Goal: Contribute content: Contribute content

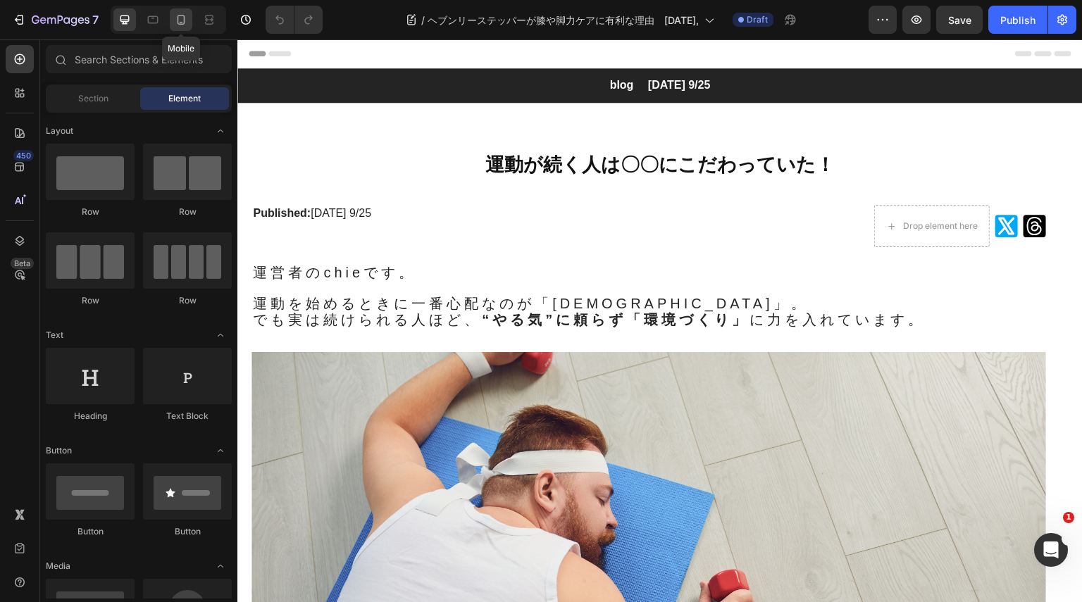
click at [181, 14] on icon at bounding box center [181, 20] width 14 height 14
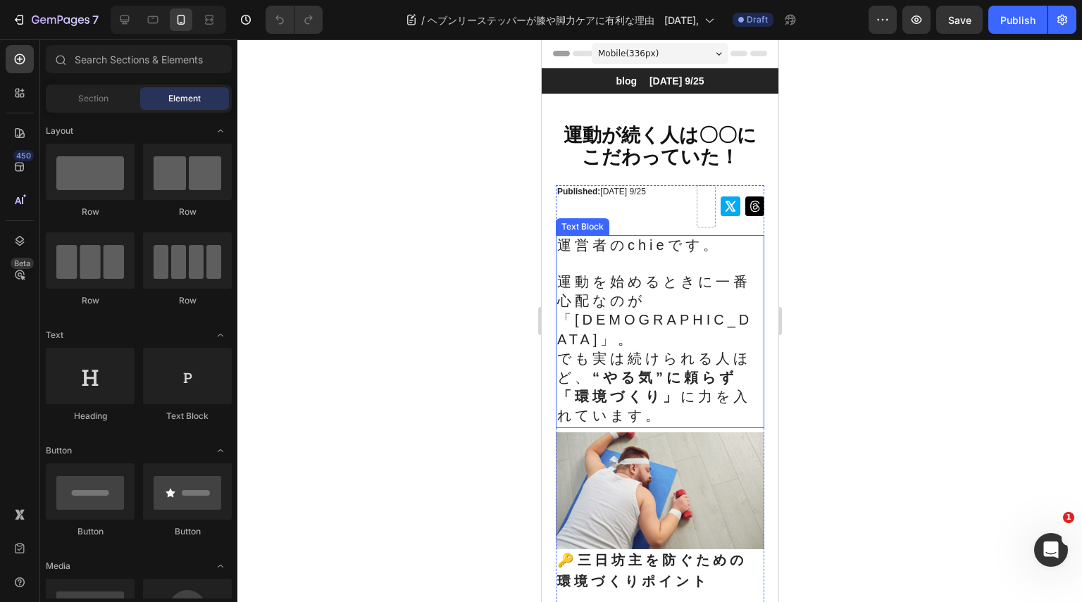
click at [626, 314] on span "運動を始めるときに一番心配なのが「[DEMOGRAPHIC_DATA]」。" at bounding box center [653, 310] width 195 height 73
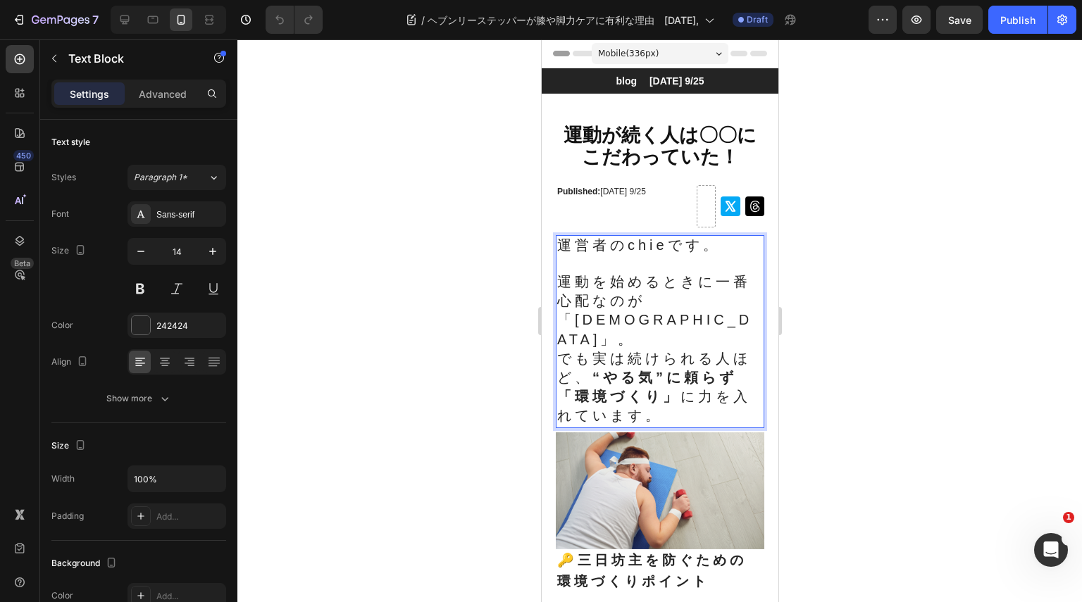
click at [561, 306] on span "運動を始めるときに一番心配なのが「[DEMOGRAPHIC_DATA]」。" at bounding box center [653, 310] width 195 height 73
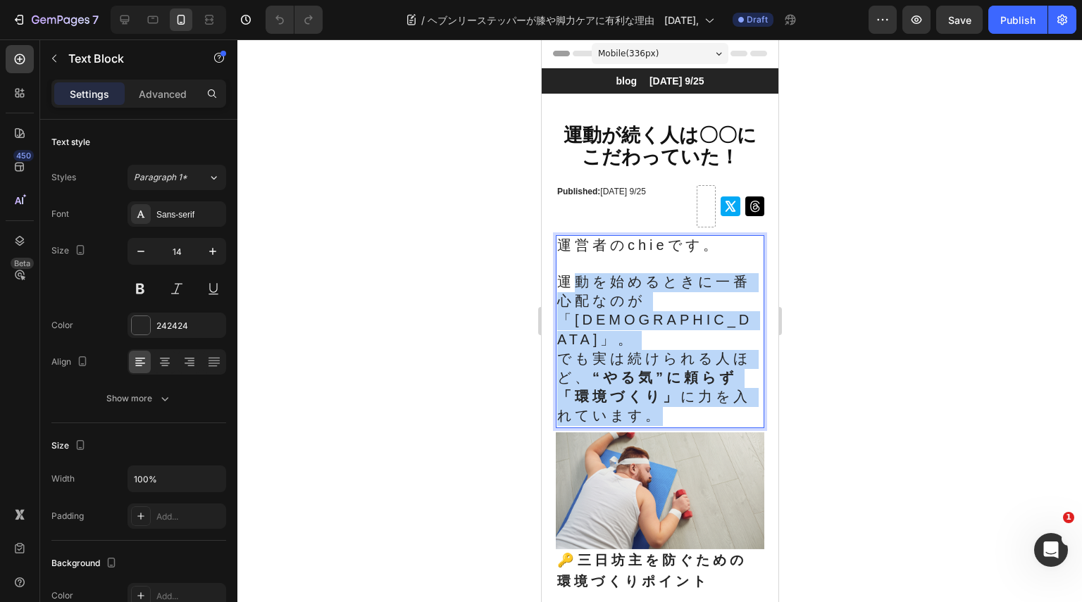
drag, startPoint x: 573, startPoint y: 285, endPoint x: 653, endPoint y: 401, distance: 141.8
click at [653, 401] on p "運動を始めるときに一番心配なのが「[DEMOGRAPHIC_DATA]」。 でも実は続けられる人ほど、 “やる気”に頼らず「環境づくり」 に力を入れています。" at bounding box center [659, 350] width 206 height 154
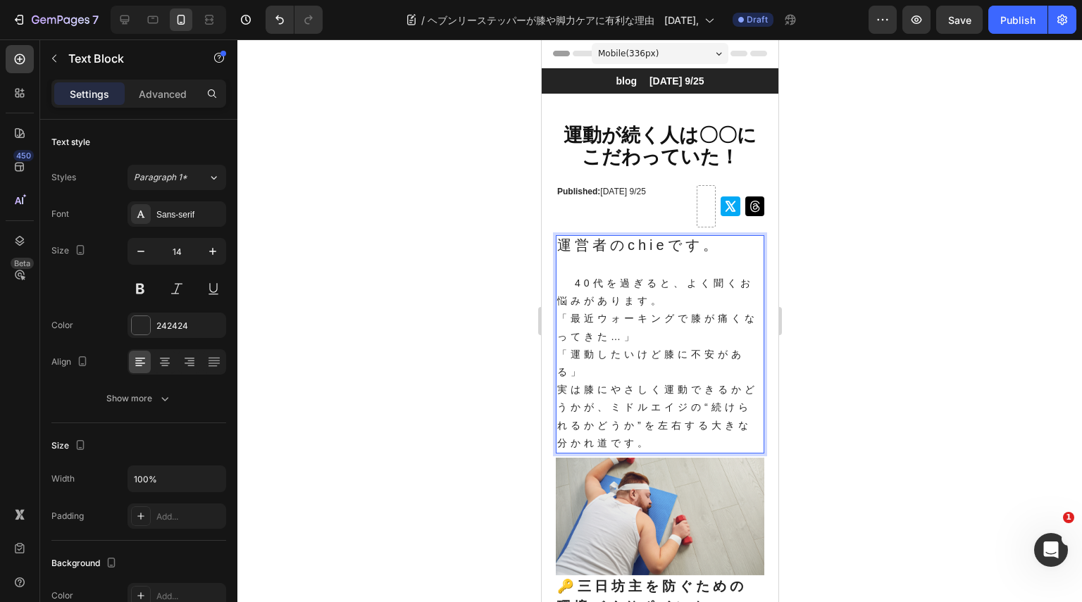
click at [690, 321] on p "40代を過ぎると、よく聞くお悩みがあります。 「最近ウォーキングで膝が痛くなってきた…」 「運動したいけど膝に不安がある」" at bounding box center [659, 327] width 206 height 108
click at [702, 320] on p "40代を過ぎると、よく聞くお悩みがあります。 「最近ウォーキングで膝が痛くなってきた…」 「運動したいけど膝に不安がある」" at bounding box center [659, 327] width 206 height 108
click at [712, 361] on p "40代を過ぎると、よく聞くお悩みがあります。 「最近ウォーキングで脚が痛くなってきた…」 「運動したいけど膝に不安がある」" at bounding box center [659, 327] width 206 height 108
click at [653, 306] on p "40代を過ぎると、よく聞くお悩みがあります。 「最近ウォーキングで脚が痛くなってきた…」 「運動したいけど膝に違和感がある」" at bounding box center [659, 327] width 206 height 108
click at [621, 387] on p "実は膝にやさしく運動できるかどうかが、ミドルエイジの“続けられるかどうか”を左右する大きな分かれ道です。" at bounding box center [659, 416] width 206 height 71
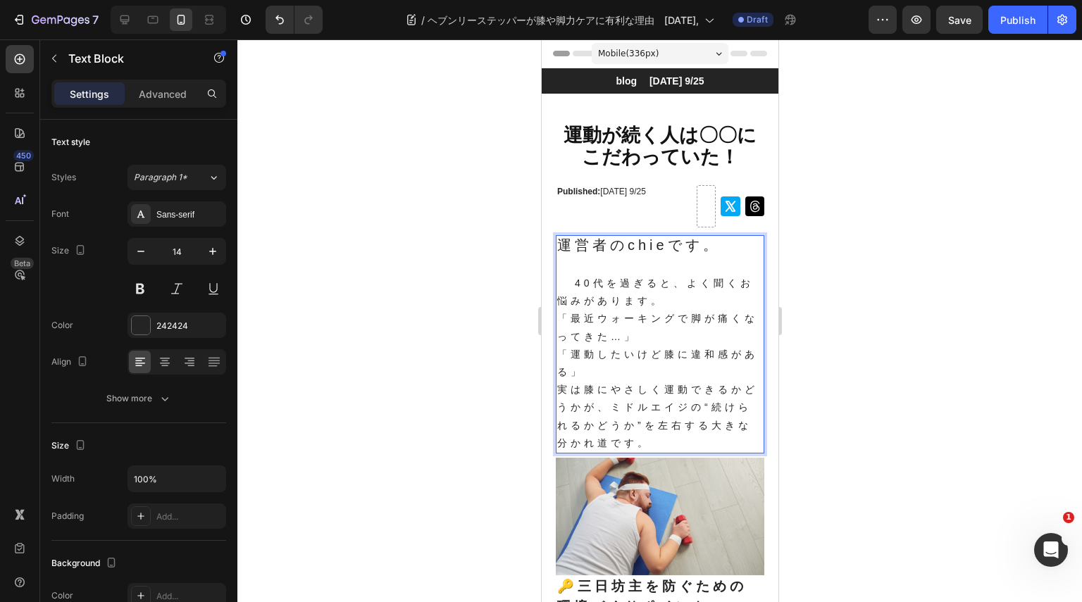
click at [686, 394] on p "実は膝にやさしく運動できるかどうかが、ミドルエイジの“続けられるかどうか”を左右する大きな分かれ道です。" at bounding box center [659, 416] width 206 height 71
drag, startPoint x: 717, startPoint y: 432, endPoint x: 594, endPoint y: 442, distance: 123.0
click at [594, 442] on p "実は膝にやさしく運動ができるかどうかが、ミドルエイジからの動ける体を維持していくを左右する大きな分かれ道です。" at bounding box center [659, 416] width 206 height 71
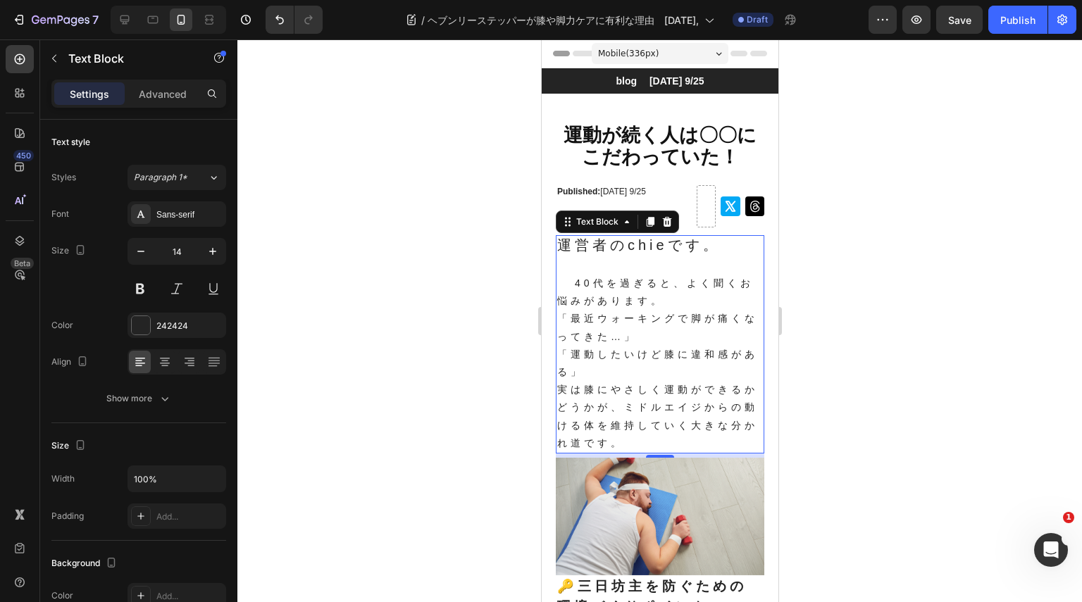
click at [841, 458] on div at bounding box center [659, 320] width 845 height 563
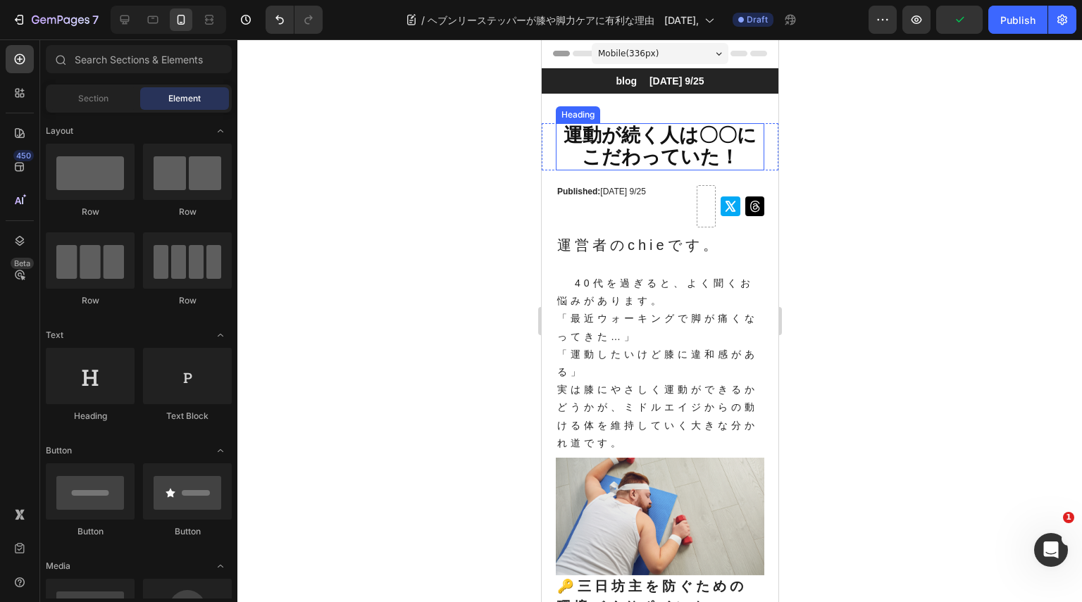
click at [673, 144] on span "運動が続く人は〇〇にこだわっていた！" at bounding box center [659, 146] width 193 height 43
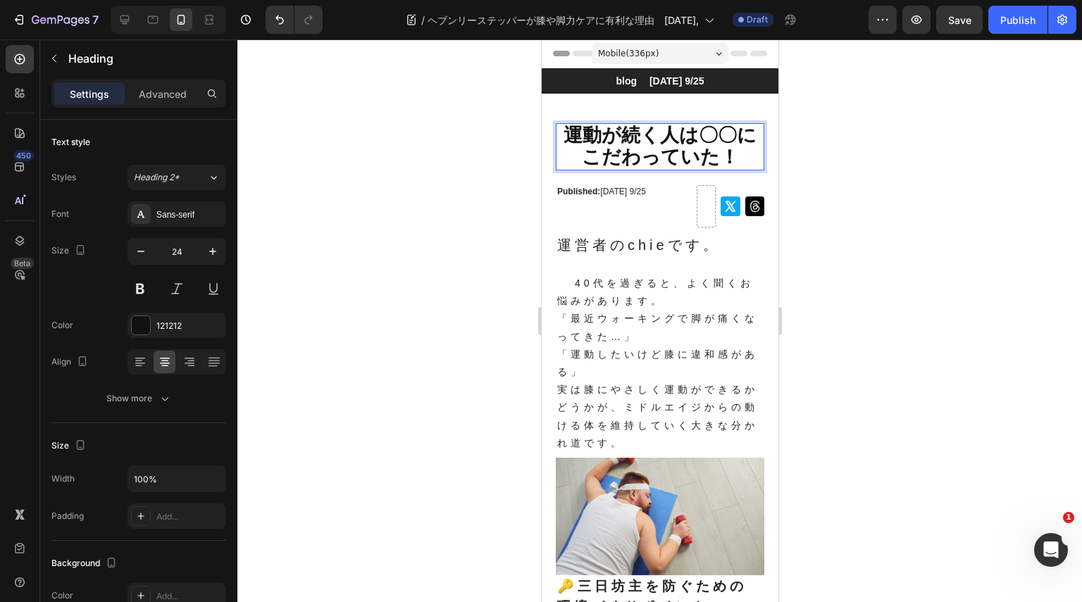
click at [670, 146] on span "運動が続く人は〇〇にこだわっていた！" at bounding box center [659, 146] width 193 height 43
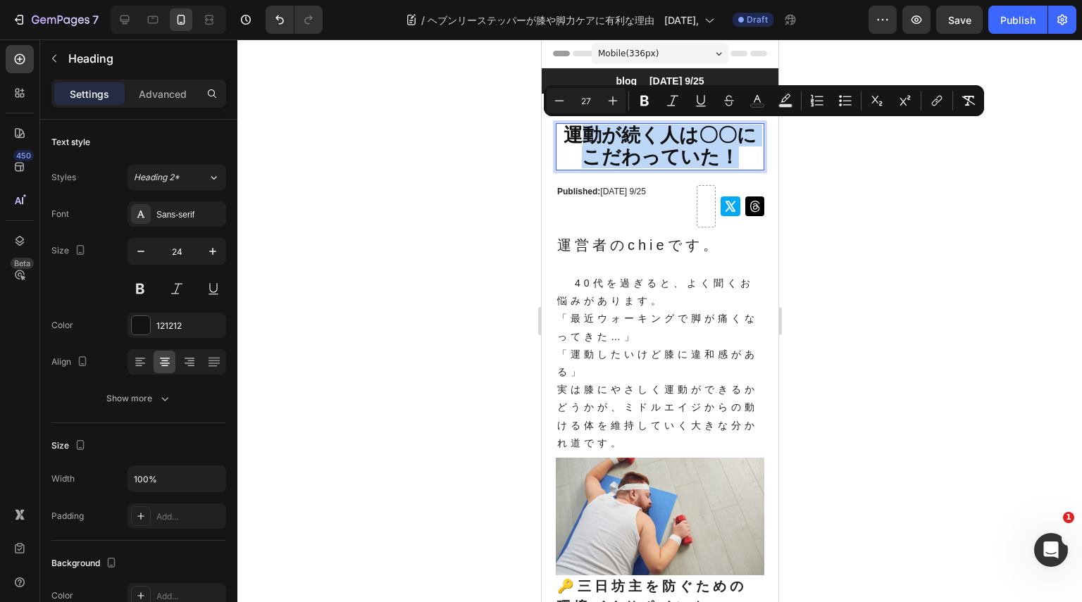
drag, startPoint x: 727, startPoint y: 156, endPoint x: 574, endPoint y: 126, distance: 155.7
click at [574, 126] on p "運動が続く人は〇〇にこだわっていた！" at bounding box center [659, 147] width 206 height 44
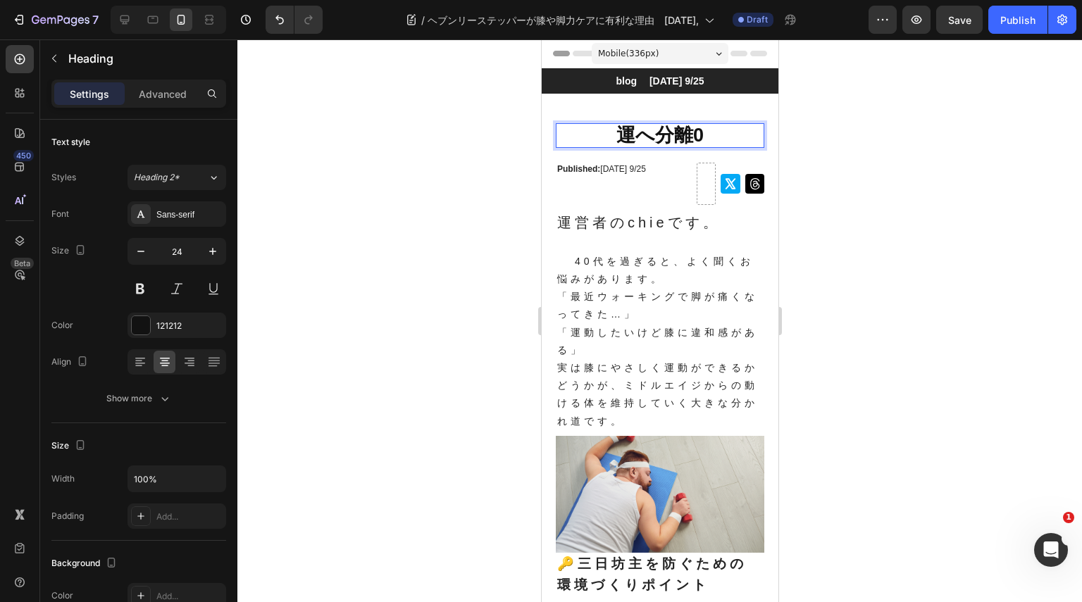
click at [704, 133] on h1 "運へ分離0" at bounding box center [659, 135] width 208 height 25
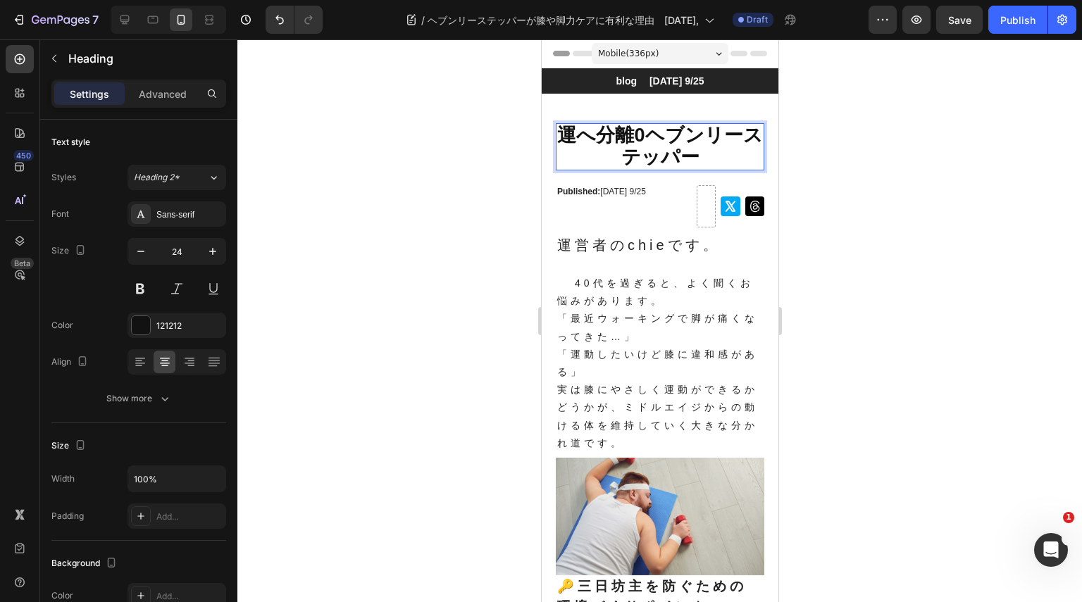
click at [652, 139] on span "運へ分離0ヘブンリーステッパー" at bounding box center [658, 146] width 205 height 43
click at [660, 163] on span "ヘブンリーステッパーが膝脚力" at bounding box center [659, 146] width 196 height 43
click at [651, 157] on span "ヘブンリーステッパーが膝脚力や" at bounding box center [659, 146] width 196 height 43
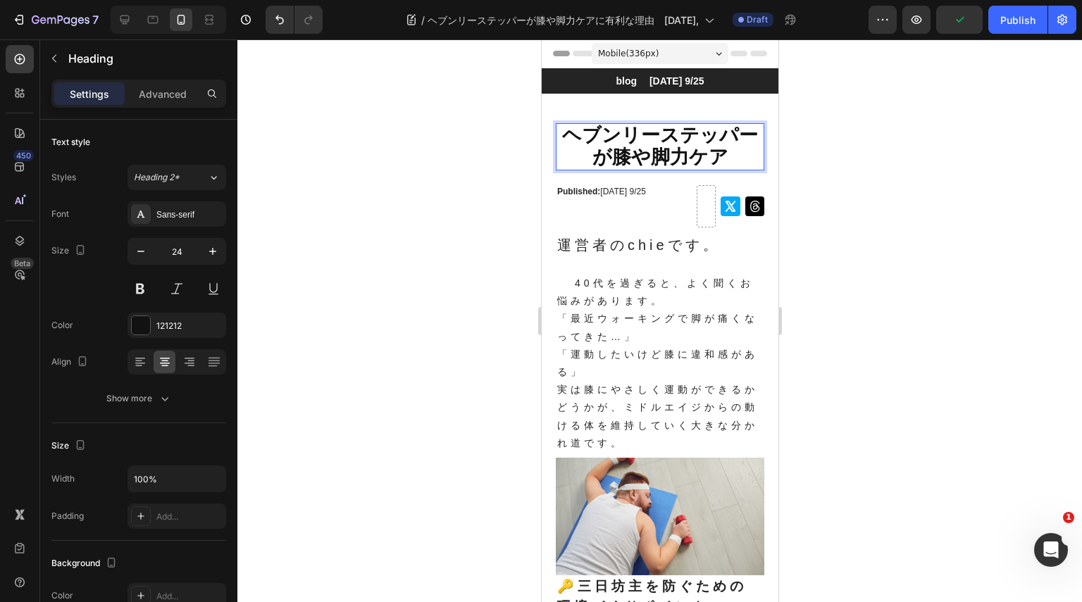
click at [721, 168] on h1 "ヘブンリーステッパーが膝や脚力ケア" at bounding box center [659, 146] width 208 height 46
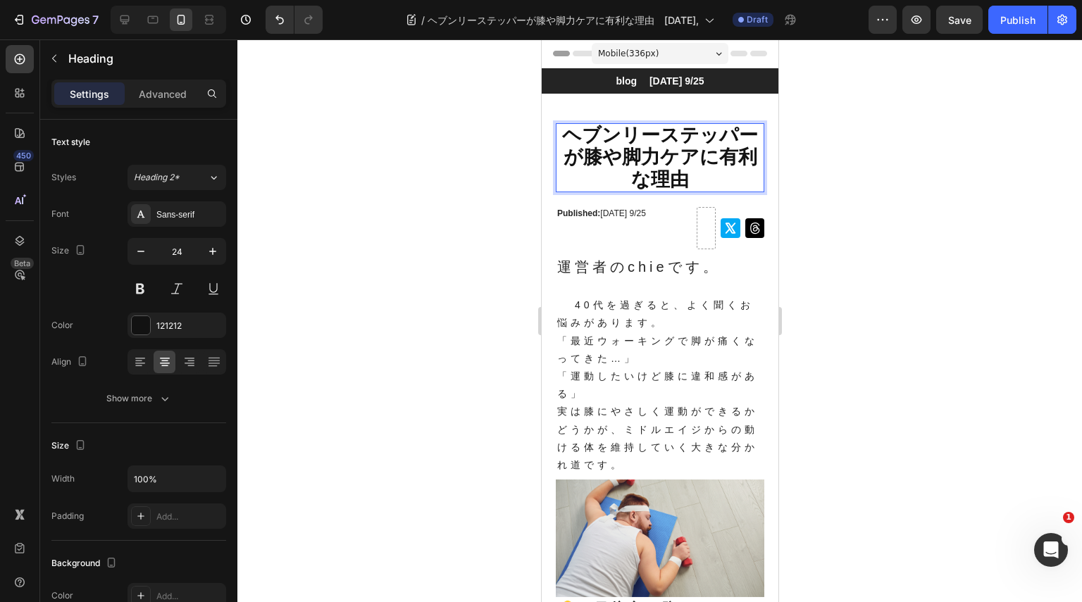
click at [866, 233] on div at bounding box center [659, 320] width 845 height 563
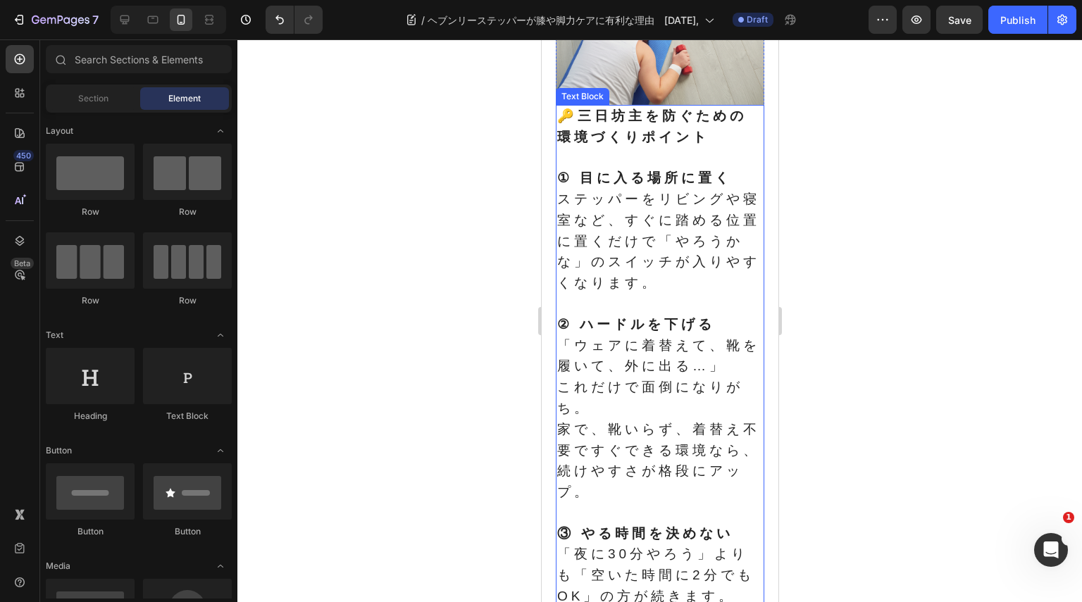
scroll to position [493, 0]
click at [620, 294] on p at bounding box center [659, 304] width 206 height 20
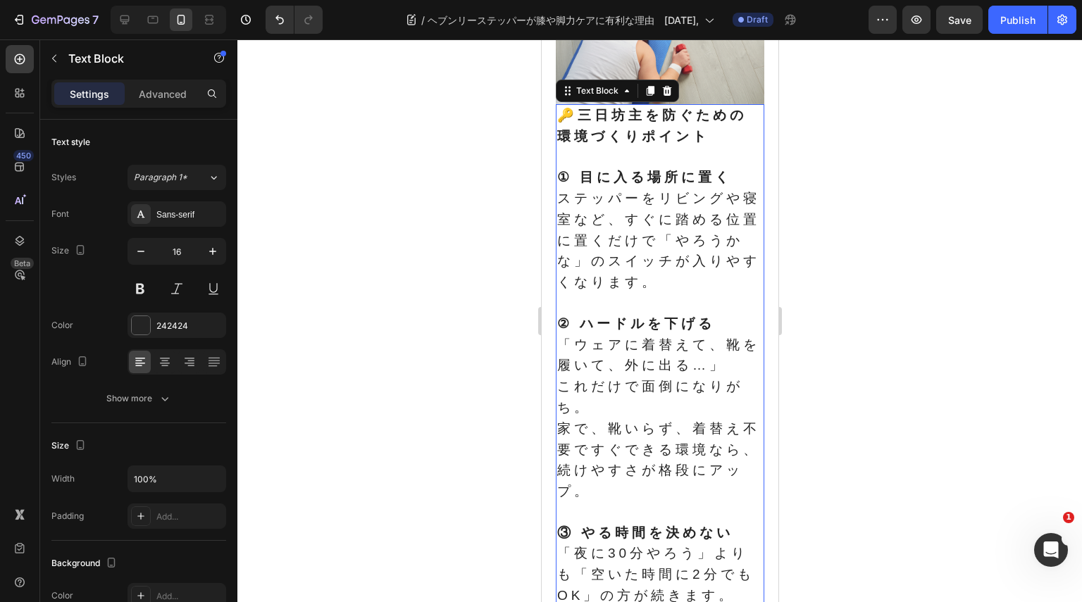
click at [620, 294] on p at bounding box center [659, 304] width 206 height 20
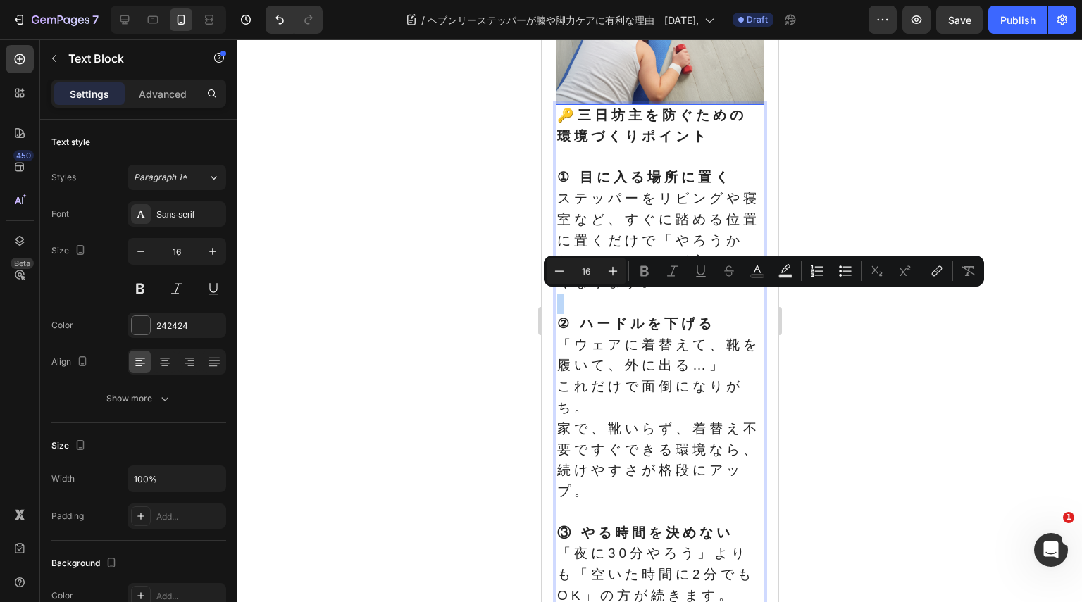
click at [677, 286] on div "Minus 16 Plus Bold Italic Underline Strikethrough Text Color Text Background Co…" at bounding box center [764, 271] width 440 height 31
click at [710, 295] on p "Rich Text Editor. Editing area: main" at bounding box center [659, 304] width 206 height 20
click at [666, 343] on span "「ウェアに着替えて、靴を履いて、外に出る…」" at bounding box center [657, 355] width 203 height 36
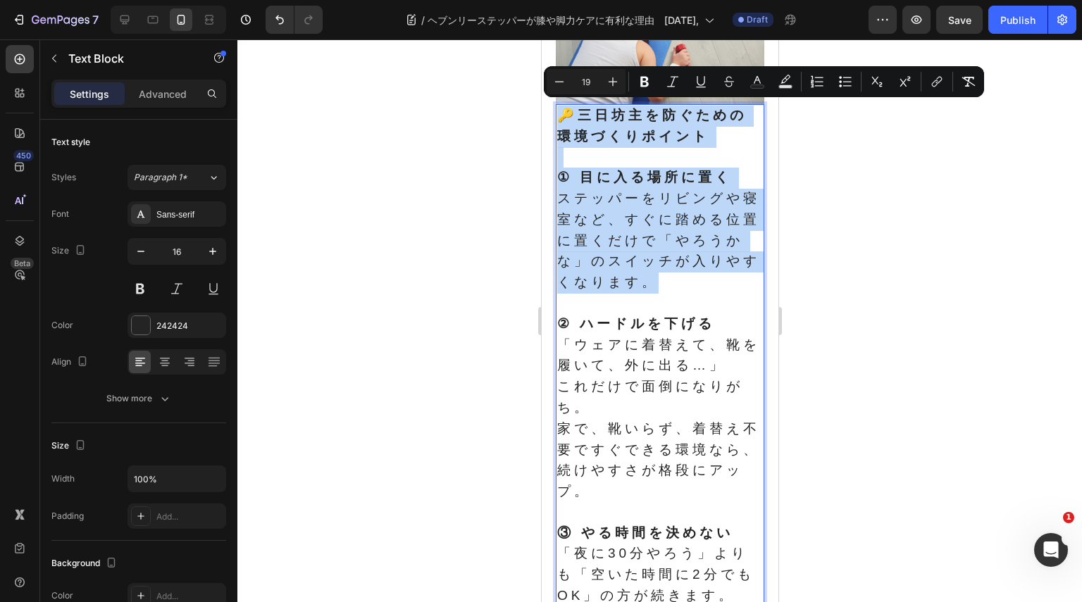
drag, startPoint x: 706, startPoint y: 281, endPoint x: 563, endPoint y: 118, distance: 216.7
click at [563, 118] on div "🔑 三日坊主を防ぐための環境づくりポイント ① 目に入る場所に置く ステッパーをリビングや寝室など、すぐに踏める位置に置くだけで「やろうかな」のスイッチが入り…" at bounding box center [659, 502] width 208 height 797
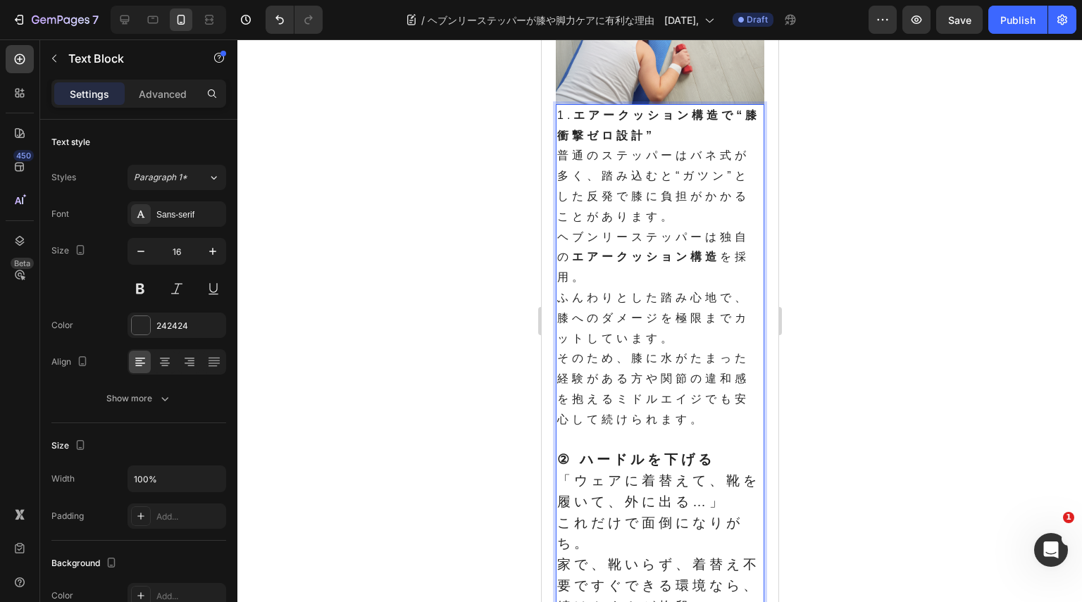
click at [711, 136] on p "1. エアークッション構造で“膝衝撃ゼロ設計”" at bounding box center [659, 126] width 206 height 41
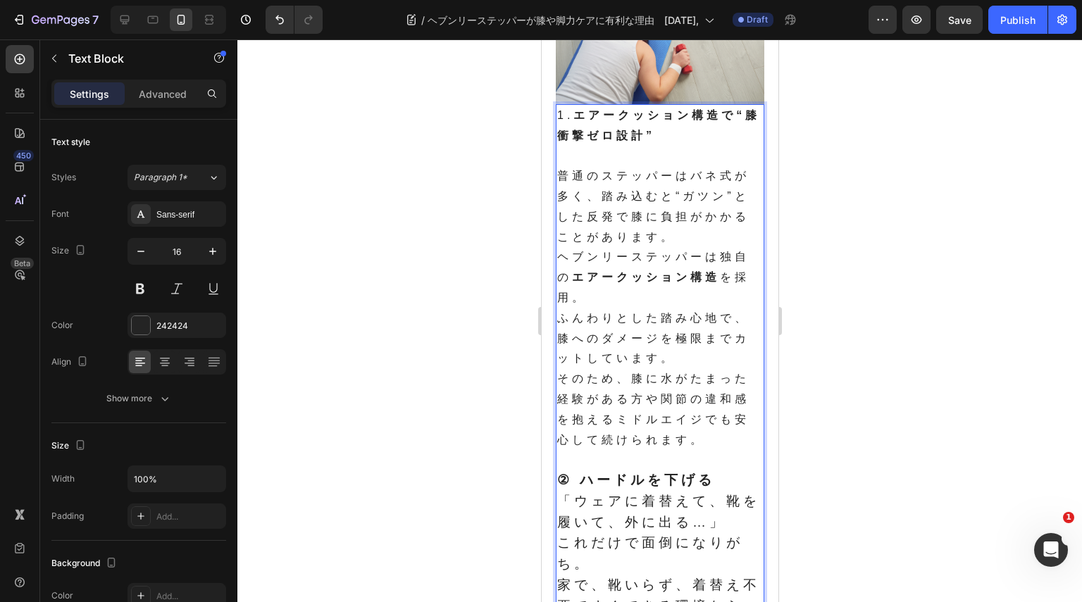
click at [732, 186] on p "普通のステッパーはバネ式が多く、踏み込むと“ガツン”とした反発で膝に負担がかかることがあります。 ヘブンリーステッパーは独自の エアークッション構造 を採用。…" at bounding box center [659, 308] width 206 height 284
click at [711, 230] on p "普通のステッパーはバネ式が多く、踏み込むと“ガツン”とした反発で膝に負担がかかることがあります。 ヘブンリーステッパーは独自の エアークッション構造 を採用。…" at bounding box center [659, 308] width 206 height 284
click at [675, 247] on p "普通のステッパーはバネ式が多く、踏み込むと“ガツン”とした反発で膝に負担がかかることがあります。油圧の力 ヘブンリーステッパーは独自の エアークッション構造 …" at bounding box center [659, 308] width 206 height 284
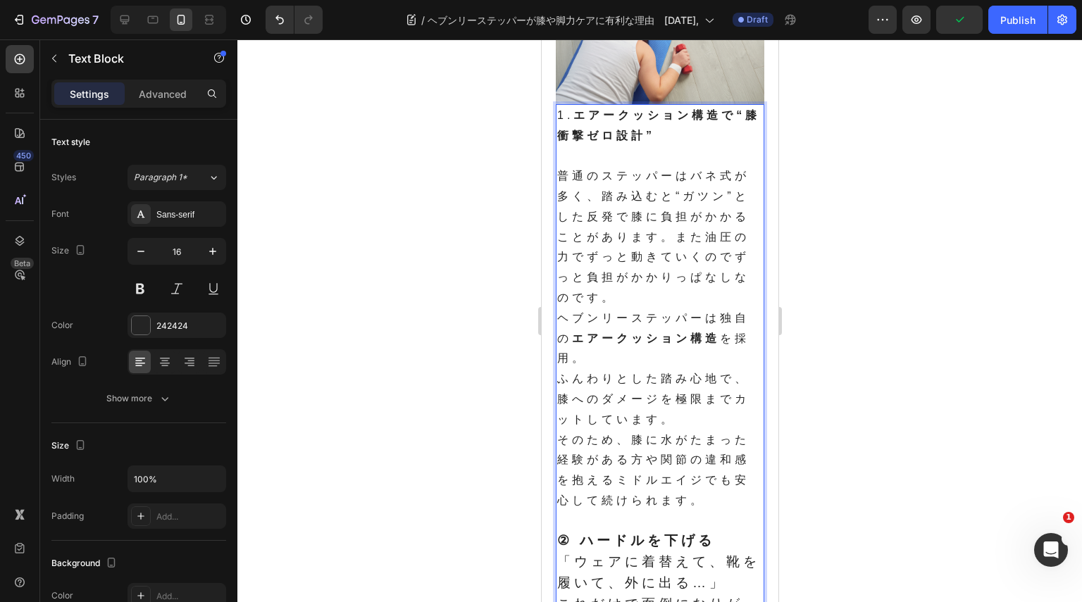
click at [587, 350] on p "普通のステッパーはバネ式が多く、踏み込むと“ガツン”とした反発で膝に負担がかかることがあります。また油圧の力でずっと動きていくのでずっと負担がかかりっぱなしな…" at bounding box center [659, 338] width 206 height 345
click at [562, 382] on p "普通のステッパーはバネ式が多く、踏み込むと“ガツン”とした反発で膝に負担がかかることがあります。また油圧の力でずっと動きていくのでずっと負担がかかりっぱなしな…" at bounding box center [659, 338] width 206 height 345
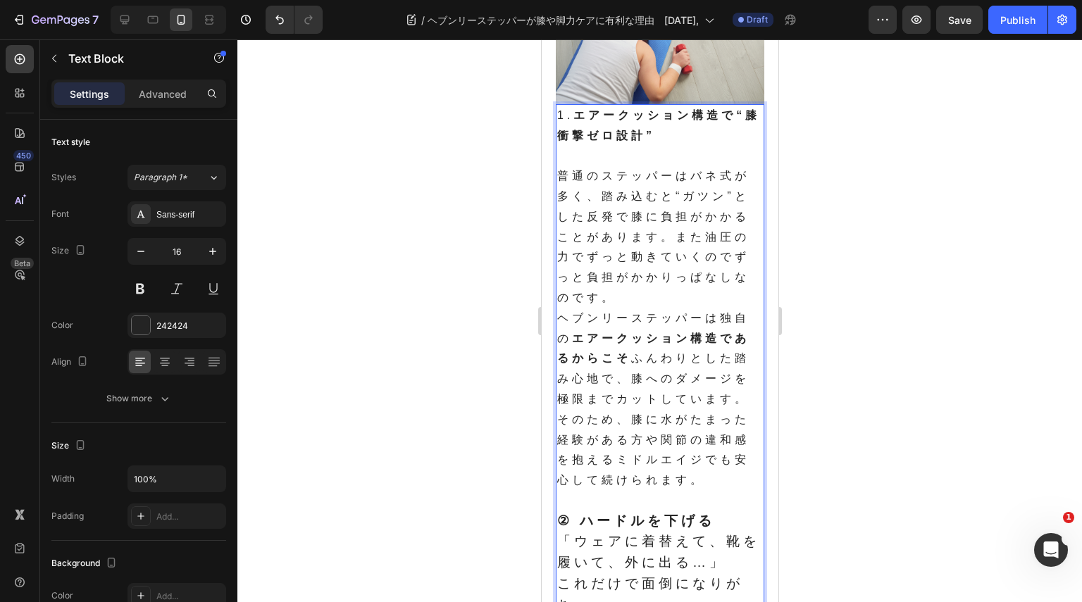
click at [709, 411] on p "普通のステッパーはバネ式が多く、踏み込むと“ガツン”とした反発で膝に負担がかかることがあります。また油圧の力でずっと動きていくのでずっと負担がかかりっぱなしな…" at bounding box center [659, 328] width 206 height 325
click at [738, 393] on p "普通のステッパーはバネ式が多く、踏み込むと“ガツン”とした反発で膝に負担がかかることがあります。また油圧の力でずっと動きていくのでずっと負担がかかりっぱなしな…" at bounding box center [659, 328] width 206 height 325
click at [707, 478] on p "普通のステッパーはバネ式が多く、踏み込むと“ガツン”とした反発で膝に負担がかかることがあります。また油圧の力でずっと動きていくのでずっと負担がかかりっぱなしな…" at bounding box center [659, 328] width 206 height 325
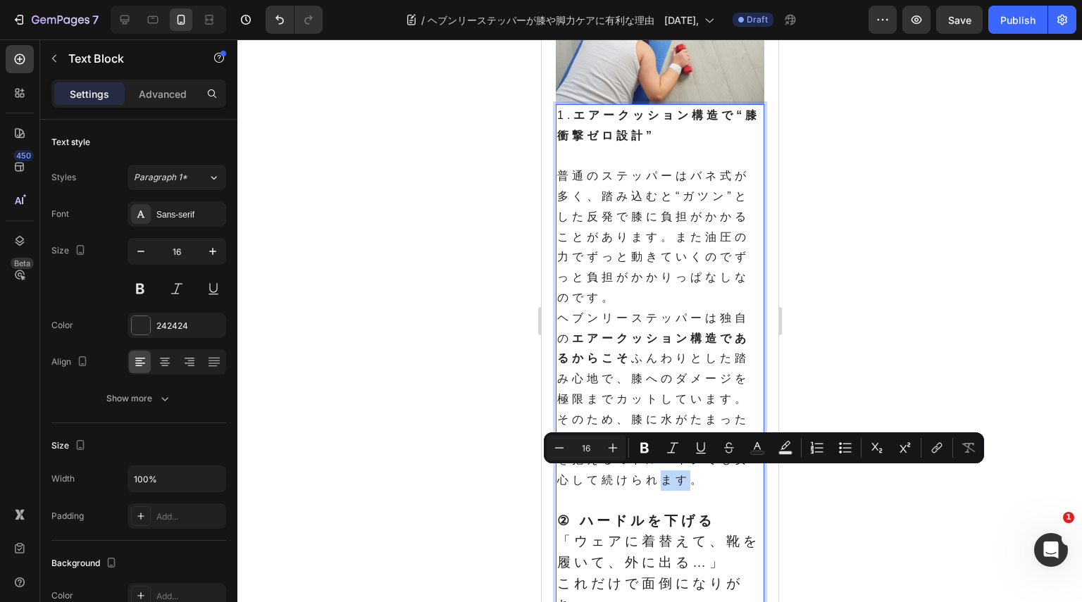
drag, startPoint x: 680, startPoint y: 475, endPoint x: 694, endPoint y: 476, distance: 14.1
click at [694, 476] on p "普通のステッパーはバネ式が多く、踏み込むと“ガツン”とした反発で膝に負担がかかることがあります。また油圧の力でずっと動きていくのでずっと負担がかかりっぱなしな…" at bounding box center [659, 328] width 206 height 325
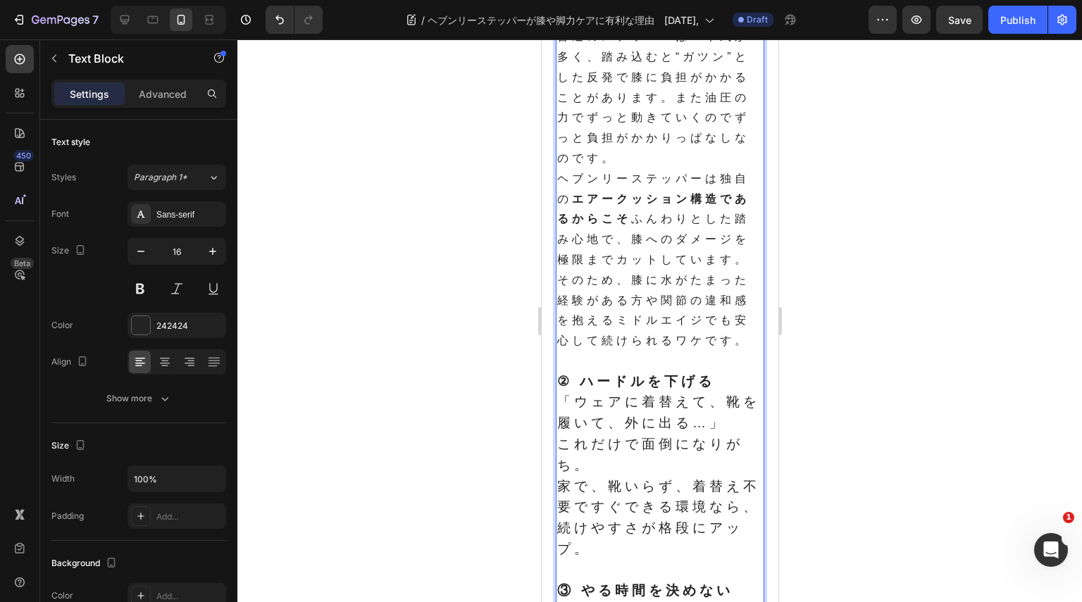
scroll to position [634, 0]
click at [622, 456] on p "② ハードルを下げる 「ウェアに着替えて、靴を履いて、外に出る…」 これだけで面倒になりがち。 家で、靴いらず、着替え不要ですぐできる環境なら、続けやすさが格…" at bounding box center [659, 464] width 206 height 189
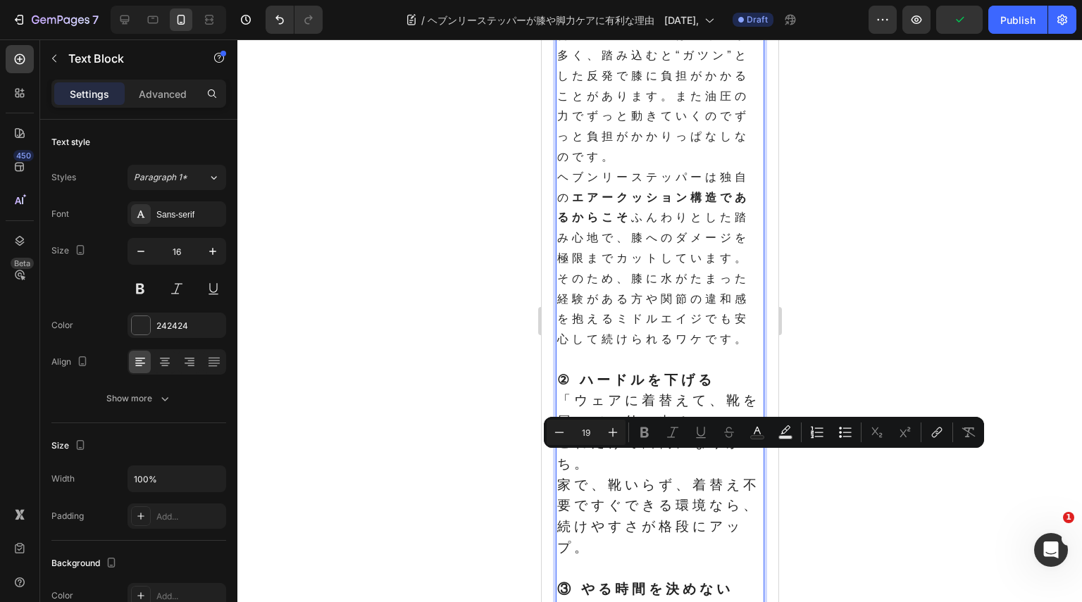
click at [626, 535] on p "② ハードルを下げる 「ウェアに着替えて、靴を履いて、外に出る…」 これだけで面倒になりがち。 家で、靴いらず、着替え不要ですぐできる環境なら、続けやすさが格…" at bounding box center [659, 464] width 206 height 189
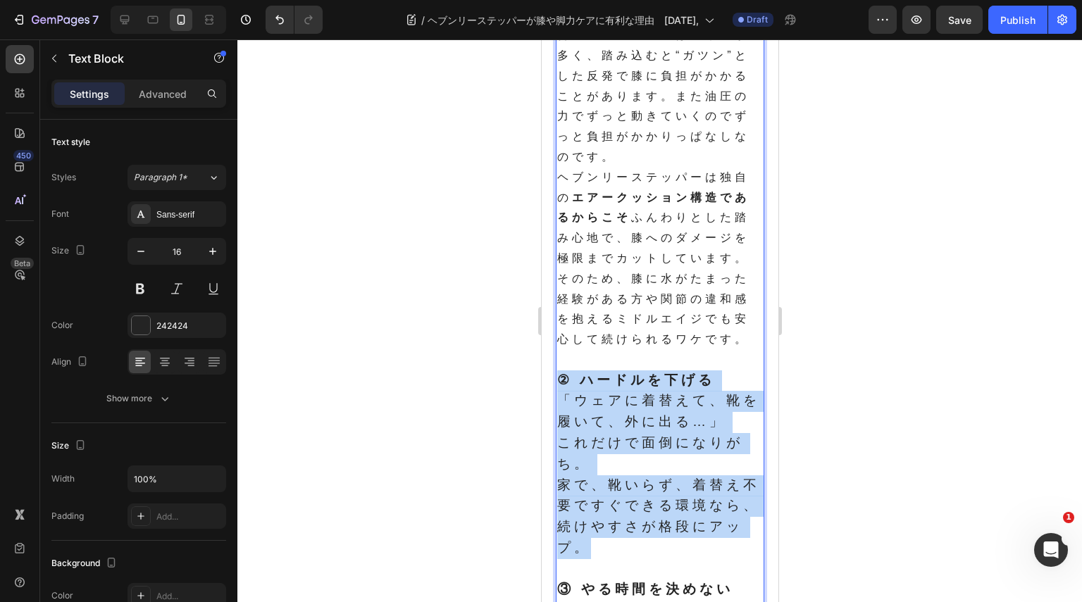
drag, startPoint x: 625, startPoint y: 550, endPoint x: 563, endPoint y: 379, distance: 182.3
click at [563, 379] on p "② ハードルを下げる 「ウェアに着替えて、靴を履いて、外に出る…」 これだけで面倒になりがち。 家で、靴いらず、着替え不要ですぐできる環境なら、続けやすさが格…" at bounding box center [659, 464] width 206 height 189
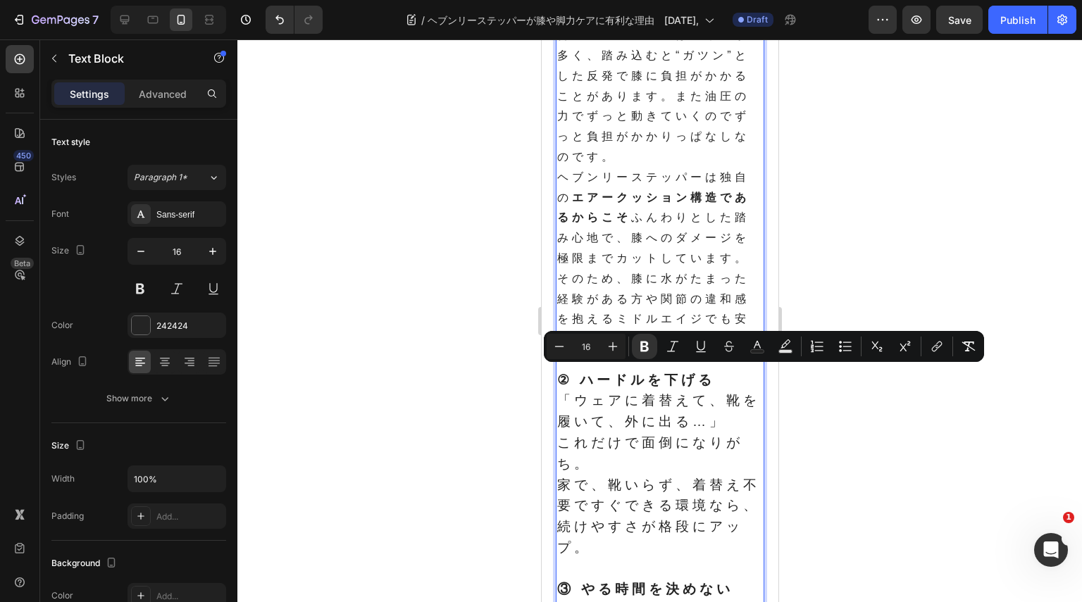
scroll to position [675, 0]
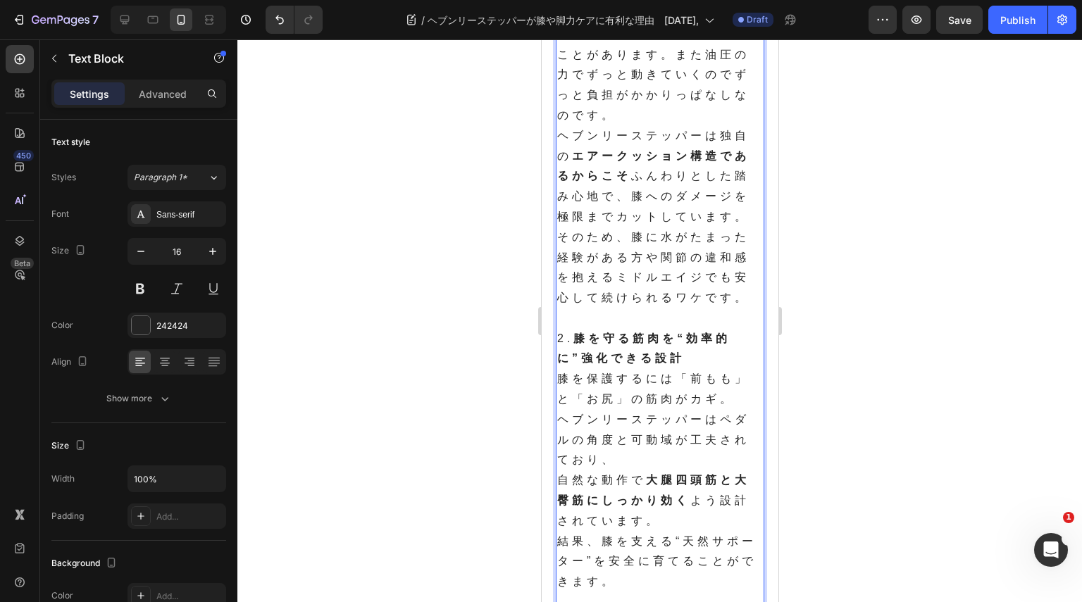
click at [678, 394] on p "膝を保護するには「前もも」と「お尻」の筋肉がカギ。 ヘブンリーステッパーはペダルの角度と可動域が工夫されており、 自然な動作で 大腿四頭筋と大臀筋にしっかり効…" at bounding box center [659, 480] width 206 height 223
click at [609, 458] on p "膝を保護するには「前もも」と「お尻」の筋肉がカギ。 ヘブンリーステッパーはペダルの角度と可動域が工夫されており、 自然な動作で 大腿四頭筋と大臀筋にしっかり効…" at bounding box center [659, 480] width 206 height 223
click at [704, 418] on p "膝を保護するには「前もも」と「お尻」の筋肉がカギ。 ヘブンリーステッパーはペダルの角度と可動域が工夫されており、 自然な動作で 大腿四頭筋と大臀筋にしっかり効…" at bounding box center [659, 480] width 206 height 223
click at [718, 423] on p "膝を保護するには「前もも」と「お尻」の筋肉がカギ。 ヘブンリーステッパーはペダルの角度と可動域が工夫されており、 自然な動作で 大腿四頭筋と大臀筋にしっかり効…" at bounding box center [659, 480] width 206 height 223
click at [704, 459] on p "膝を保護するには「前もも」と「お尻」の筋肉がカギ。 ヘブンリーステッパーはステッパーペダルの角度と可動域が工夫されており、 自然な動作で 大腿四頭筋と大臀筋に…" at bounding box center [659, 480] width 206 height 223
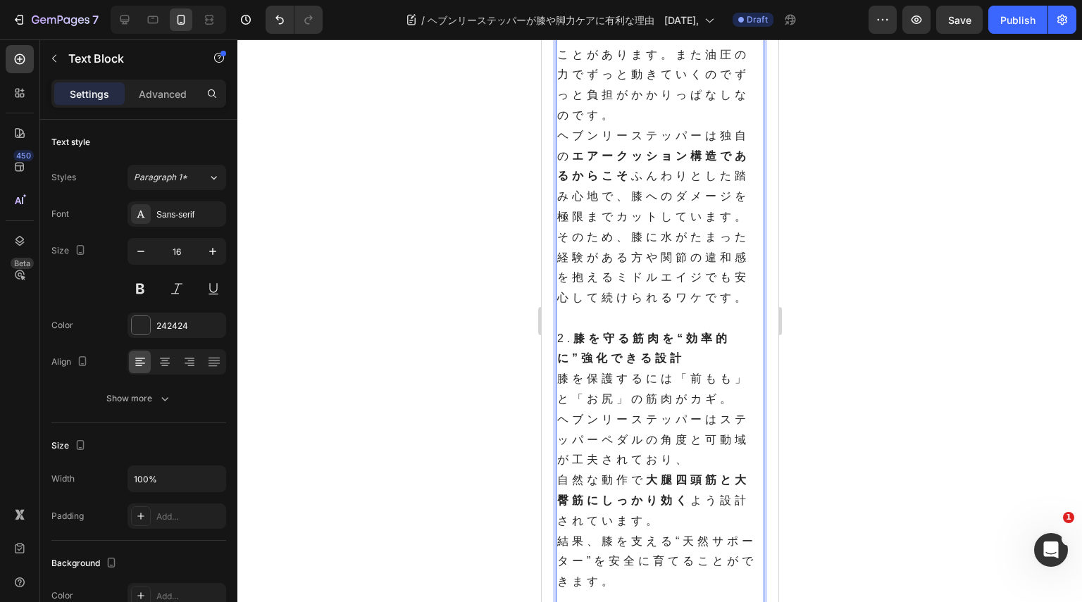
click at [664, 517] on p "膝を保護するには「前もも」と「お尻」の筋肉がカギ。 ヘブンリーステッパーはステッパーペダルの角度と可動域が工夫されており、 自然な動作で 大腿四頭筋と大臀筋に…" at bounding box center [659, 480] width 206 height 223
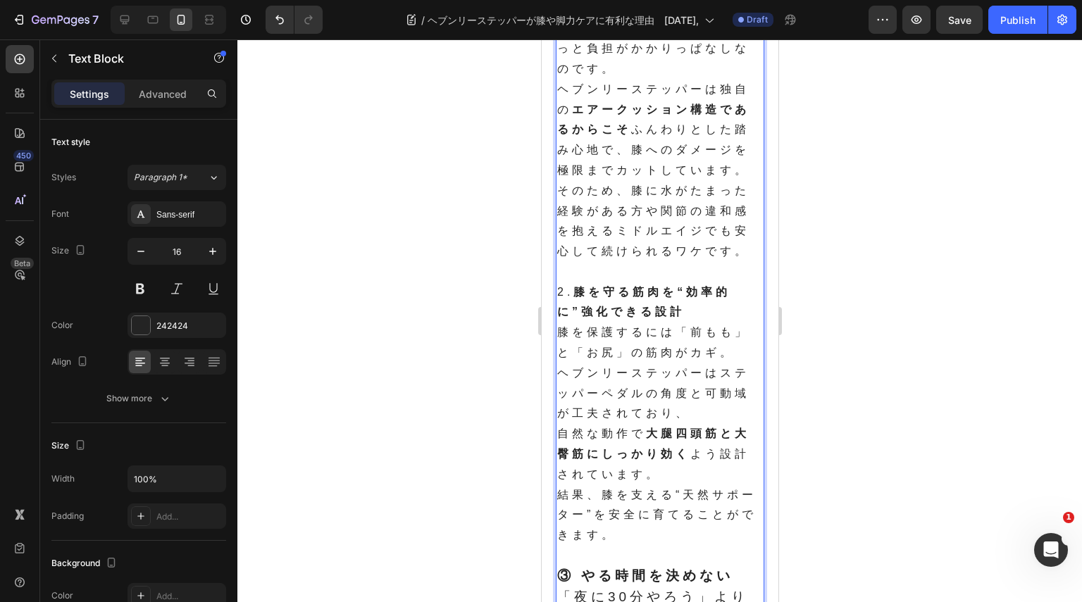
scroll to position [746, 0]
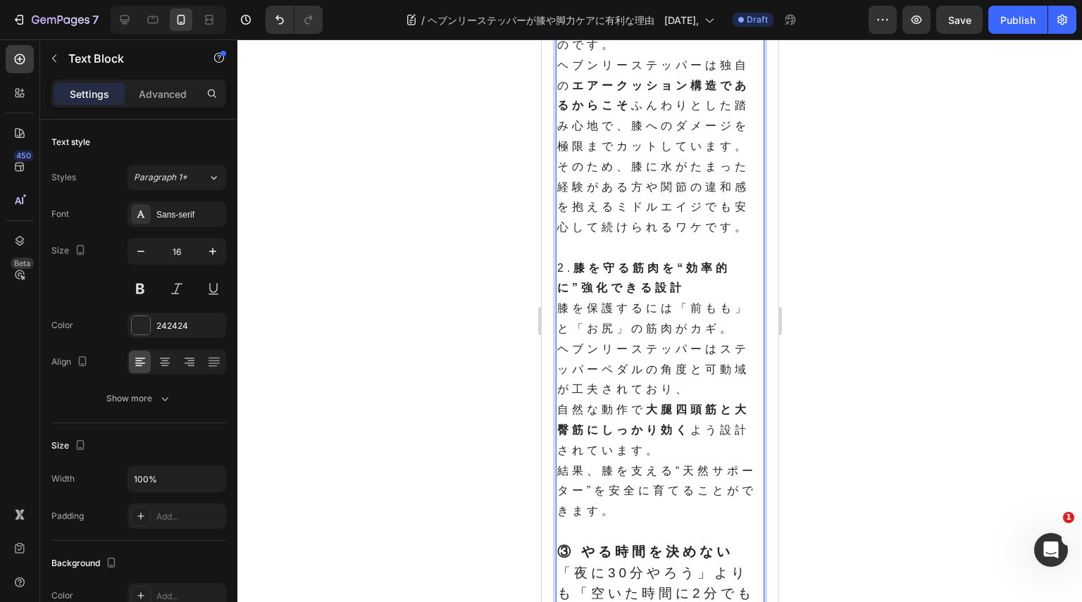
click at [646, 500] on p "膝を保護するには「前もも」と「お尻」の筋肉がカギ。 ヘブンリーステッパーはステッパーペダルの角度と可動域が工夫されており、 自然な動作で 大腿四頭筋と大臀筋に…" at bounding box center [659, 410] width 206 height 223
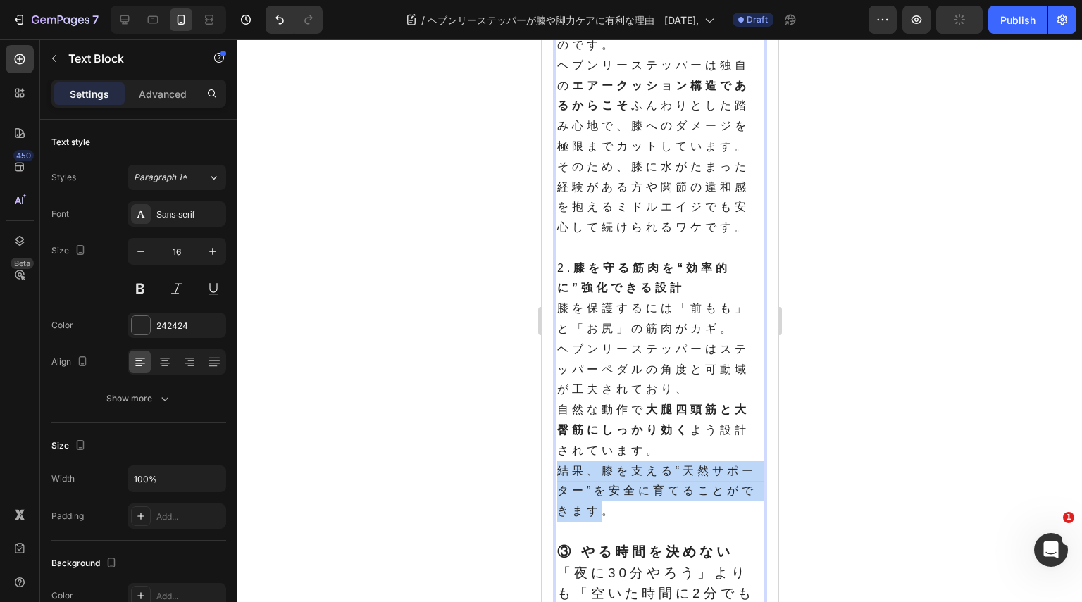
drag, startPoint x: 562, startPoint y: 469, endPoint x: 633, endPoint y: 507, distance: 80.7
click at [630, 504] on p "膝を保護するには「前もも」と「お尻」の筋肉がカギ。 ヘブンリーステッパーはステッパーペダルの角度と可動域が工夫されており、 自然な動作で 大腿四頭筋と大臀筋に…" at bounding box center [659, 410] width 206 height 223
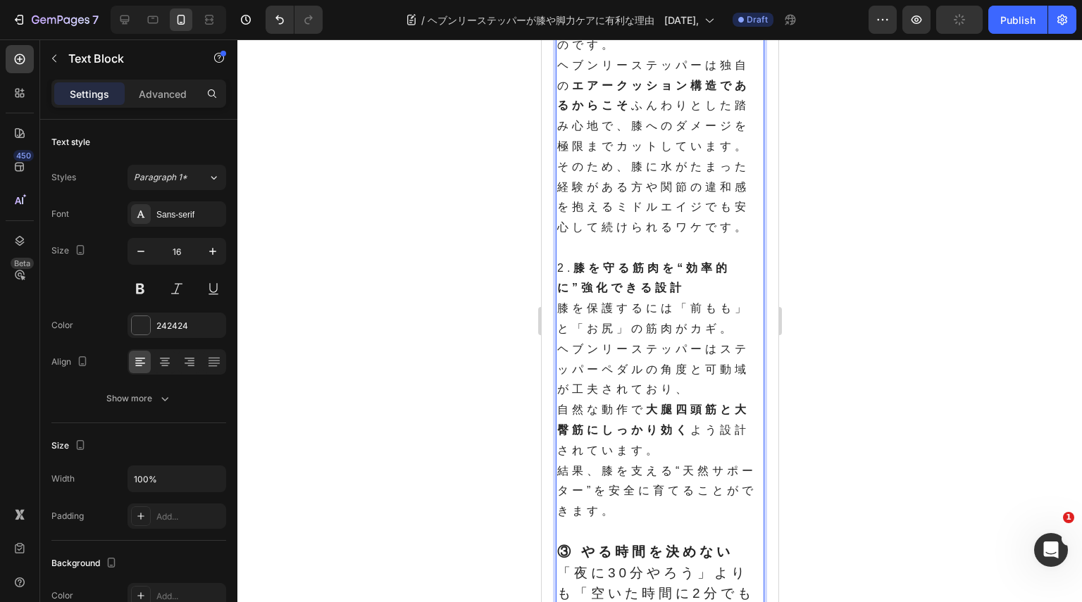
click at [663, 523] on p "Rich Text Editor. Editing area: main" at bounding box center [659, 532] width 206 height 20
click at [652, 513] on p "膝を保護するには「前もも」と「お尻」の筋肉がカギ。 ヘブンリーステッパーはステッパーペダルの角度と可動域が工夫されており、 自然な動作で 大腿四頭筋と大臀筋に…" at bounding box center [659, 410] width 206 height 223
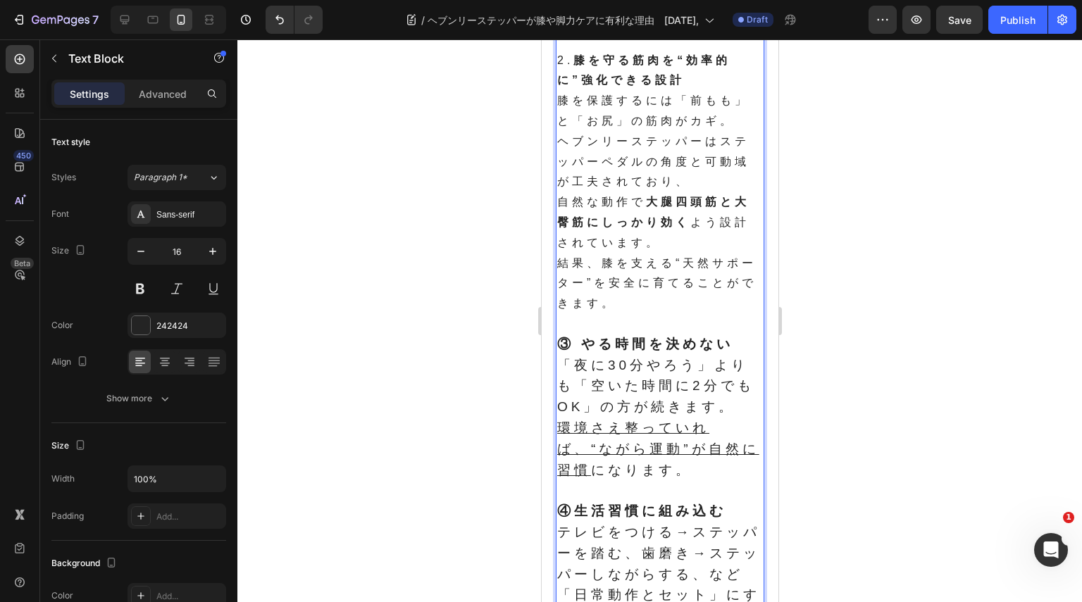
scroll to position [957, 0]
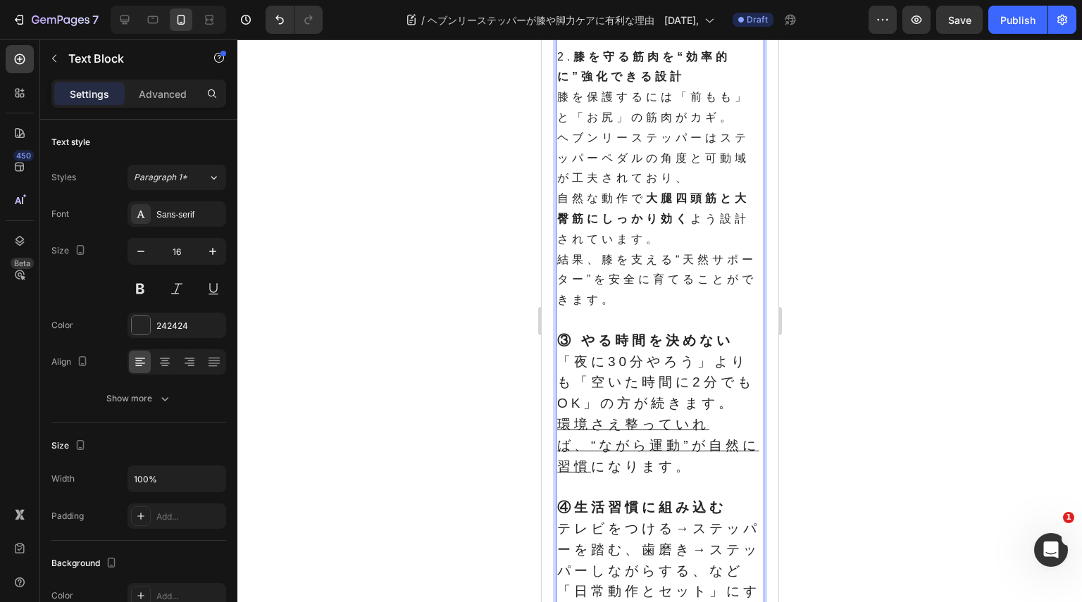
click at [687, 443] on u "環境さえ整っていれば、“ながら運動”が自然に習慣" at bounding box center [657, 445] width 202 height 57
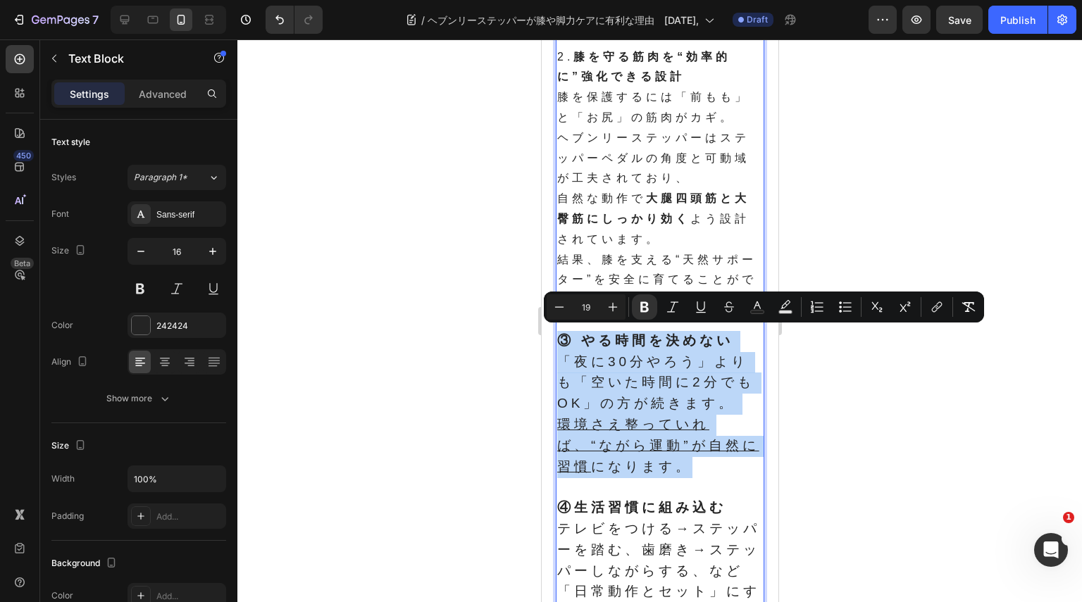
drag, startPoint x: 725, startPoint y: 470, endPoint x: 558, endPoint y: 331, distance: 217.5
click at [558, 331] on p "③ やる時間を決めない 「夜に30分やろう」よりも「空いた時間に2分でもOK」の方が続きます。 環境さえ整っていれば、“ながら運動”が自然に習慣 になります。" at bounding box center [659, 404] width 206 height 147
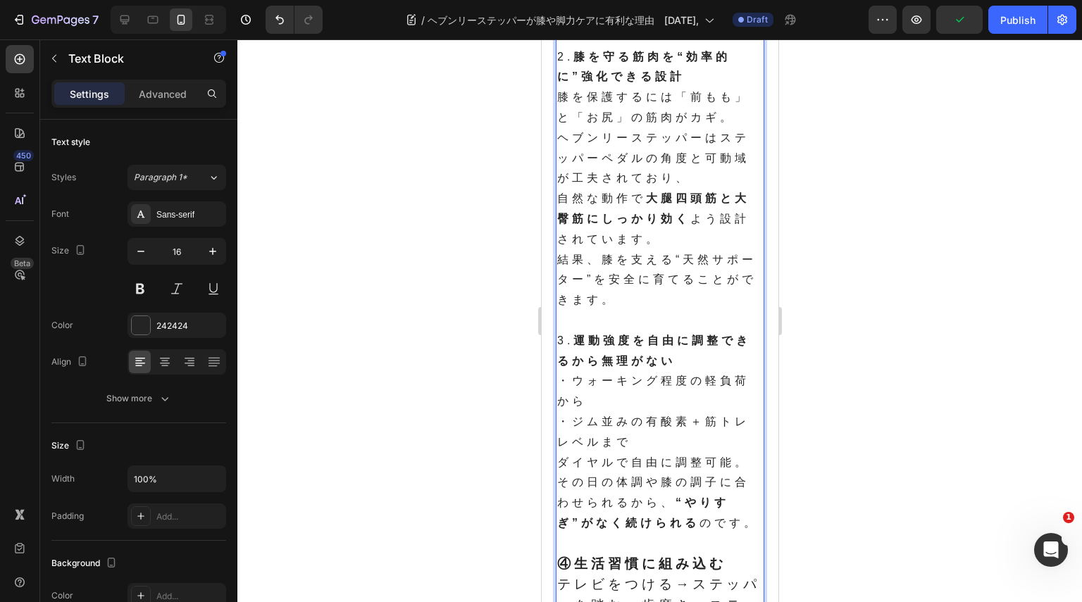
click at [569, 416] on p "・ウォーキング程度の軽負荷から ・ジム並みの有酸素＋筋トレレベルまで ダイヤルで自由に調整可能。 その日の体調や膝の調子に合わせられるから、 “やりすぎ”がな…" at bounding box center [659, 452] width 206 height 162
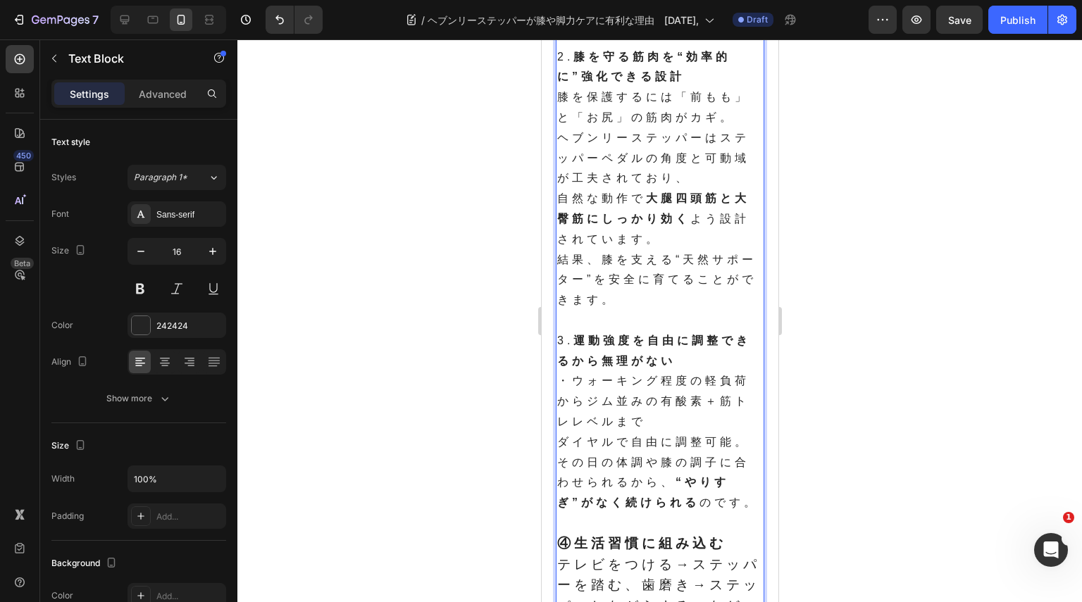
click at [563, 439] on p "・ウォーキング程度の軽負荷からジム並みの有酸素＋筋トレレベルまで ダイヤルで自由に調整可能。 その日の体調や膝の調子に合わせられるから、 “やりすぎ”がなく続…" at bounding box center [659, 442] width 206 height 142
click at [648, 431] on p "・ウォーキング程度の軽負荷からジム並みの有酸素＋筋トレレベルまでダイヤルで自由に調整可能。 その日の体調や膝の調子に合わせられるから、 “やりすぎ”がなく続け…" at bounding box center [659, 442] width 206 height 142
click at [652, 441] on p "・ウォーキング程度の軽負荷からジム並みの有酸素＋筋トレレベルまでダイヤルで自由に調整可能。 その日の体調や膝の調子に合わせられるから、 “やりすぎ”がなく続け…" at bounding box center [659, 442] width 206 height 142
click at [598, 513] on p "・ウォーキング程度の軽負荷からジム並みの有酸素＋筋トレレベルまでダイヤルで自由に調整可能です。 その日の体調や膝の調子に合わせられるから、 “やりすぎ”がなく…" at bounding box center [659, 442] width 206 height 142
click at [627, 501] on strong "“やりすぎ”がなく続けられる" at bounding box center [642, 492] width 172 height 32
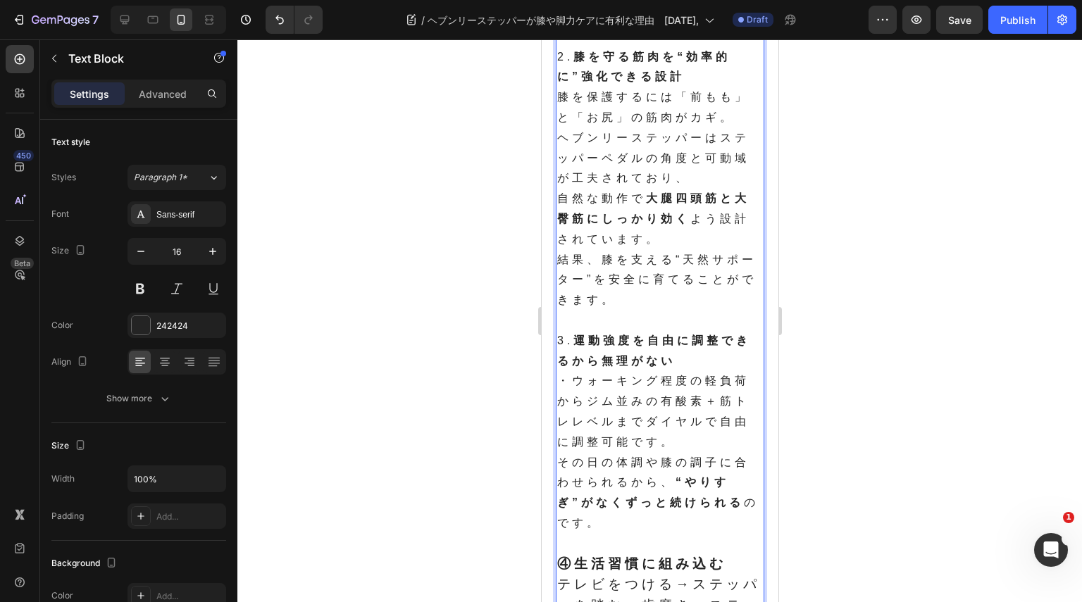
click at [632, 520] on p "・ウォーキング程度の軽負荷からジム並みの有酸素＋筋トレレベルまでダイヤルで自由に調整可能です。 その日の体調や膝の調子に合わせられるから、 “やりすぎ”がなく…" at bounding box center [659, 452] width 206 height 162
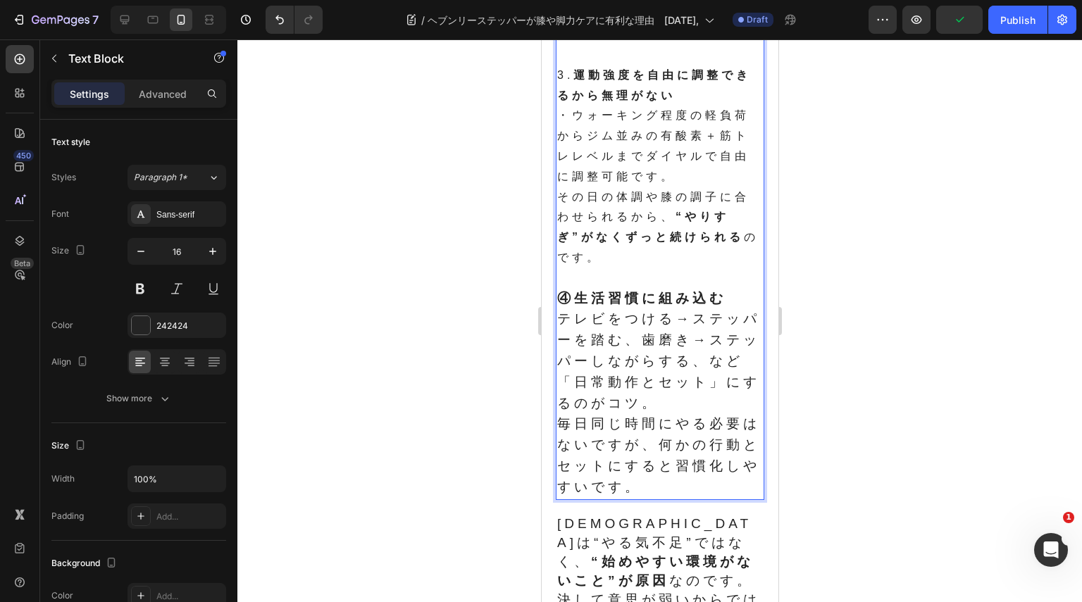
scroll to position [1239, 0]
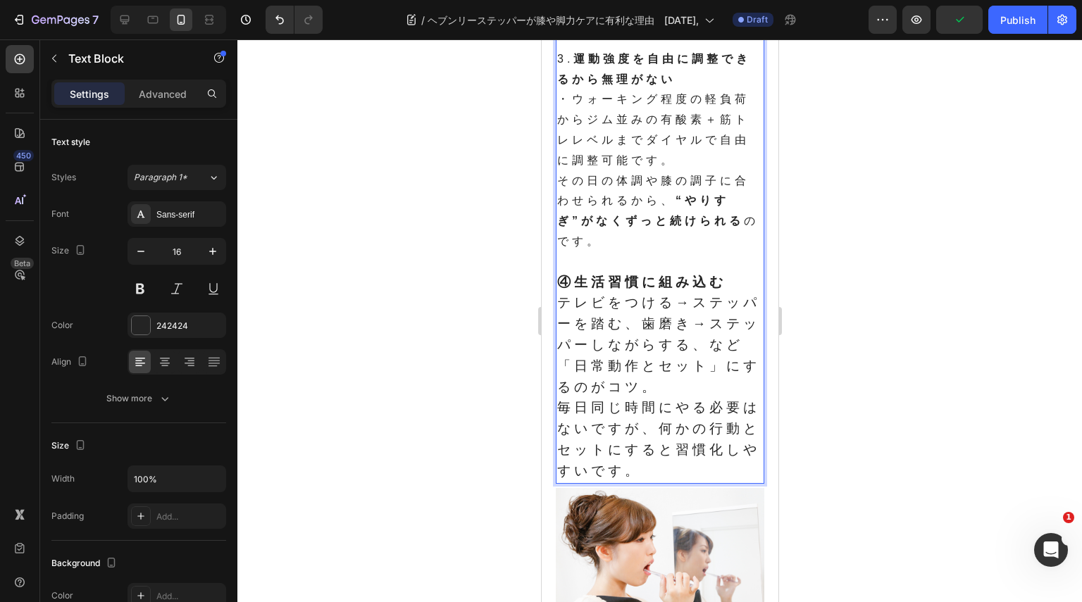
click at [664, 400] on span "毎日同じ時間にやる必要はないですが、何かの行動とセットにすると習慣化しやすいです。" at bounding box center [657, 438] width 203 height 77
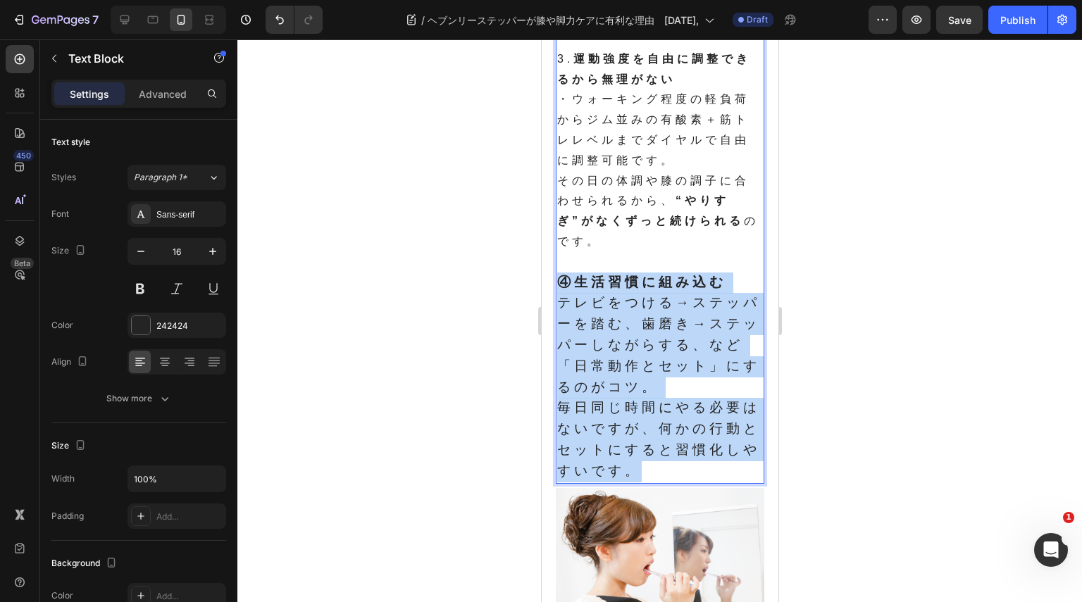
drag, startPoint x: 694, startPoint y: 462, endPoint x: 561, endPoint y: 278, distance: 228.0
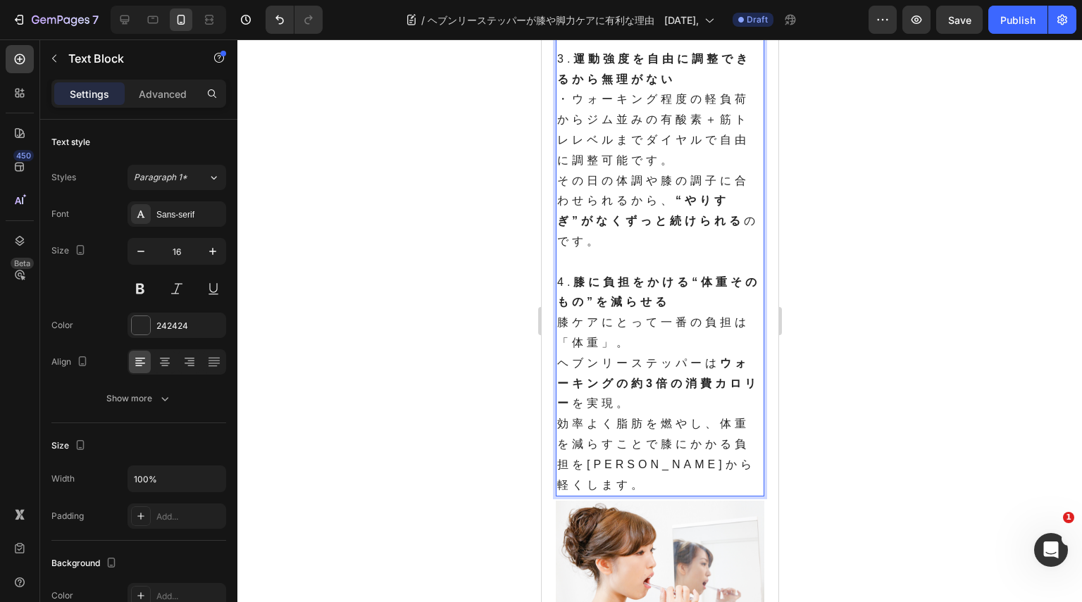
click at [649, 400] on p "膝ケアにとって一番の負担は「体重」。 ヘブンリーステッパーは ウォーキングの約3倍の消費カロリー を実現。 効率よく脂肪を燃やし、体重を減らすことで膝にかかる…" at bounding box center [659, 404] width 206 height 182
click at [726, 463] on p "膝ケアにとって一番の負担は「体重」。 ヘブンリーステッパーは ウォーキングの約3倍の消費カロリー を実現。 効率よく脂肪を燃やし、体重を減らすことで膝にかかる…" at bounding box center [659, 404] width 206 height 182
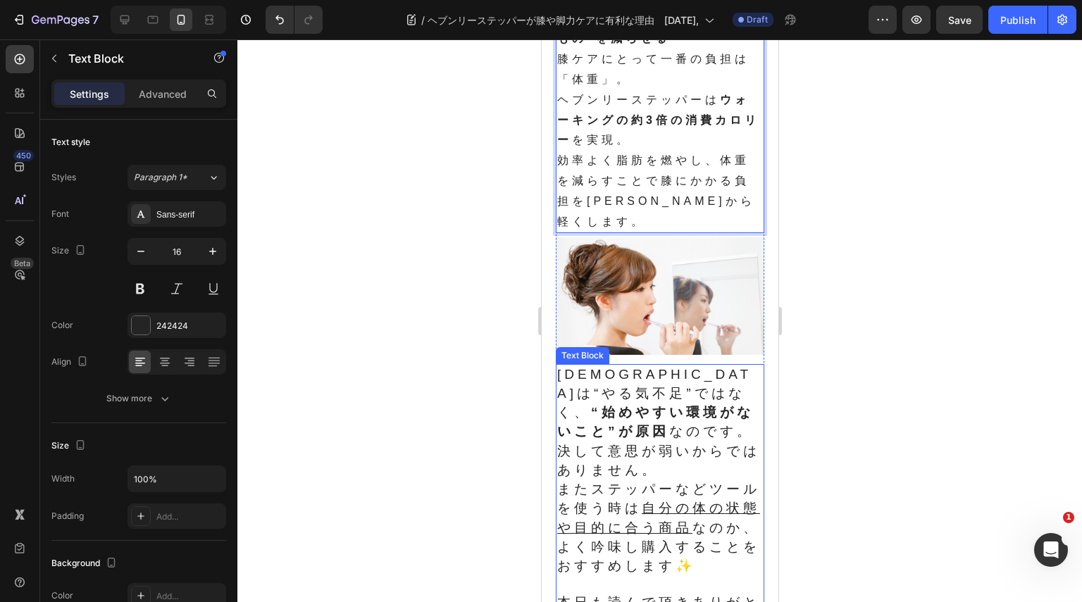
scroll to position [1662, 0]
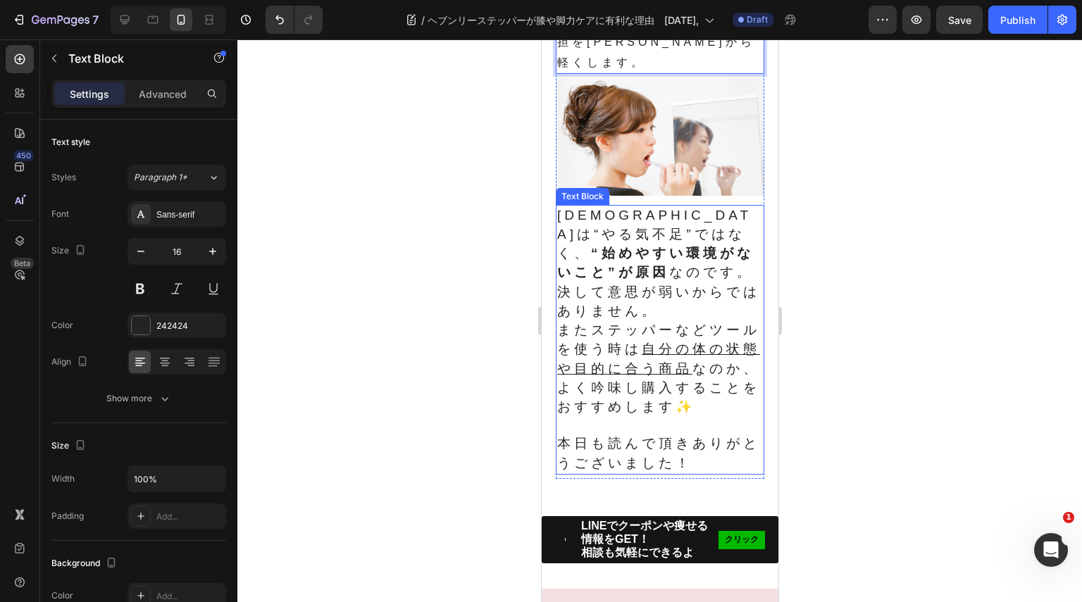
click at [677, 375] on span "またステッパーなどツールを使う時は 自分の体の状態や目的に合う商品 なのか、よく吟味し購入することをおすすめします✨" at bounding box center [657, 369] width 203 height 92
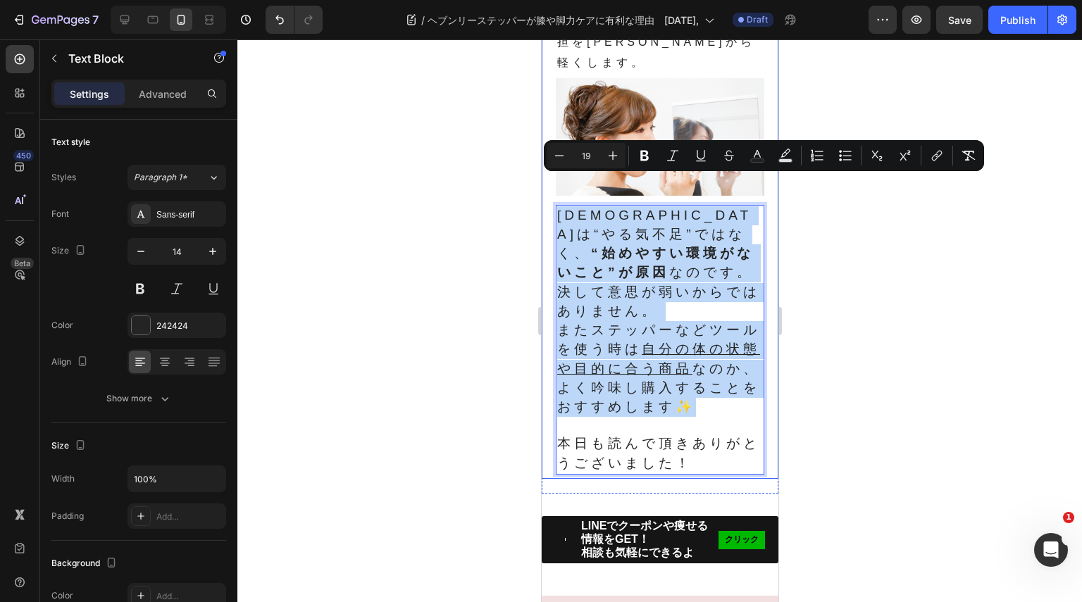
drag, startPoint x: 590, startPoint y: 401, endPoint x: 541, endPoint y: 192, distance: 214.2
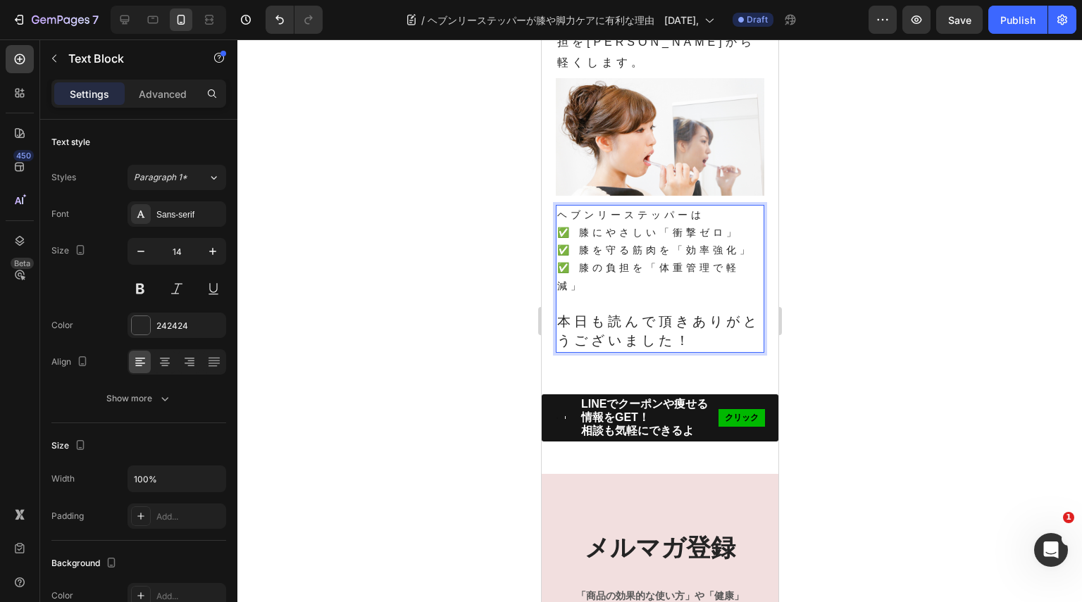
drag, startPoint x: 625, startPoint y: 244, endPoint x: 610, endPoint y: 219, distance: 29.7
click at [610, 219] on p "ヘブンリーステッパーは ✅ 膝にやさしい「衝撃ゼロ」 ✅ 膝を守る筋肉を「効率強化」 ✅ 膝の負担を「体重管理で軽減」" at bounding box center [659, 250] width 206 height 89
click at [592, 273] on p "ヘブンリーステッパーは ✅ 膝にやさしい「衝撃ゼロ」 ✅ 膝を守る筋肉を「効率強化」 ✅ 膝の負担を「体重管理で軽減」" at bounding box center [659, 250] width 206 height 89
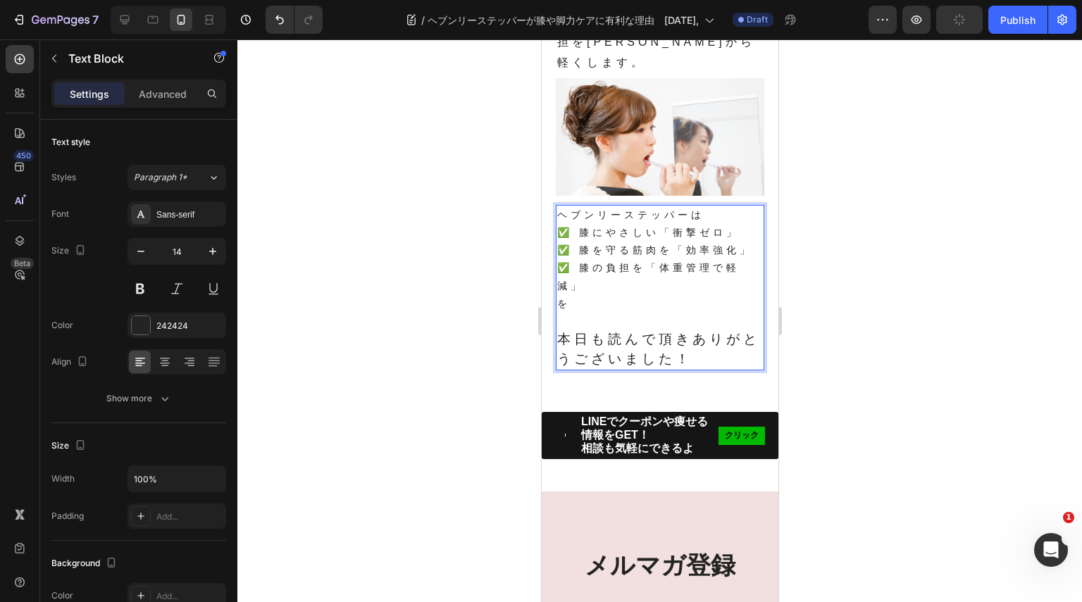
click at [660, 210] on p "ヘブンリーステッパーは ✅ 膝にやさしい「衝撃ゼロ」 ✅ 膝を守る筋肉を「効率強化」 ✅ 膝の負担を「体重管理で軽減」" at bounding box center [659, 250] width 206 height 89
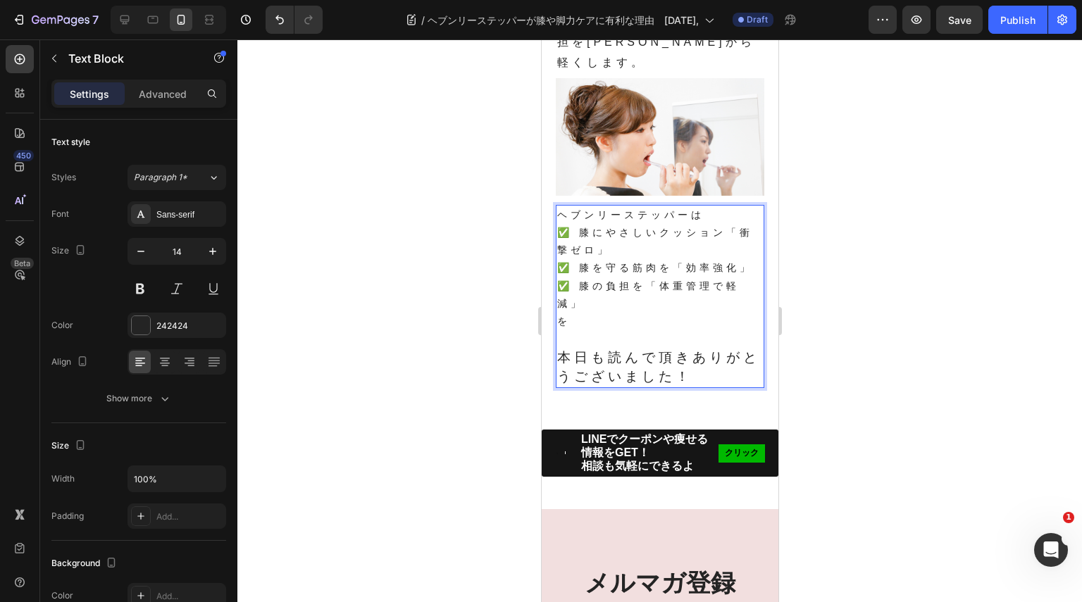
click at [656, 206] on p "ヘブンリーステッパーは ✅ 膝にやさしいクッション「衝撃ゼロ」 ✅ 膝を守る筋肉を「効率強化」 ✅ 膝の負担を「体重管理で軽減」" at bounding box center [659, 259] width 206 height 106
click at [581, 221] on p "ヘブンリーステッパーは ✅ 膝にやさしいエアークッション「衝撃ゼロ」 ✅ 膝を守る筋肉を「効率強化」 ✅ 膝の負担を「体重管理で軽減」" at bounding box center [659, 259] width 206 height 106
click at [599, 287] on p "ヘブンリーステッパーは ✅ 膝にやさしいエアークッションで「衝撃ゼロ」 ✅ 膝を守る筋肉を「効率強化」 ✅ 膝の負担を「体重管理で軽減」" at bounding box center [659, 259] width 206 height 106
click at [623, 247] on p "ヘブンリーステッパーは ✅ 膝にやさしいエアークッションで「衝撃ゼロ」 ✅ 膝を守る筋肉を「効率強化」 ✅ 膝の負担を「体重管理で軽減」" at bounding box center [659, 259] width 206 height 106
click at [669, 242] on p "ヘブンリーステッパーは ✅ 膝にやさしいエアークッションで「衝撃ゼロ」 ✅ 膝を守る筋肉を「効率強化」 ✅ 膝の負担を「体重管理で軽減」" at bounding box center [659, 259] width 206 height 106
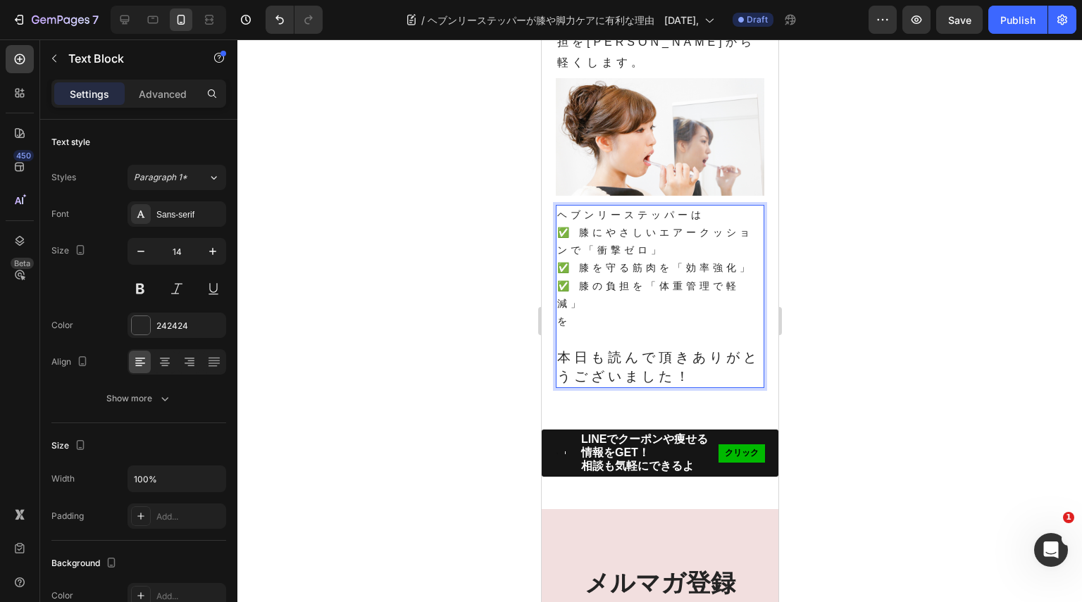
click at [599, 313] on p "を" at bounding box center [659, 322] width 206 height 18
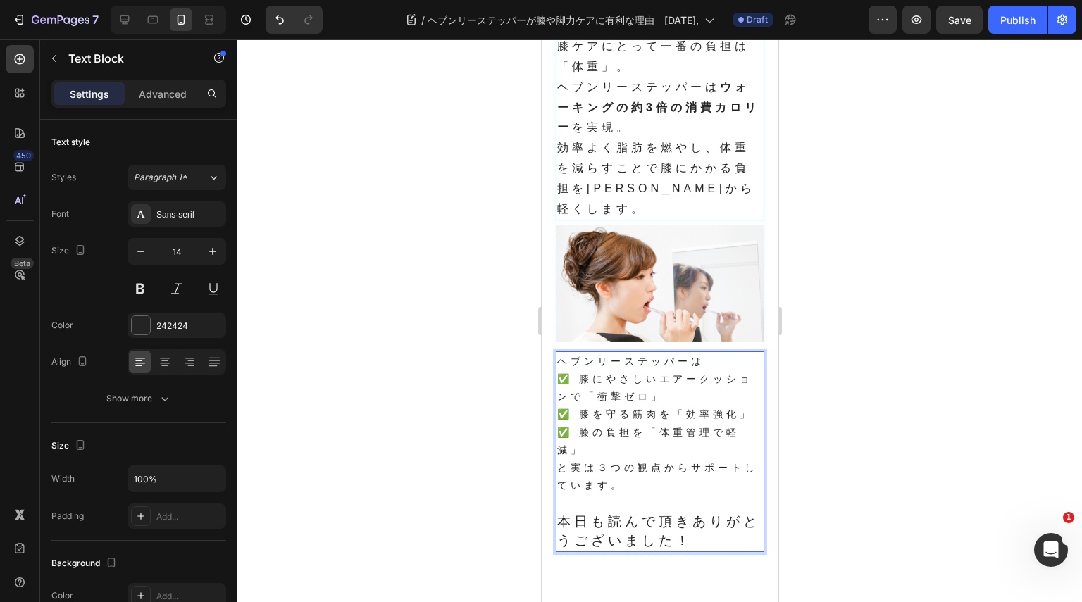
scroll to position [1521, 0]
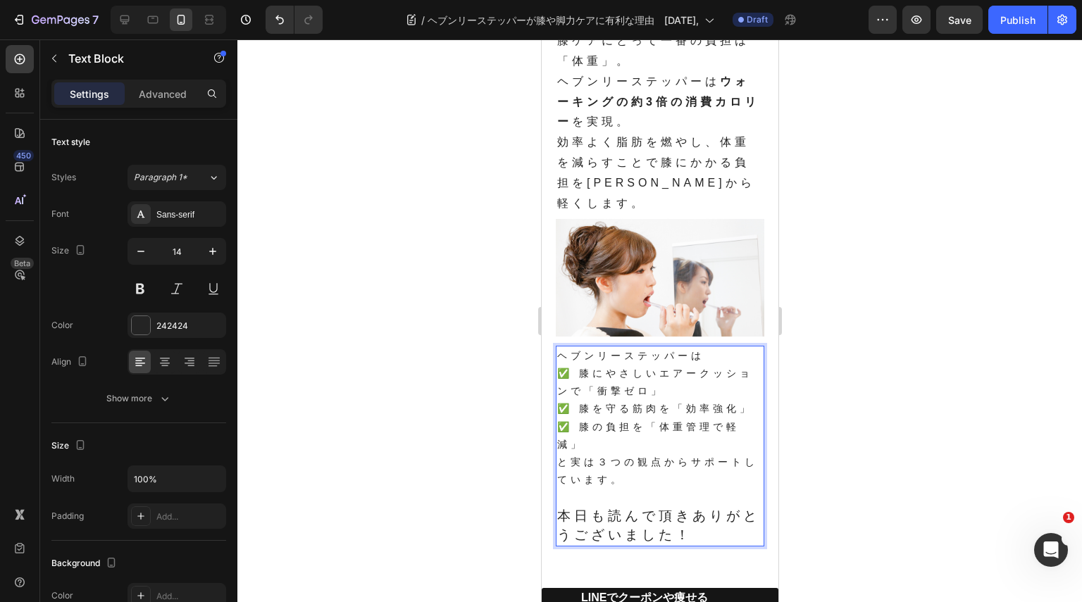
click at [560, 347] on p "ヘブンリーステッパーは ✅ 膝にやさしいエアークッションで「衝撃ゼロ」 ✅ 膝を守る筋肉を「効率強化」 ✅ 膝の負担を「体重管理で軽減」" at bounding box center [659, 400] width 206 height 106
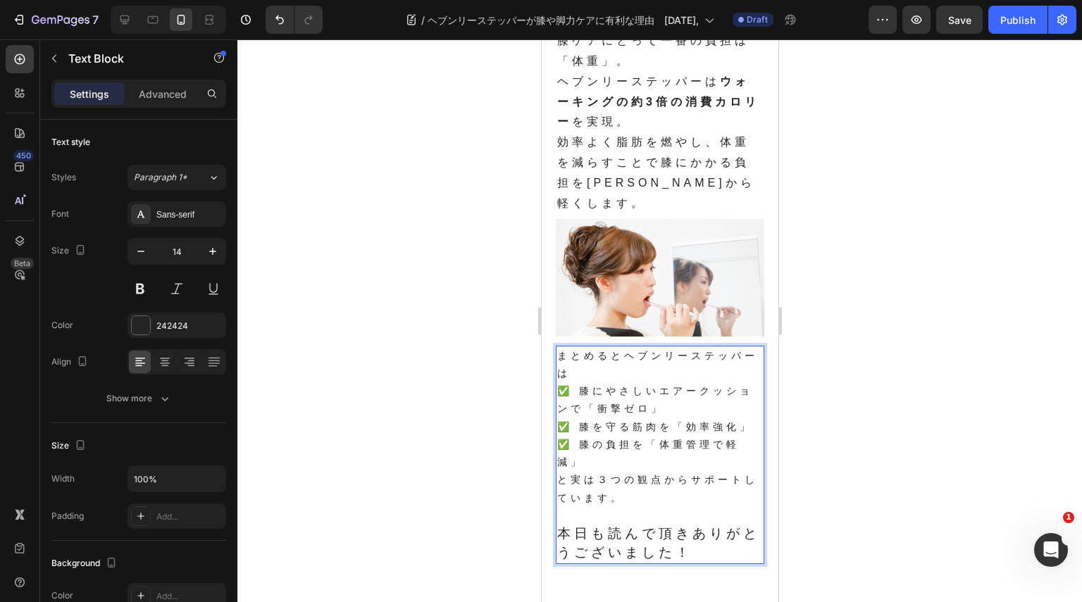
click at [623, 432] on p "まとめるとヘブンリーステッパーは ✅ 膝にやさしいエアークッションで「衝撃ゼロ」 ✅ 膝を守る筋肉を「効率強化」 ✅ 膝の負担を「体重管理で軽減」" at bounding box center [659, 409] width 206 height 124
click at [572, 365] on p "まとめるとヘブンリーステッパーは ✅ 膝にやさしいエアークッションで「衝撃ゼロ」 ✅ 膝を守る筋肉を「効率強化」 ✅ 膝の負担を「体重管理で軽減」" at bounding box center [659, 409] width 206 height 124
click at [647, 471] on p "と実は３つの観点からサポートしています。" at bounding box center [659, 488] width 206 height 35
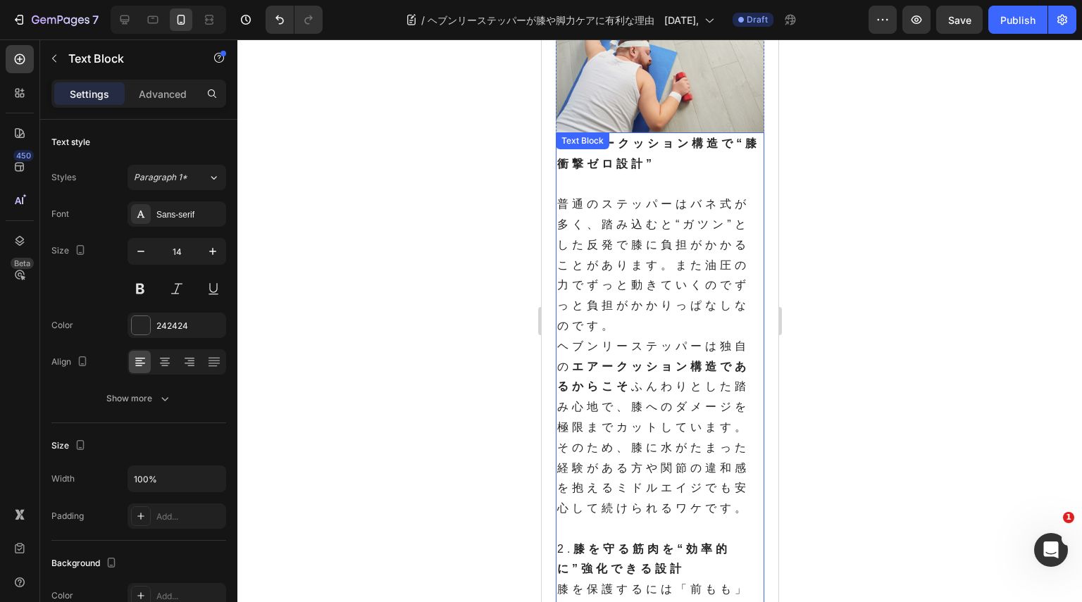
click at [655, 445] on p "普通のステッパーはバネ式が多く、踏み込むと“ガツン”とした反発で膝に負担がかかることがあります。また油圧の力でずっと動きていくのでずっと負担がかかりっぱなしな…" at bounding box center [659, 356] width 206 height 325
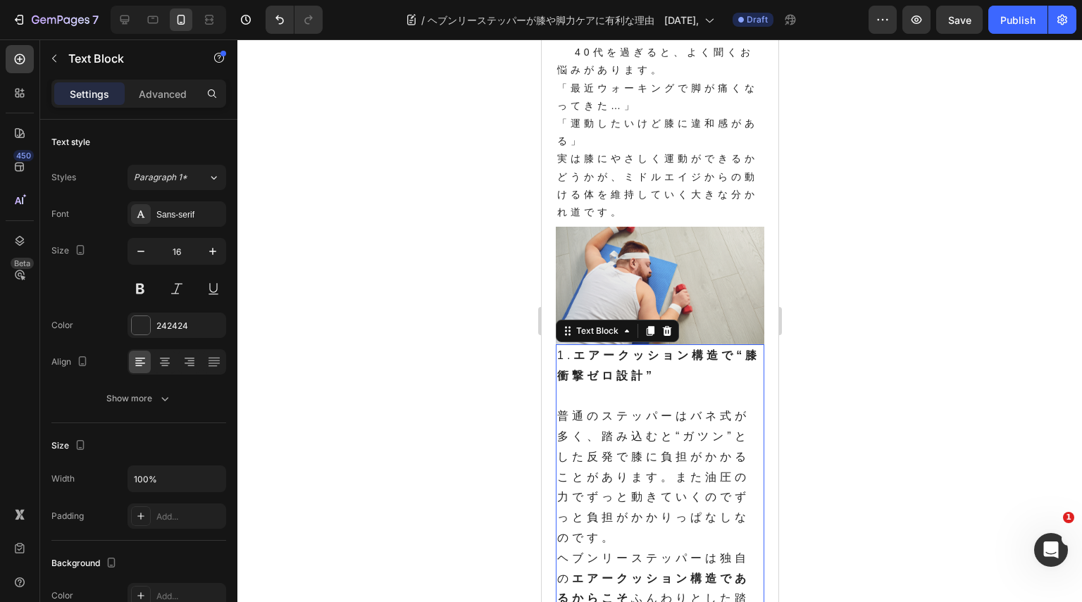
scroll to position [42, 0]
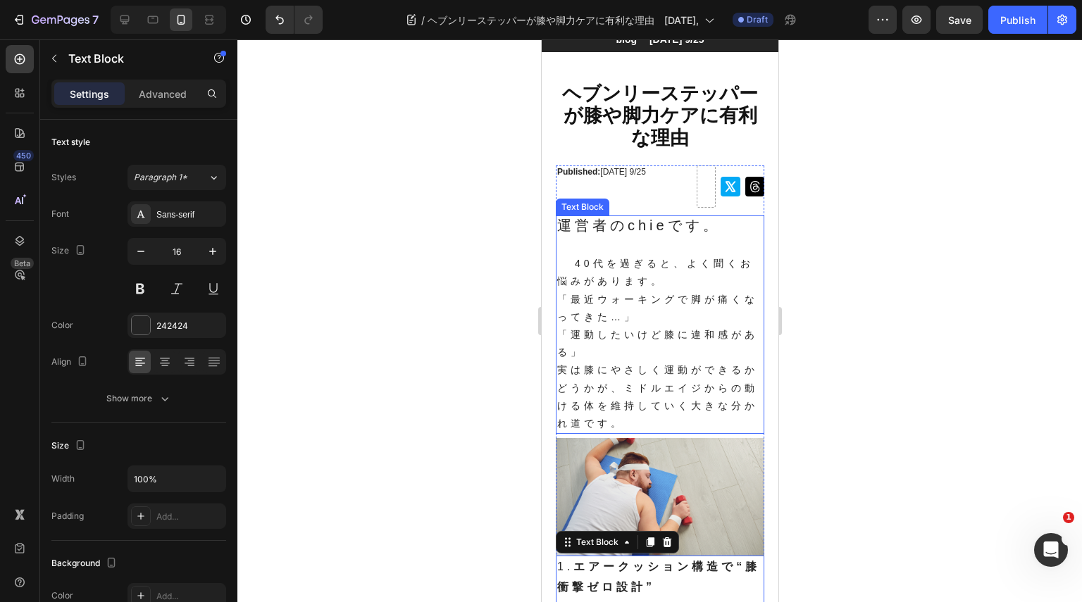
click at [671, 375] on p "実は膝にやさしく運動ができるかどうかが、ミドルエイジからの動ける体を維持していく大きな分かれ道です。" at bounding box center [659, 396] width 206 height 71
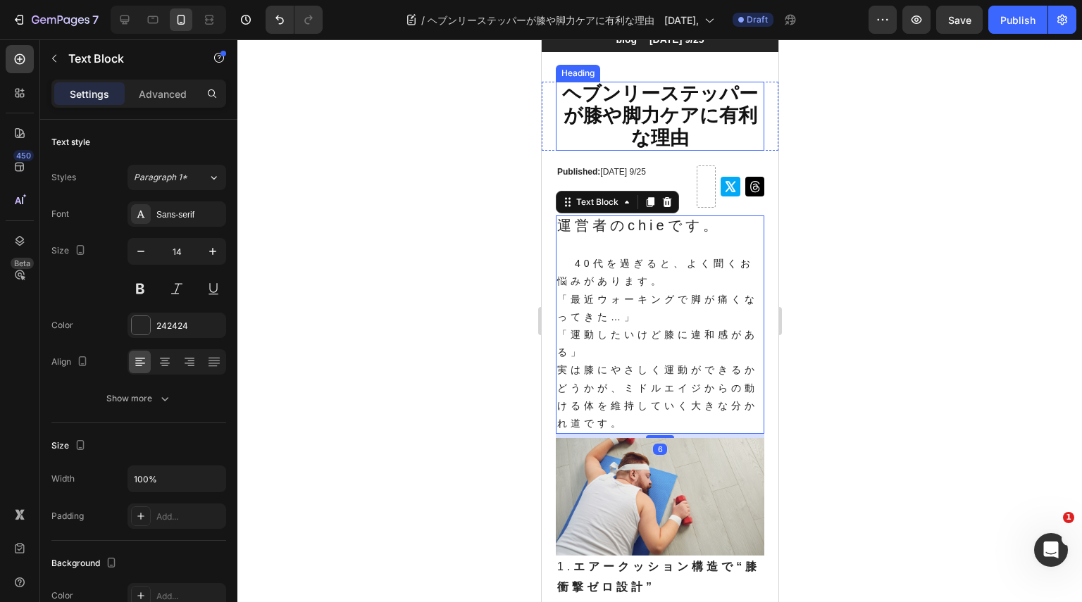
click at [673, 106] on span "ヘブンリーステッパーが膝や脚力ケアに有利な理由" at bounding box center [659, 115] width 196 height 65
click at [684, 379] on p "実は膝にやさしく運動ができるかどうかが、ミドルエイジからの動ける体を維持していく大きな分かれ道です。" at bounding box center [659, 396] width 206 height 71
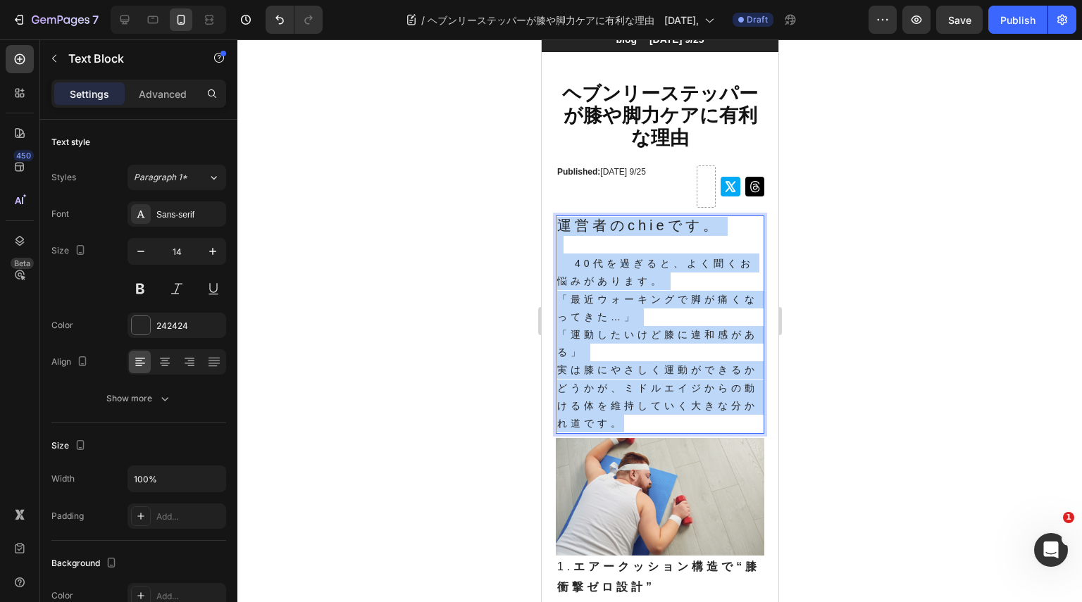
drag, startPoint x: 671, startPoint y: 422, endPoint x: 555, endPoint y: 225, distance: 228.3
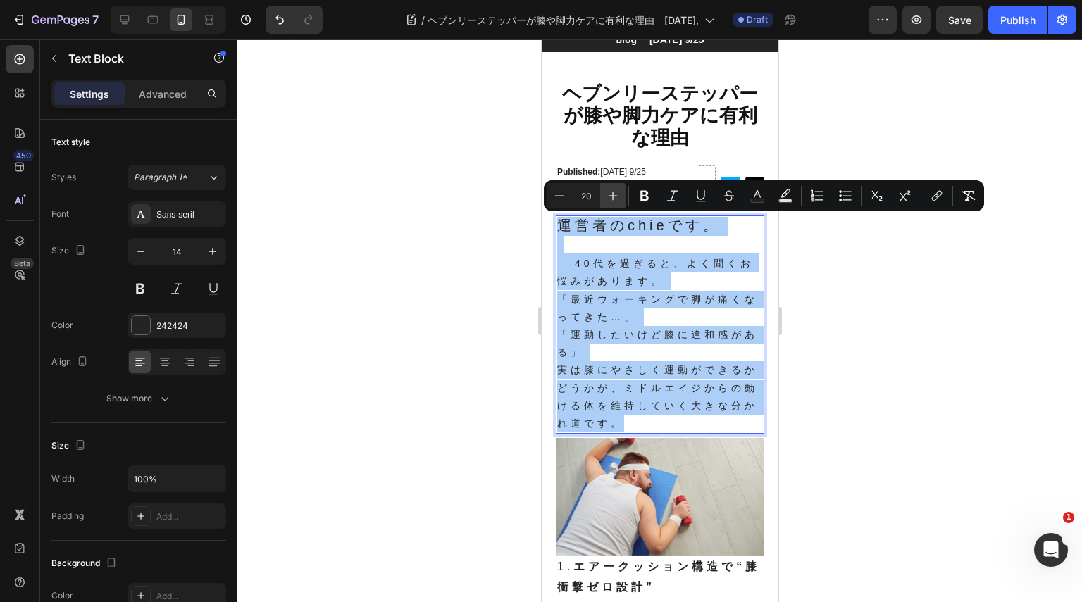
click at [625, 189] on div "Minus 20 Plus Bold Italic Underline Strikethrough Text Color Text Background Co…" at bounding box center [764, 195] width 435 height 25
click at [616, 192] on icon "Editor contextual toolbar" at bounding box center [613, 196] width 14 height 14
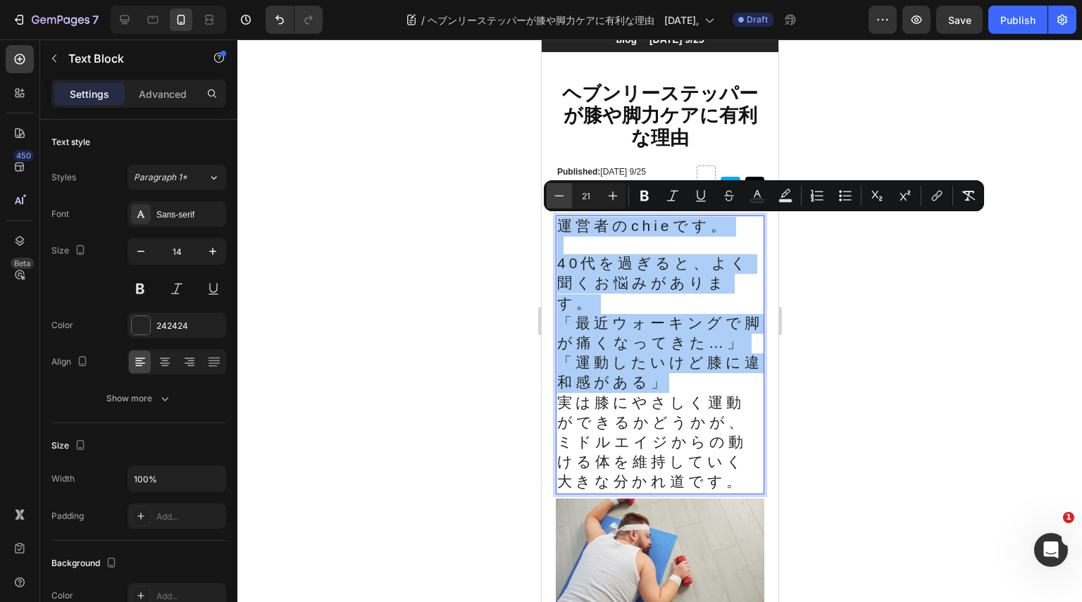
click at [556, 200] on icon "Editor contextual toolbar" at bounding box center [559, 196] width 14 height 14
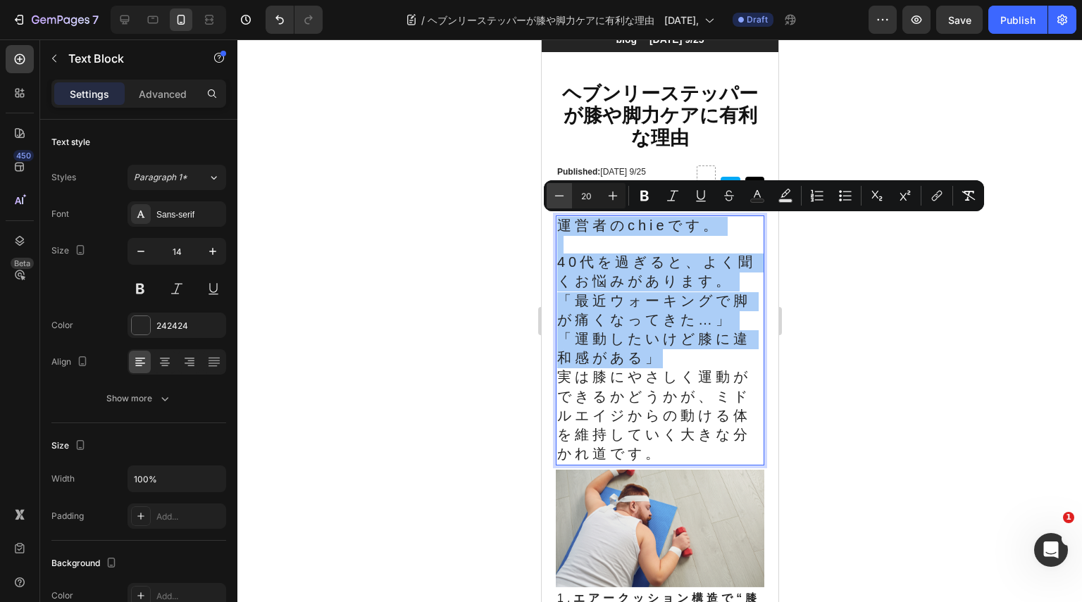
click at [556, 200] on icon "Editor contextual toolbar" at bounding box center [559, 196] width 14 height 14
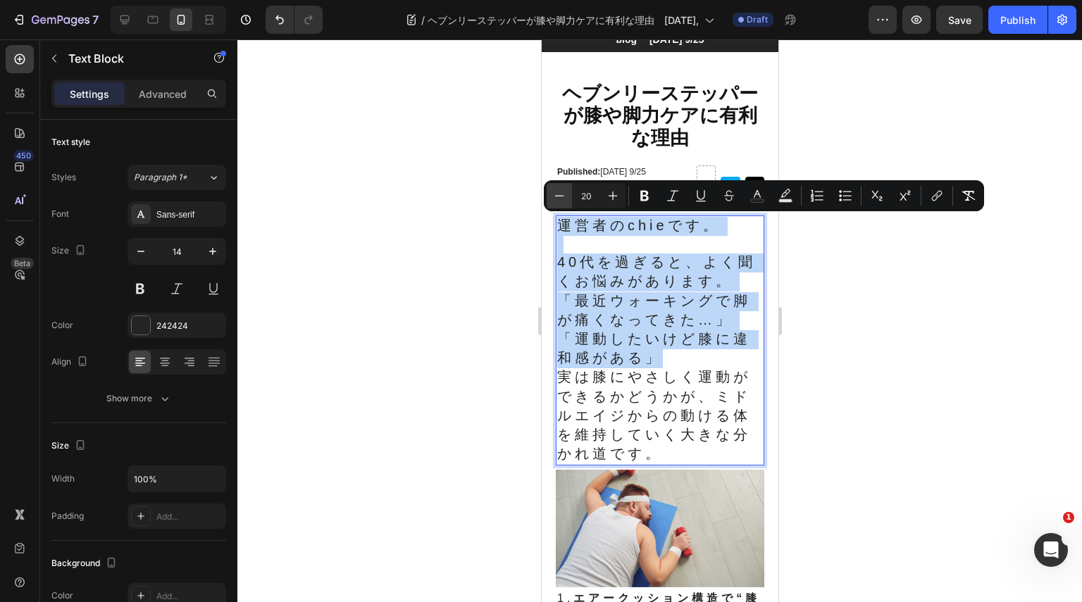
type input "19"
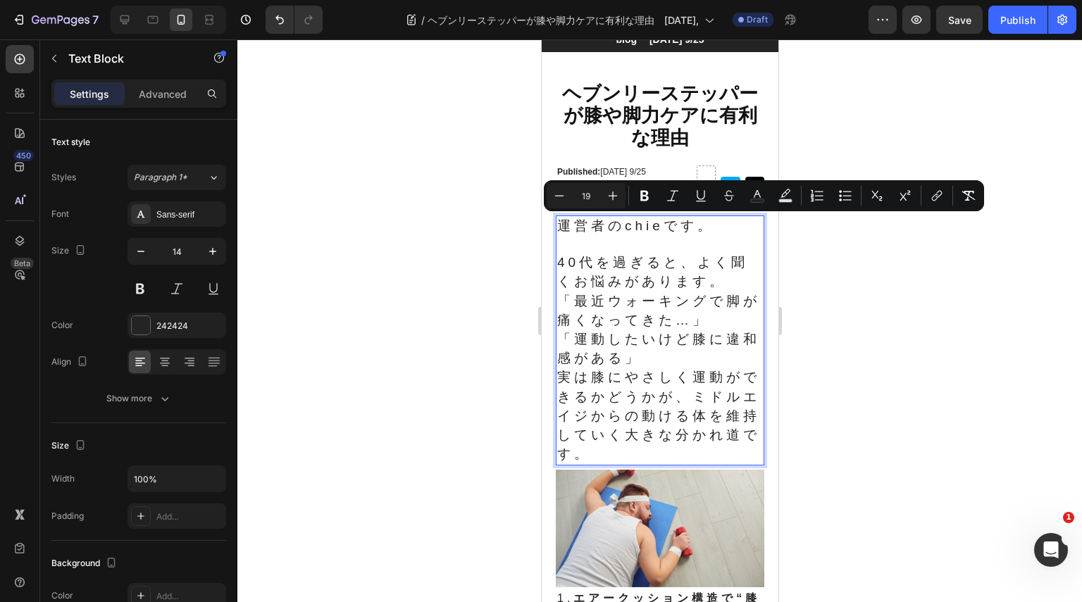
click at [652, 297] on span "「最近ウォーキングで脚が痛くなってきた…」" at bounding box center [657, 311] width 203 height 34
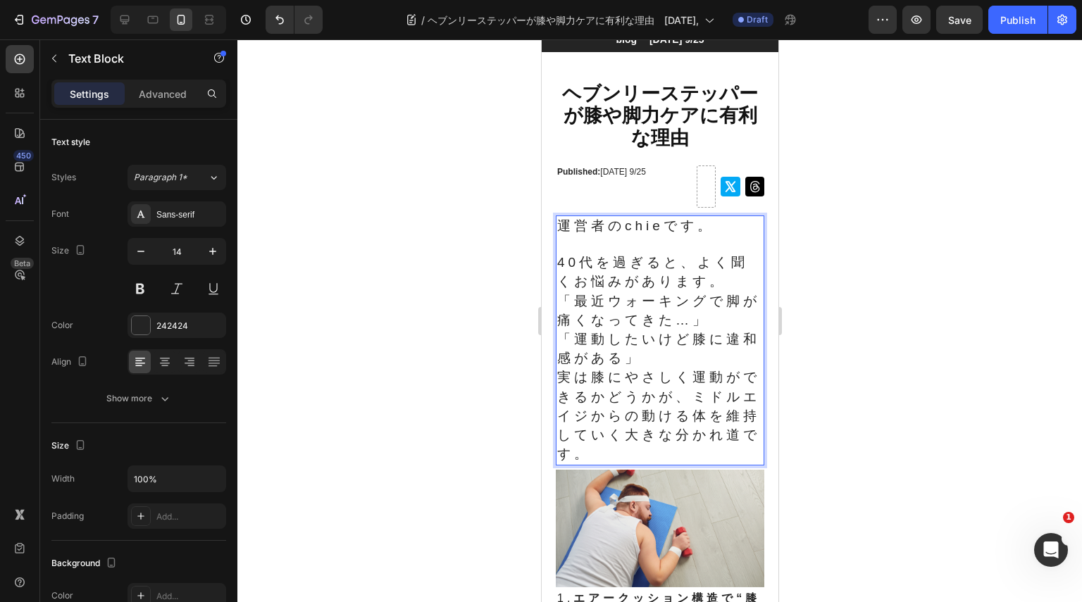
click at [671, 361] on p "40代を過ぎると、よく聞くお悩みがあります。 「最近ウォーキングで脚が痛くなってきた…」 「運動したいけど膝に違和感がある」" at bounding box center [659, 311] width 206 height 115
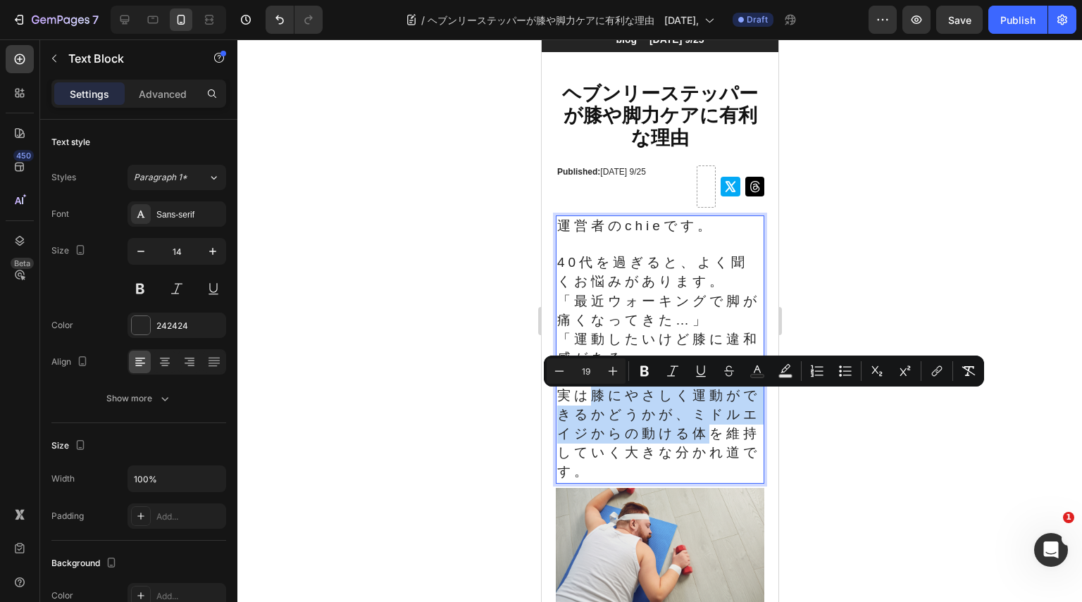
drag, startPoint x: 592, startPoint y: 402, endPoint x: 740, endPoint y: 440, distance: 151.9
click at [740, 440] on span "実は膝にやさしく運動ができるかどうかが、ミドルエイジからの動ける体を維持していく大きな分かれ道です。" at bounding box center [657, 434] width 203 height 92
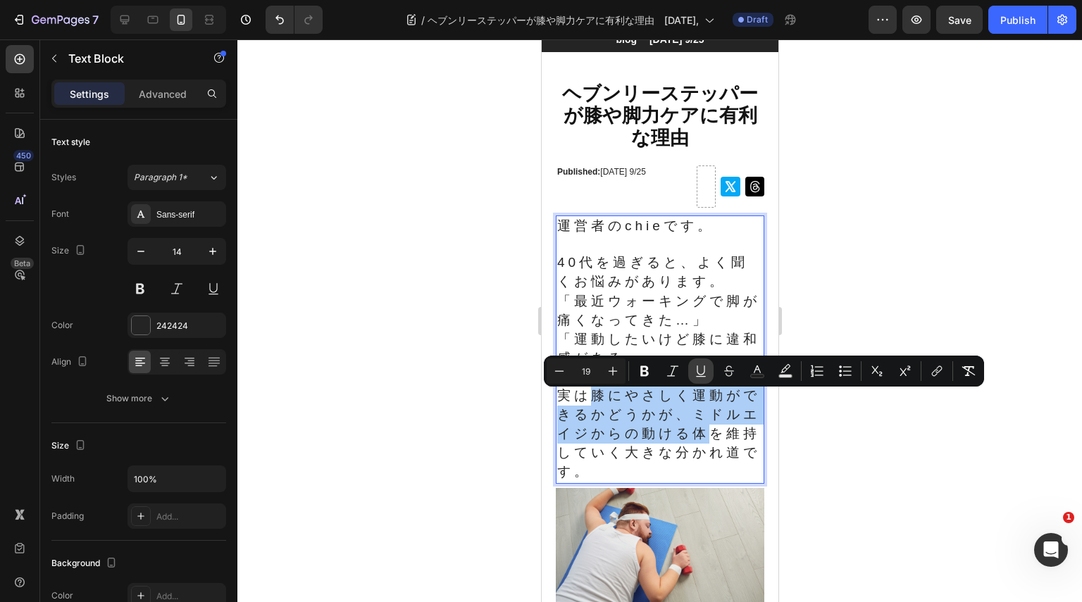
click at [700, 370] on icon "Editor contextual toolbar" at bounding box center [701, 371] width 14 height 14
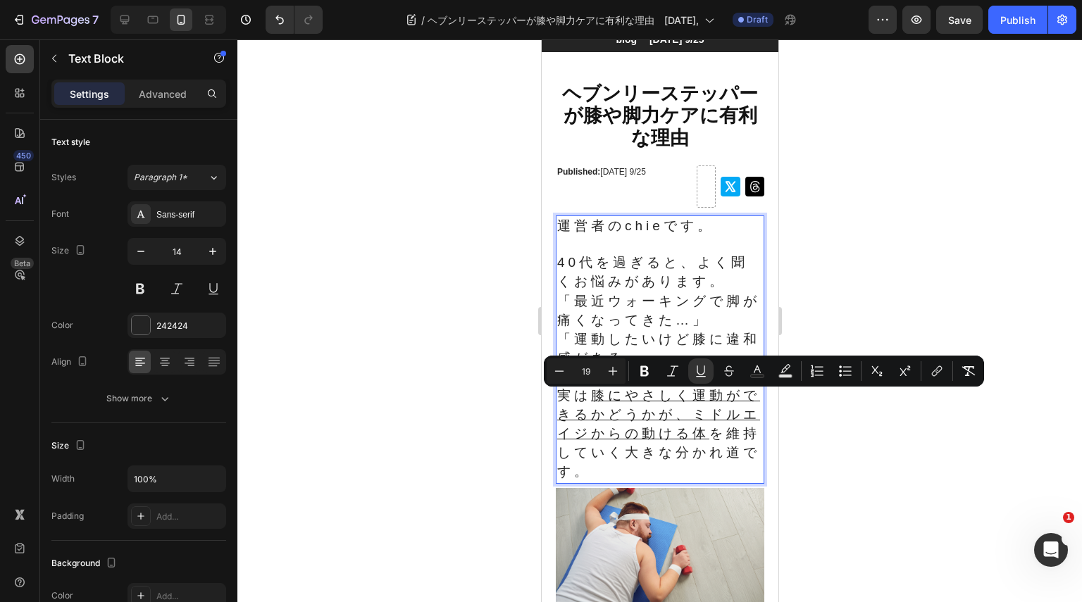
drag, startPoint x: 674, startPoint y: 473, endPoint x: 673, endPoint y: 464, distance: 8.5
click at [673, 473] on p "実は 膝にやさしく運動ができるかどうかが、ミドルエイジからの動ける体 を維持していく大きな分かれ道です。" at bounding box center [659, 435] width 206 height 96
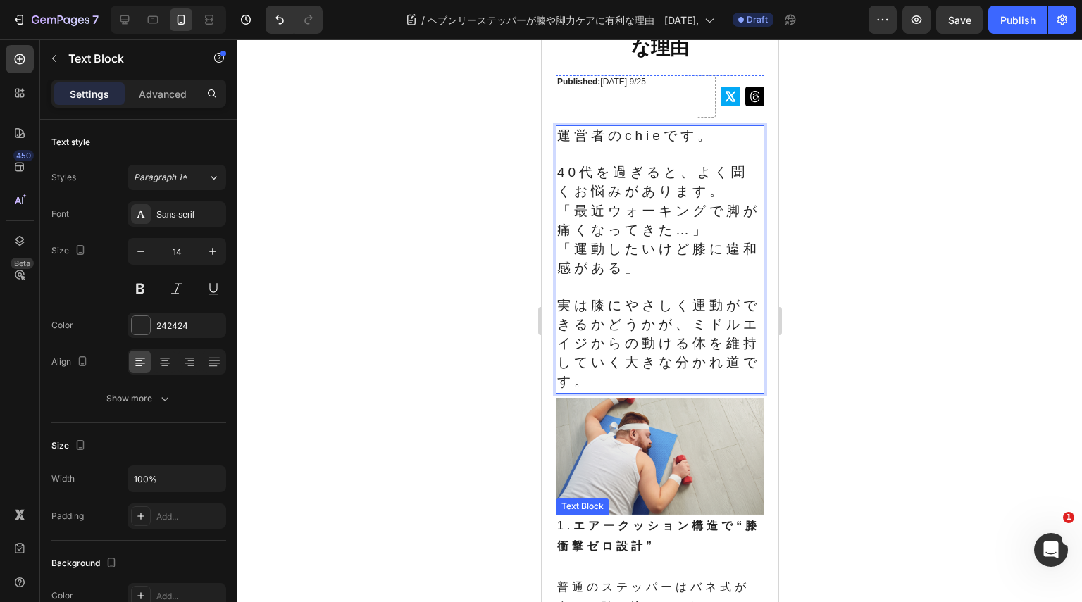
scroll to position [253, 0]
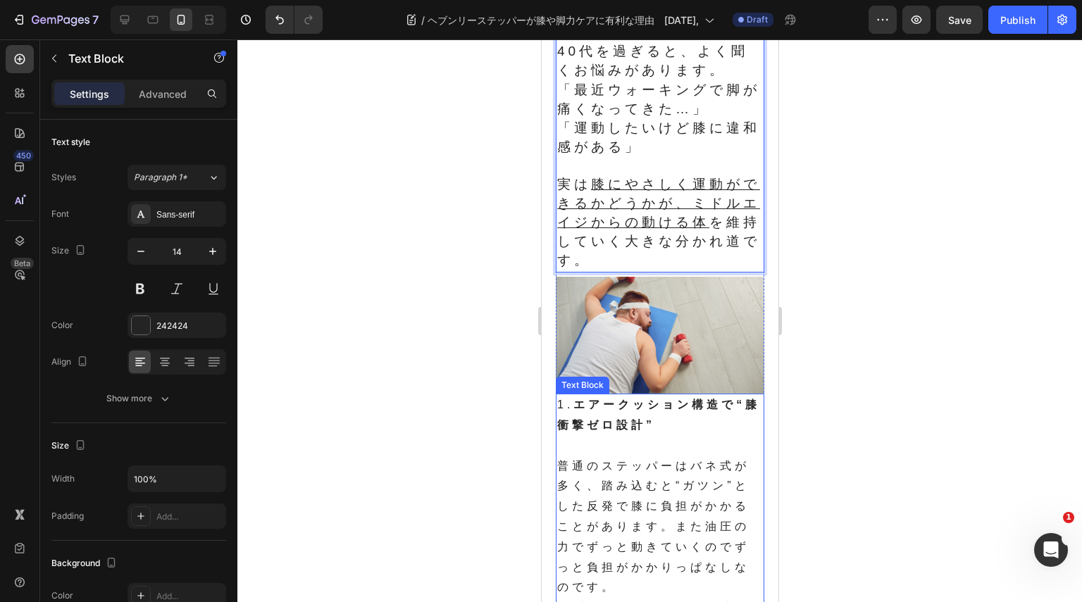
click at [578, 430] on strong "エアークッション構造で“膝衝撃ゼロ設計”" at bounding box center [657, 415] width 203 height 32
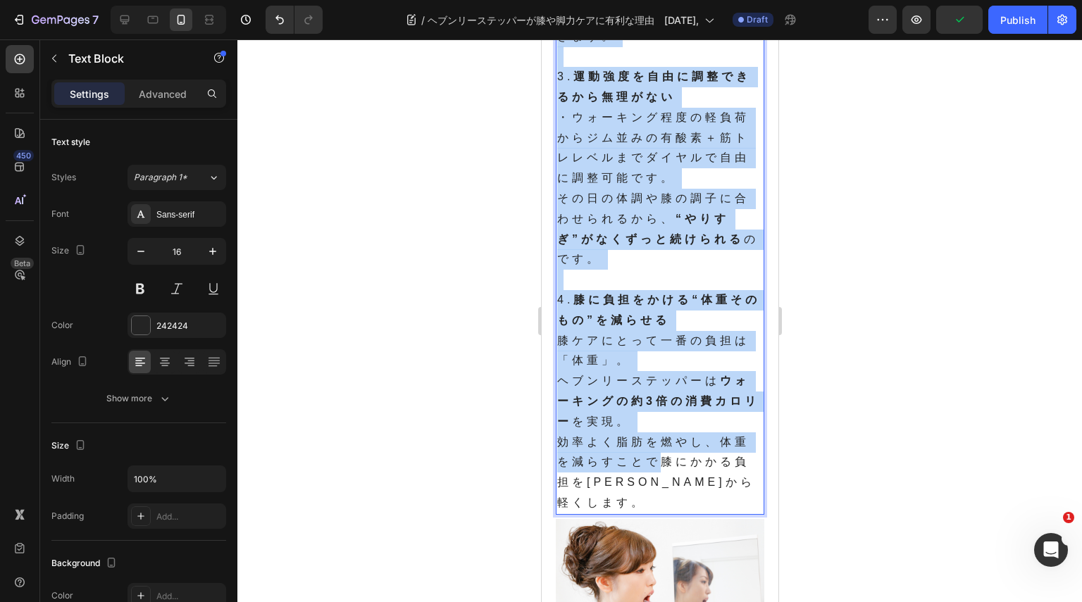
scroll to position [1380, 0]
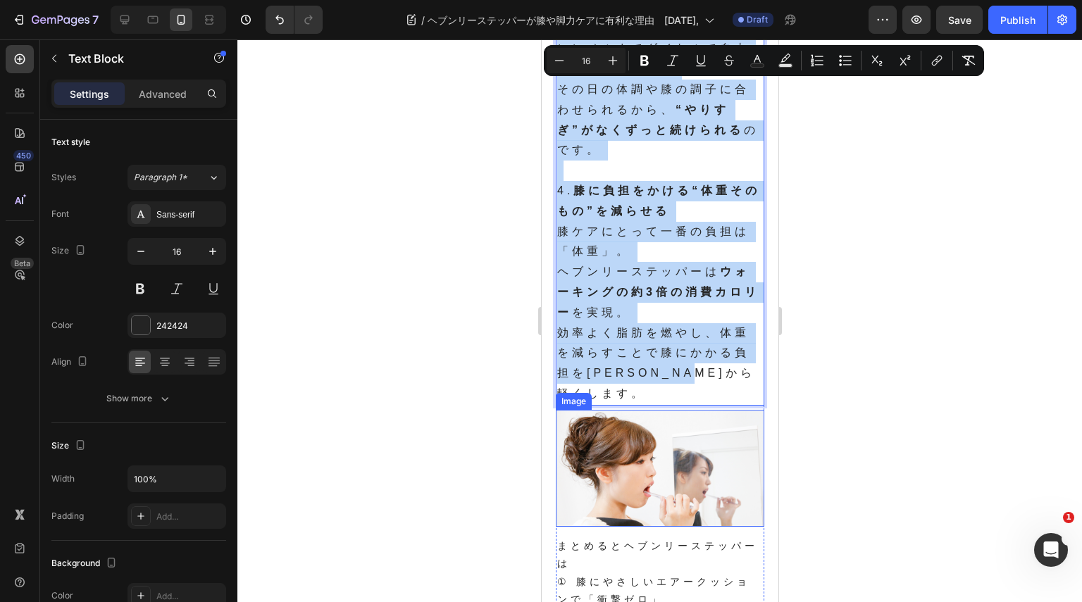
drag, startPoint x: 557, startPoint y: 413, endPoint x: 738, endPoint y: 406, distance: 181.1
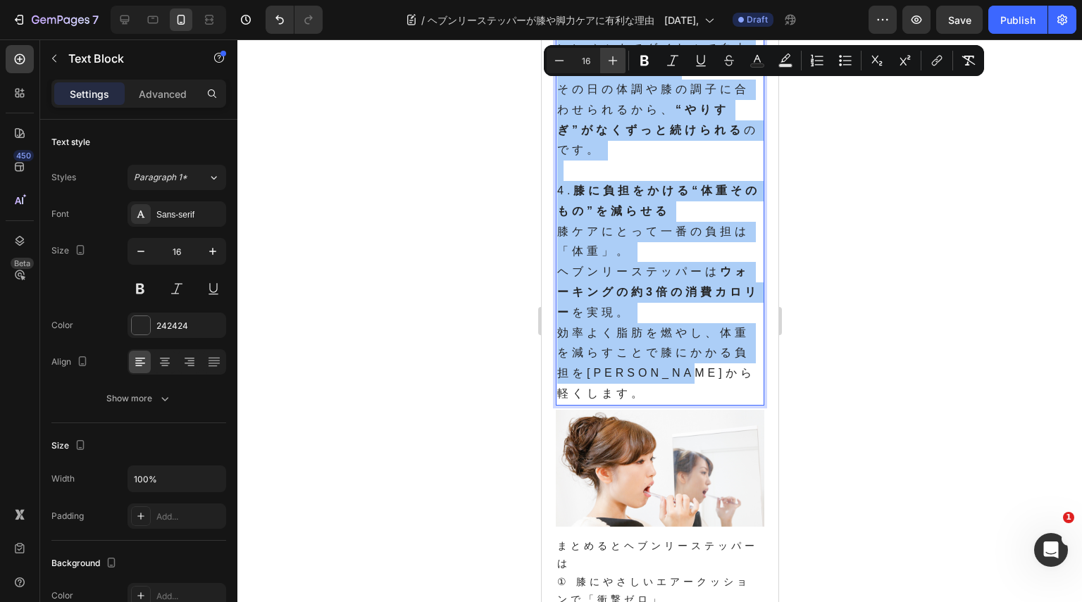
click at [619, 58] on icon "Editor contextual toolbar" at bounding box center [613, 61] width 14 height 14
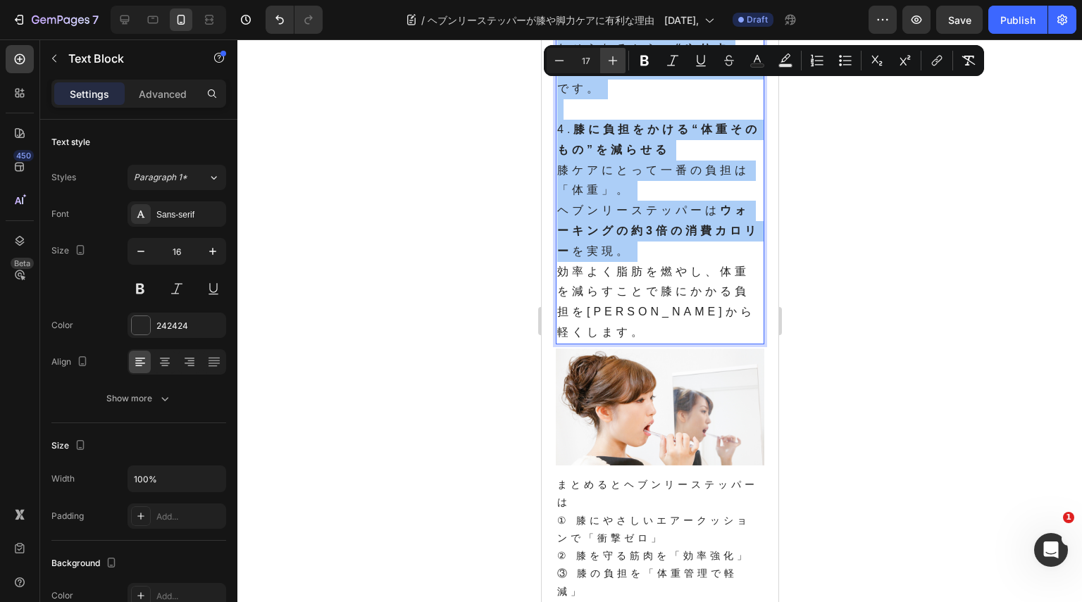
click at [619, 58] on icon "Editor contextual toolbar" at bounding box center [613, 61] width 14 height 14
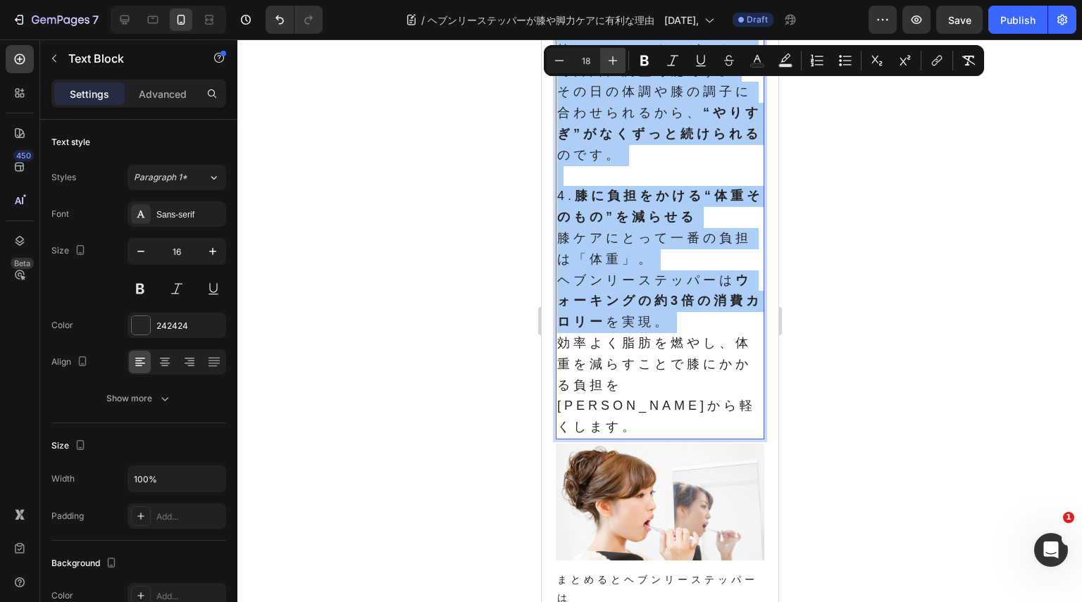
click at [619, 58] on icon "Editor contextual toolbar" at bounding box center [613, 61] width 14 height 14
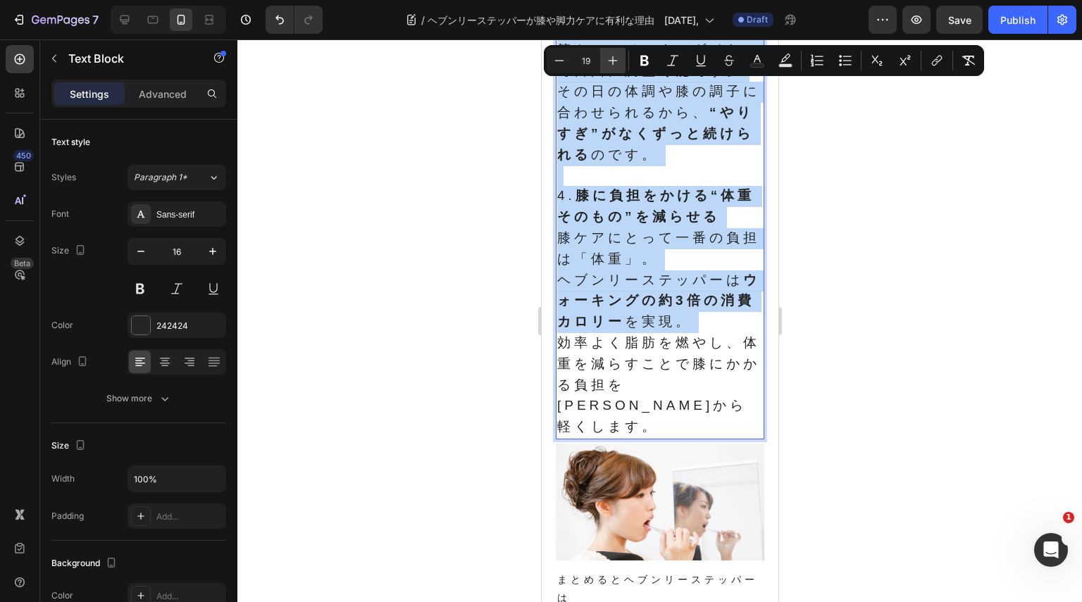
scroll to position [1508, 0]
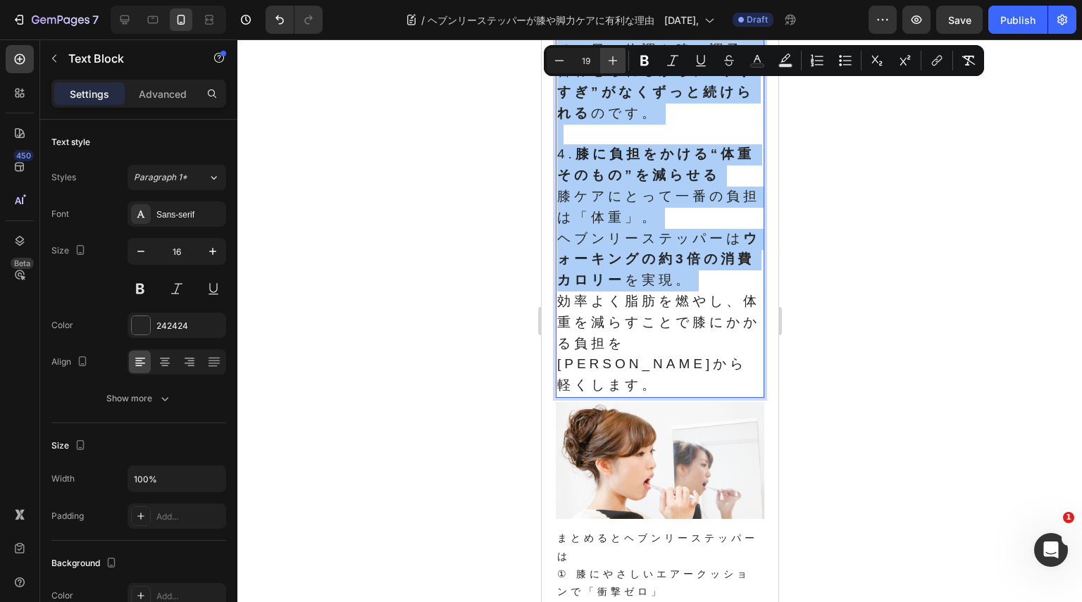
click at [619, 58] on icon "Editor contextual toolbar" at bounding box center [613, 61] width 14 height 14
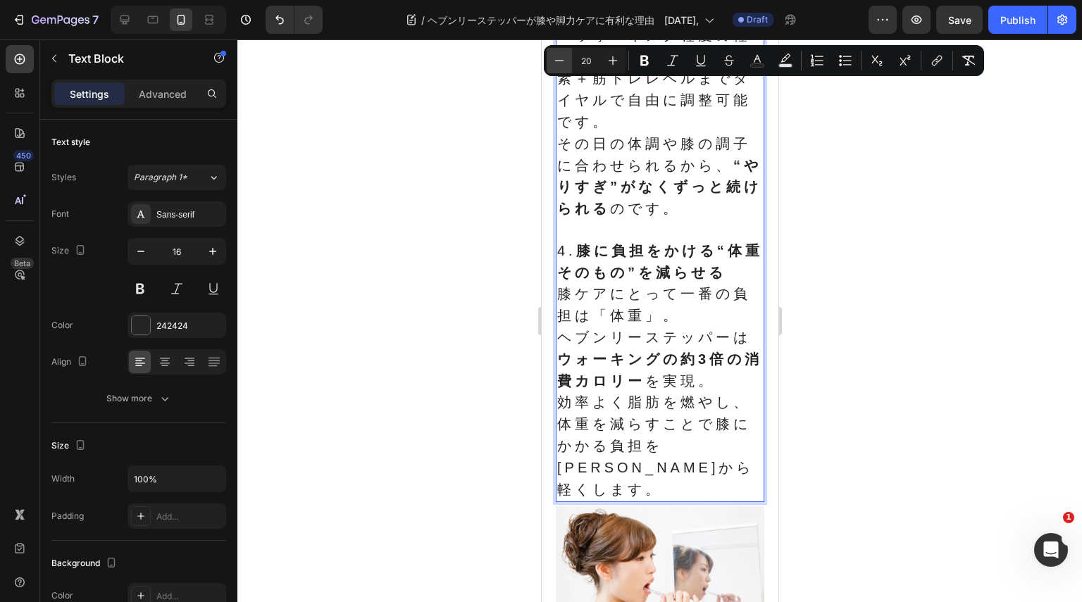
click at [563, 61] on icon "Editor contextual toolbar" at bounding box center [559, 61] width 14 height 14
type input "19"
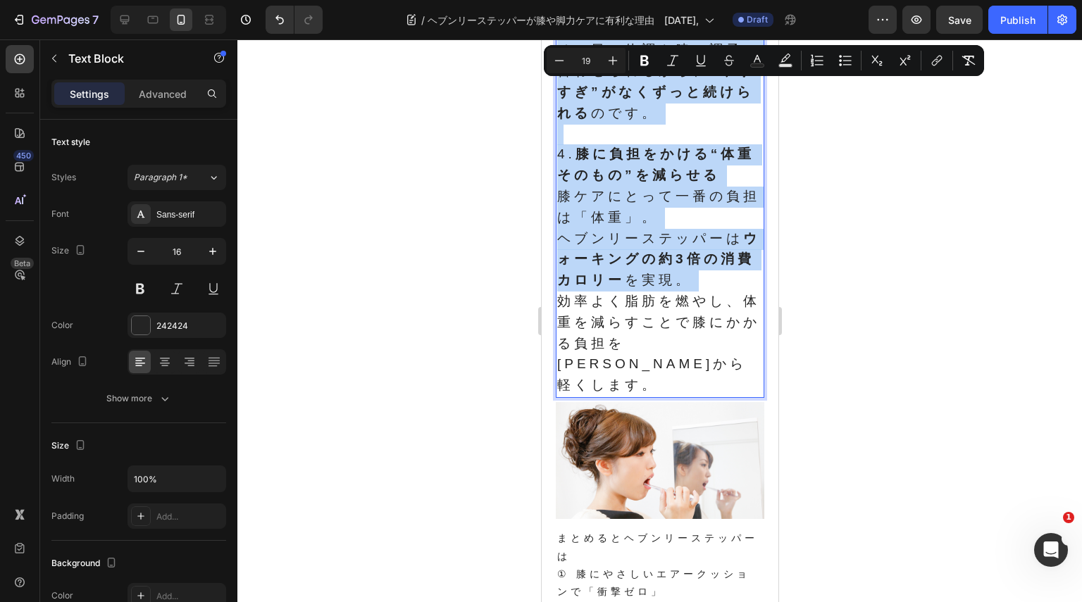
click at [621, 182] on strong "膝に負担をかける“体重そのもの”を減らせる" at bounding box center [654, 165] width 197 height 36
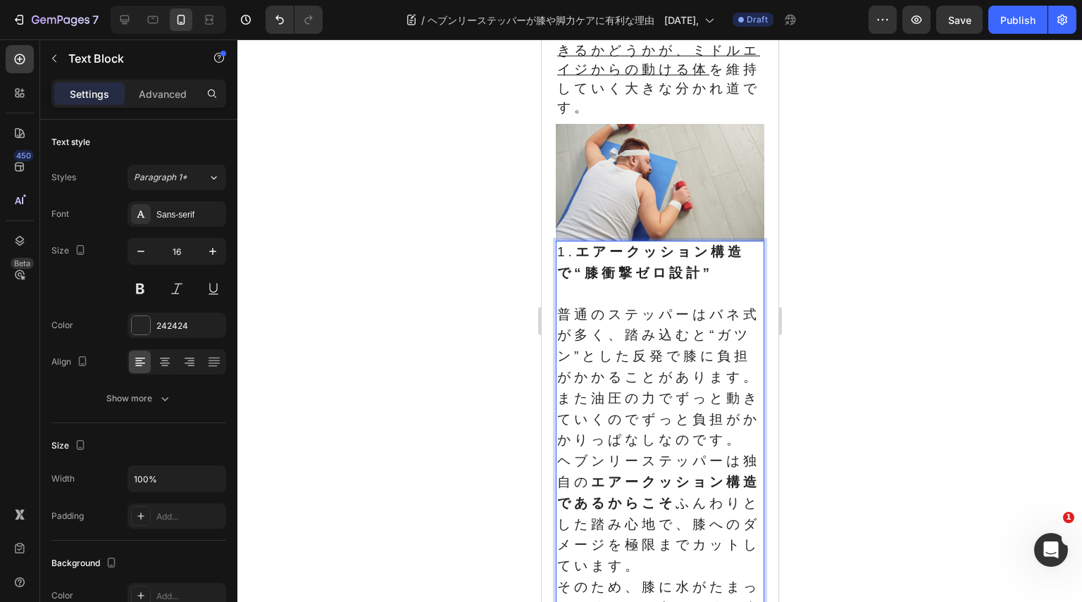
scroll to position [381, 0]
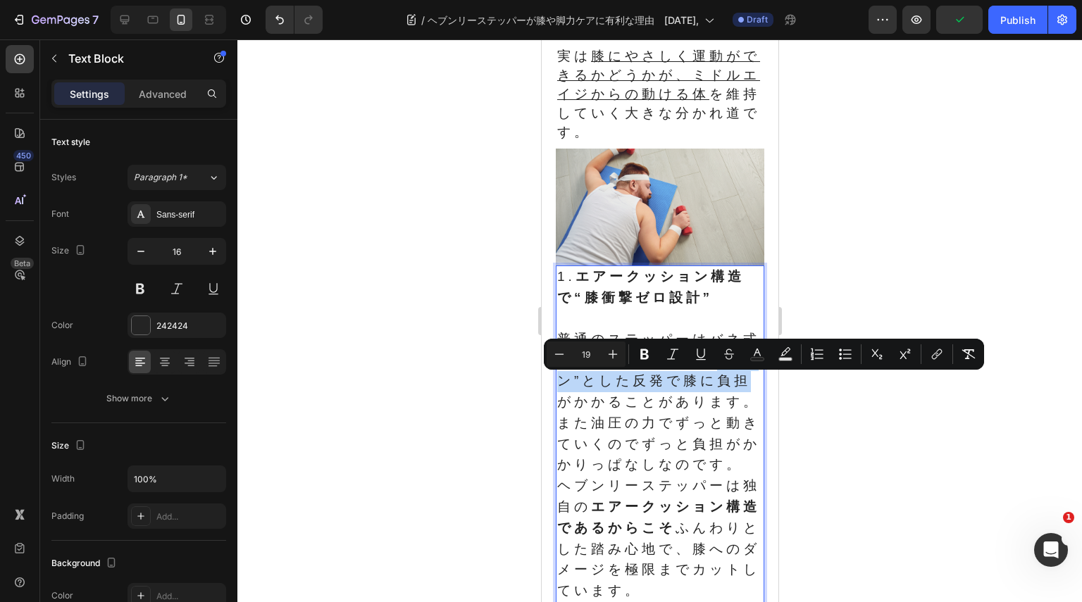
drag, startPoint x: 579, startPoint y: 384, endPoint x: 616, endPoint y: 408, distance: 43.8
click at [616, 408] on span "普通のステッパーはバネ式が多く、踏み込むと“ガツン”とした反発で膝に負担がかかることがあります。また油圧の力でずっと動きていくのでずっと負担がかかりっぱなしな…" at bounding box center [657, 402] width 203 height 141
click at [578, 394] on span "普通のステッパーはバネ式が多く、踏み込むと“ガツン”とした反発で膝に負担がかかることがあります。また油圧の力でずっと動きていくのでずっと負担がかかりっぱなしな…" at bounding box center [657, 402] width 203 height 141
click at [573, 385] on span "普通のステッパーはバネ式が多く、踏み込むと“ガツン”とした反発で膝に負担がかかることがあります。また油圧の力でずっと動きていくのでずっと負担がかかりっぱなしな…" at bounding box center [657, 402] width 203 height 141
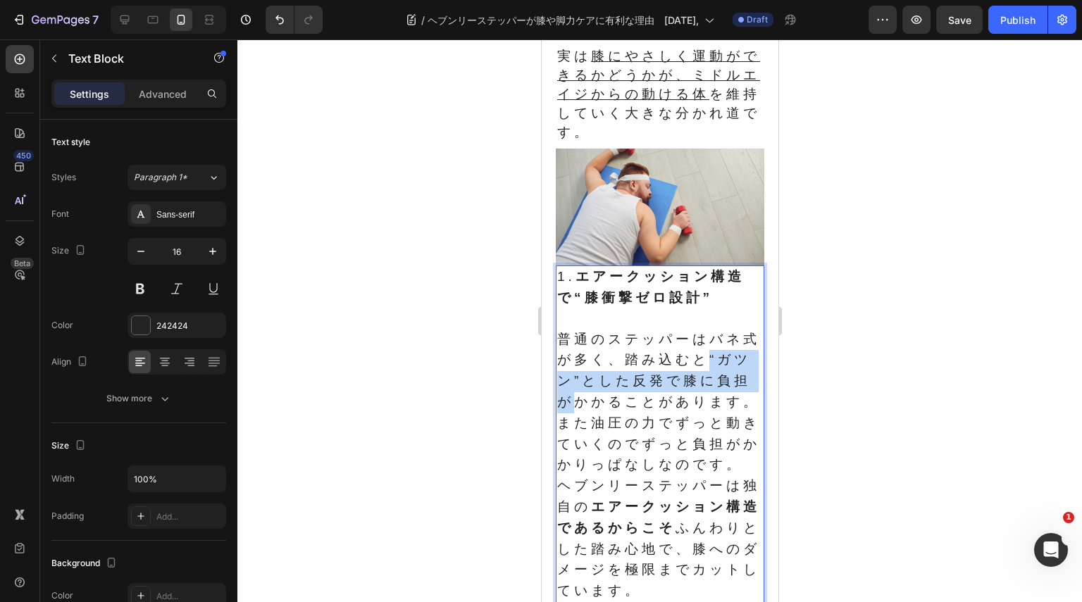
drag, startPoint x: 574, startPoint y: 385, endPoint x: 616, endPoint y: 404, distance: 45.7
click at [616, 404] on span "普通のステッパーはバネ式が多く、踏み込むと“ガツン”とした反発で膝に負担がかかることがあります。また油圧の力でずっと動きていくのでずっと負担がかかりっぱなしな…" at bounding box center [657, 402] width 203 height 141
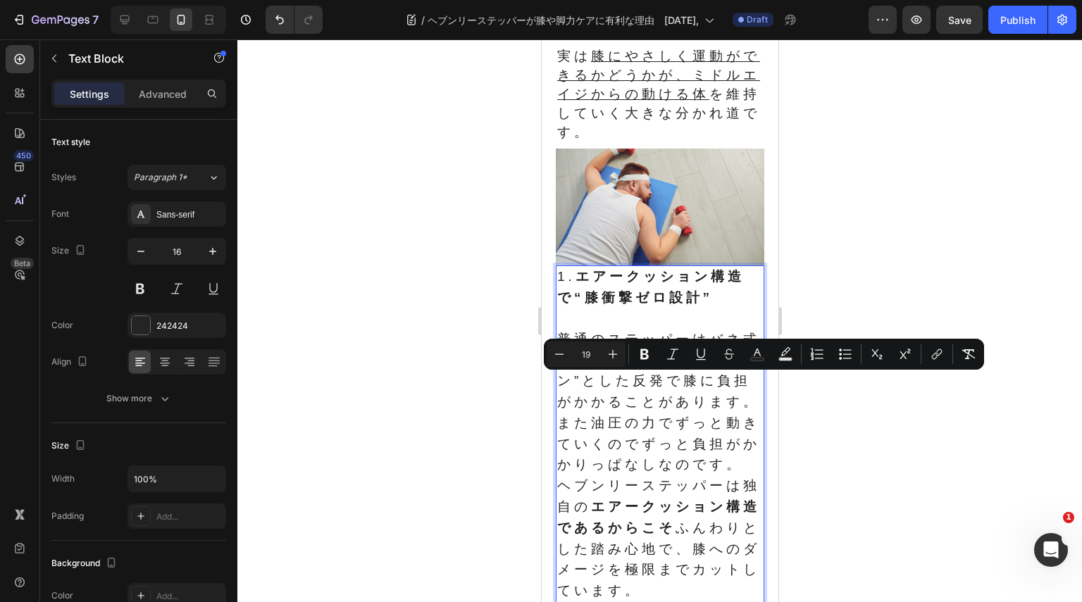
drag, startPoint x: 652, startPoint y: 415, endPoint x: 594, endPoint y: 395, distance: 61.0
click at [650, 415] on span "普通のステッパーはバネ式が多く、踏み込むと“ガツン”とした反発で膝に負担がかかることがあります。また油圧の力でずっと動きていくのでずっと負担がかかりっぱなしな…" at bounding box center [657, 402] width 203 height 141
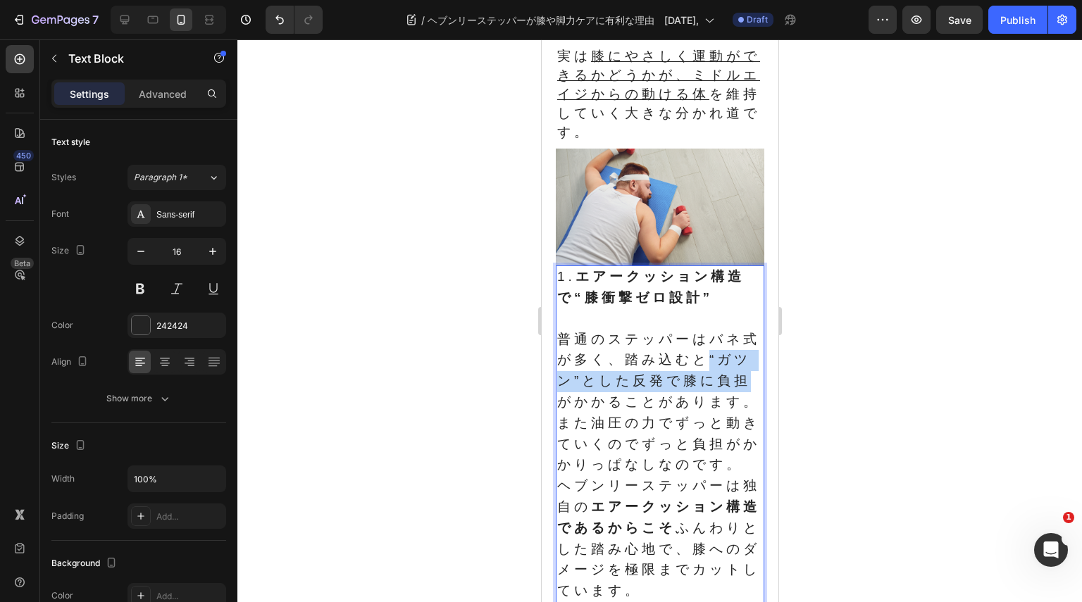
drag, startPoint x: 574, startPoint y: 385, endPoint x: 616, endPoint y: 401, distance: 45.3
click at [616, 401] on span "普通のステッパーはバネ式が多く、踏み込むと“ガツン”とした反発で膝に負担がかかることがあります。また油圧の力でずっと動きていくのでずっと負担がかかりっぱなしな…" at bounding box center [657, 402] width 203 height 141
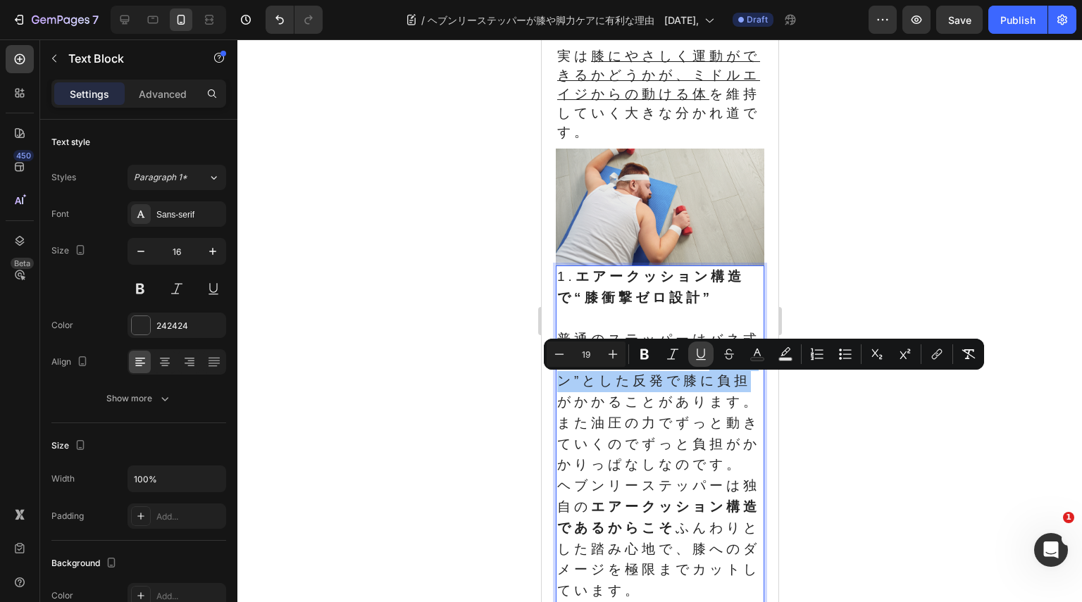
click at [695, 356] on icon "Editor contextual toolbar" at bounding box center [701, 354] width 14 height 14
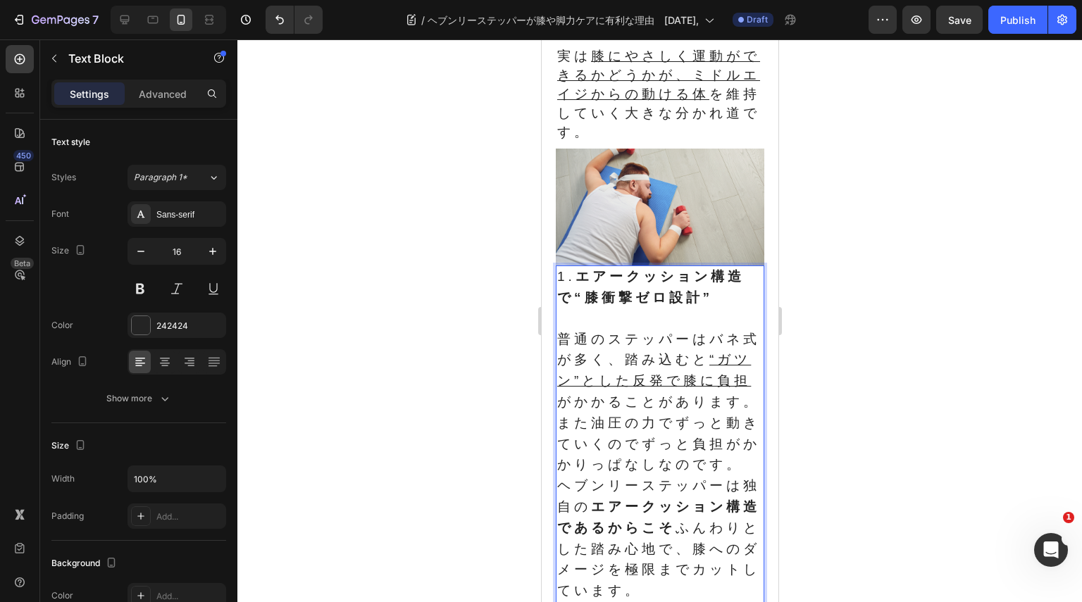
click at [709, 432] on span "普通のステッパーはバネ式が多く、踏み込むと “ガツン”とした反発で膝に負担 がかかることがあります。また油圧の力でずっと動きていくのでずっと負担がかかりっぱな…" at bounding box center [657, 402] width 203 height 141
click at [605, 480] on p "普通のステッパーはバネ式が多く、踏み込むと “ガツン”とした反発で膝に負担 がかかることがあります。また油圧の力でずっと動きていくのでずっと負担がかかりっぱな…" at bounding box center [659, 519] width 206 height 378
click at [621, 447] on span "普通のステッパーはバネ式が多く、踏み込むと “ガツン”とした反発で膝に負担 がかかることがあります。また油圧の力でずっと動きていくのでずっと負担がかかりっぱな…" at bounding box center [657, 402] width 203 height 141
click at [648, 491] on p "普通のステッパーはバネ式が多く、踏み込むと “ガツン”とした反発で膝に負担 がかかることがあります。また油圧の力で重く動いくのでずっと負担がかかりっぱなしなの…" at bounding box center [659, 519] width 206 height 378
click at [641, 446] on span "普通のステッパーはバネ式が多く、踏み込むと “ガツン”とした反発で膝に負担 がかかることがあります。また油圧の力で重く動いくのでずっと負担がかかりっぱなしなの…" at bounding box center [657, 402] width 203 height 141
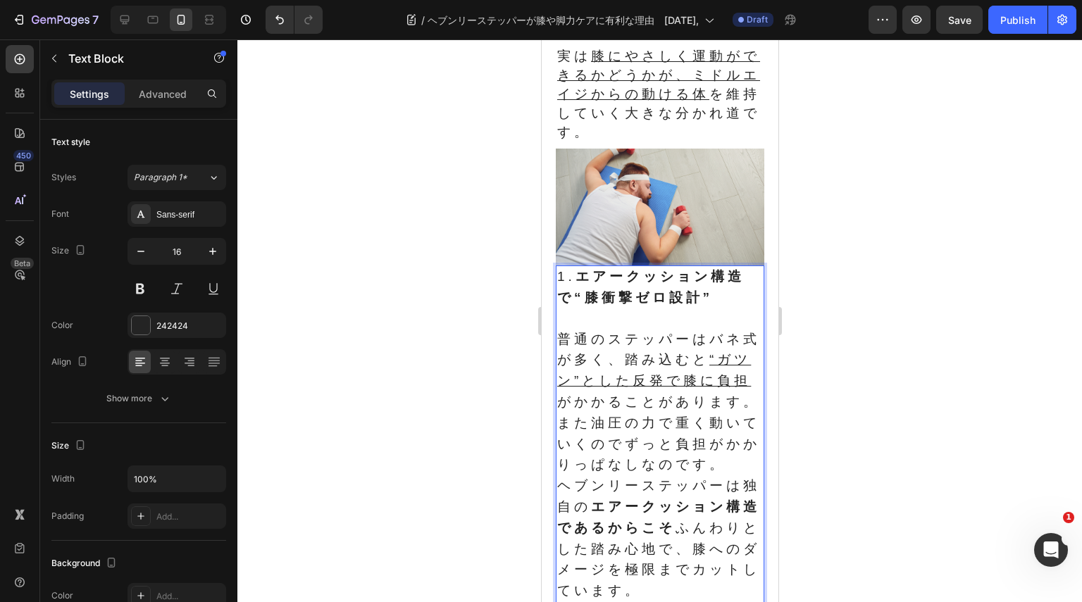
click at [667, 468] on span "普通のステッパーはバネ式が多く、踏み込むと “ガツン”とした反発で膝に負担 がかかることがあります。また油圧の力で重く動いていくのでずっと負担がかかりっぱなし…" at bounding box center [657, 402] width 203 height 141
click at [652, 473] on span "普通のステッパーはバネ式が多く、踏み込むと “ガツン”とした反発で膝に負担 がかかることがあります。また油圧の力で重く動いていくのでずっと負担がかかりっぱなし…" at bounding box center [657, 402] width 203 height 141
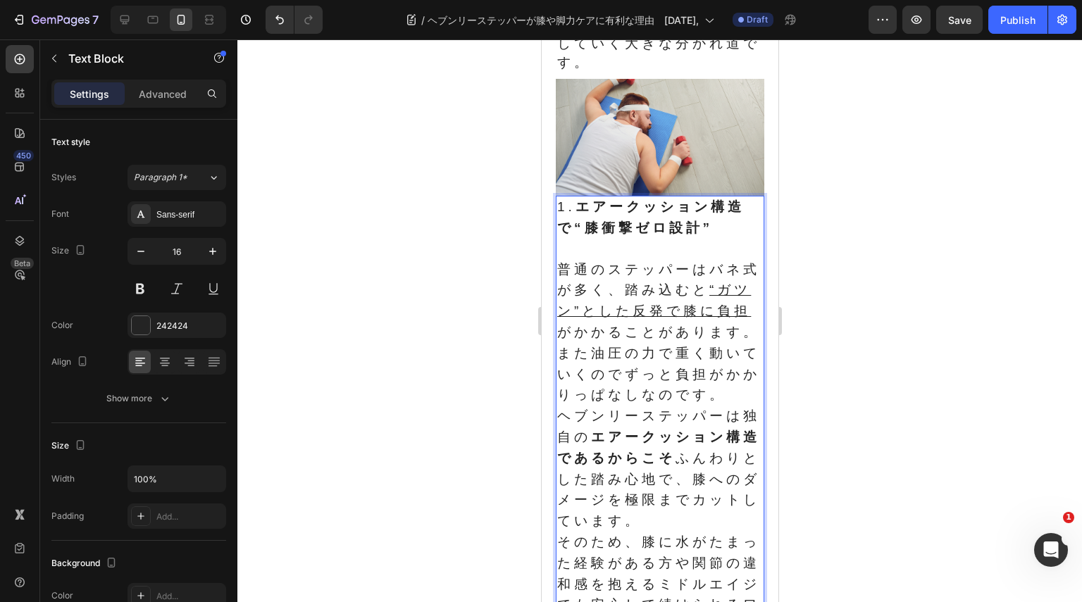
scroll to position [451, 0]
drag, startPoint x: 724, startPoint y: 380, endPoint x: 716, endPoint y: 413, distance: 34.2
click at [724, 399] on span "普通のステッパーはバネ式が多く、踏み込むと “ガツン”とした反発で膝に負担 がかかることがあります。また油圧の力で重く動いていくのでずっと負担がかかりっぱなし…" at bounding box center [657, 331] width 203 height 141
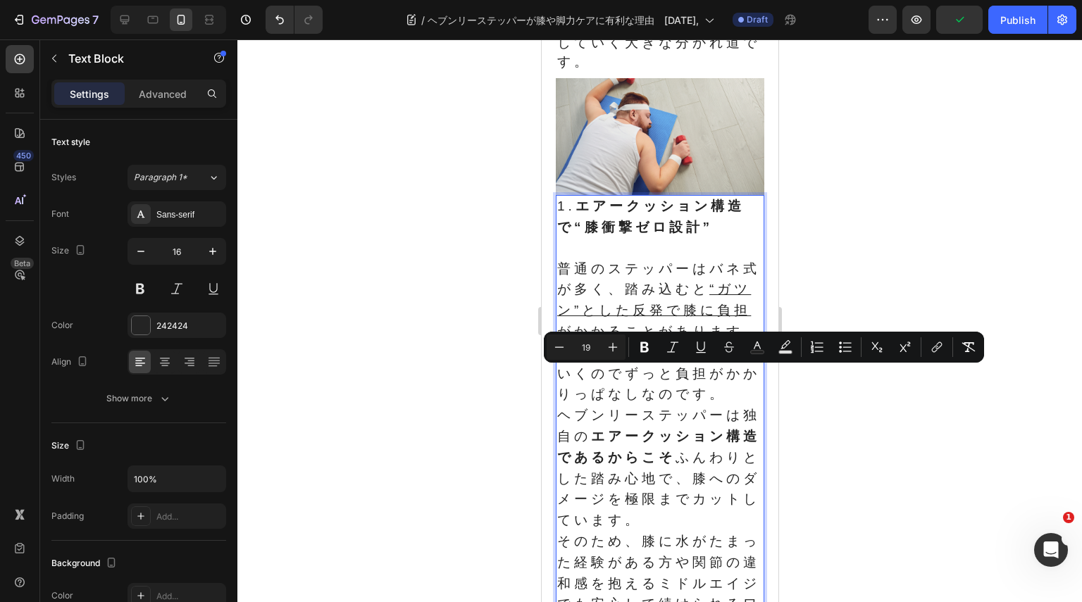
click at [708, 425] on p "普通のステッパーはバネ式が多く、踏み込むと “ガツン”とした反発で膝に負担 がかかることがあります。また油圧の力で重く動いていくのでずっと負担がかかりっぱなし…" at bounding box center [659, 448] width 206 height 378
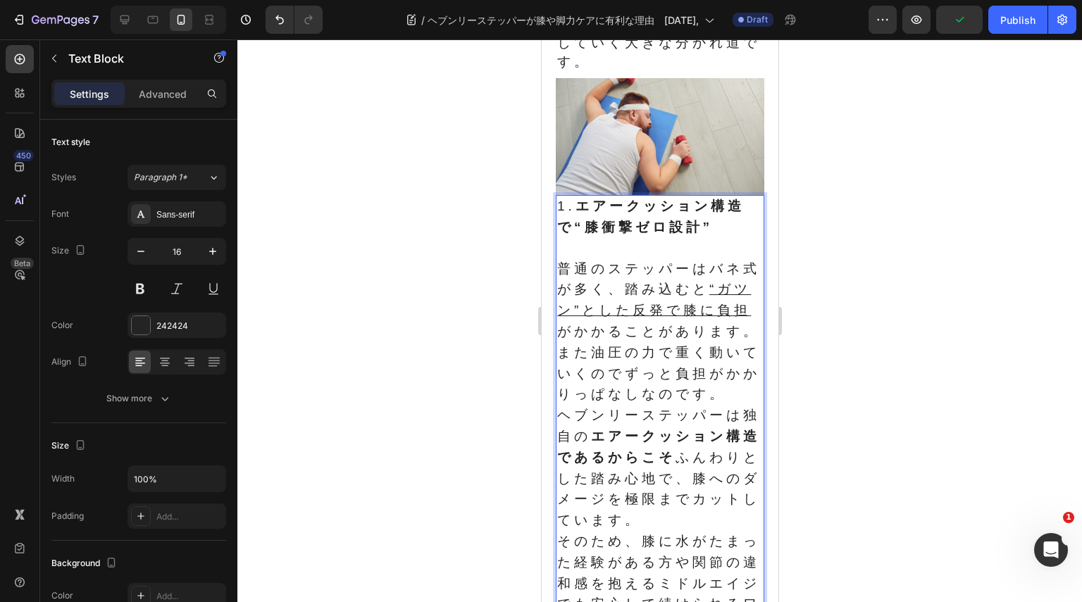
scroll to position [522, 0]
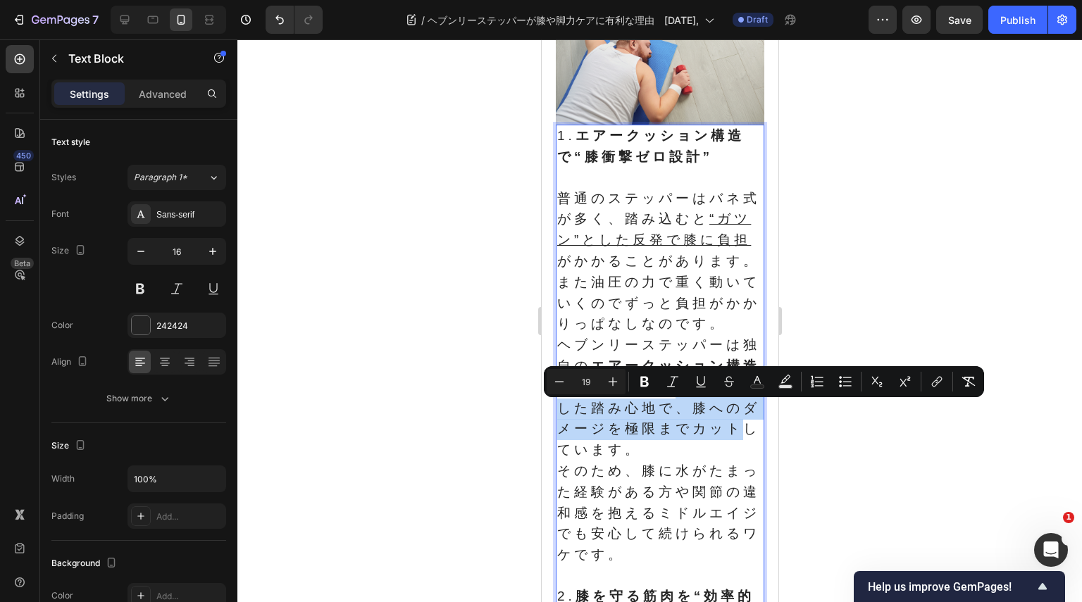
drag, startPoint x: 706, startPoint y: 413, endPoint x: 630, endPoint y: 481, distance: 102.8
click at [630, 457] on span "ヘブンリーステッパーは独自の エアークッション構造であるからこそ ふんわりとした踏み心地で、膝へのダメージを極限までカットしています。" at bounding box center [657, 397] width 203 height 120
click at [701, 380] on icon "Editor contextual toolbar" at bounding box center [701, 382] width 14 height 14
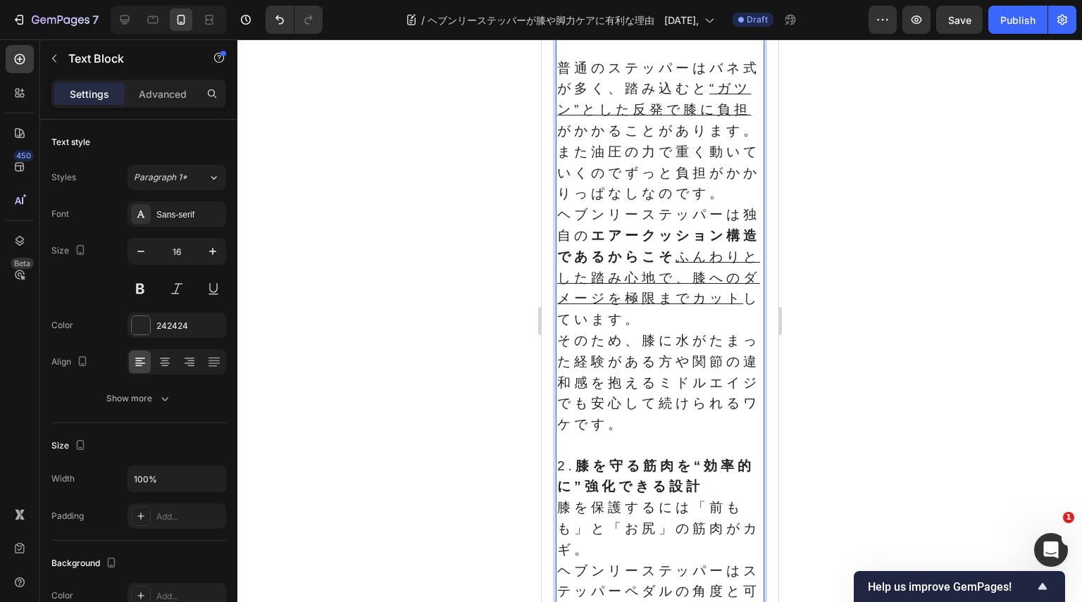
scroll to position [663, 0]
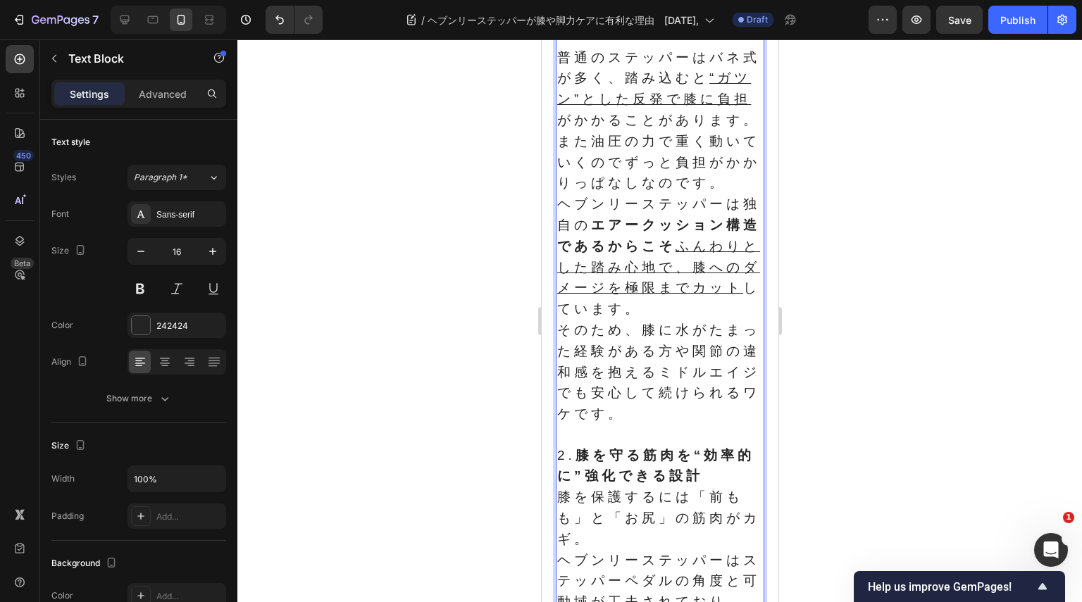
click at [703, 425] on p "普通のステッパーはバネ式が多く、踏み込むと “ガツン”とした反発で膝に負担 がかかることがあります。また油圧の力で重く動いていくのでずっと負担がかかりっぱなし…" at bounding box center [659, 237] width 206 height 378
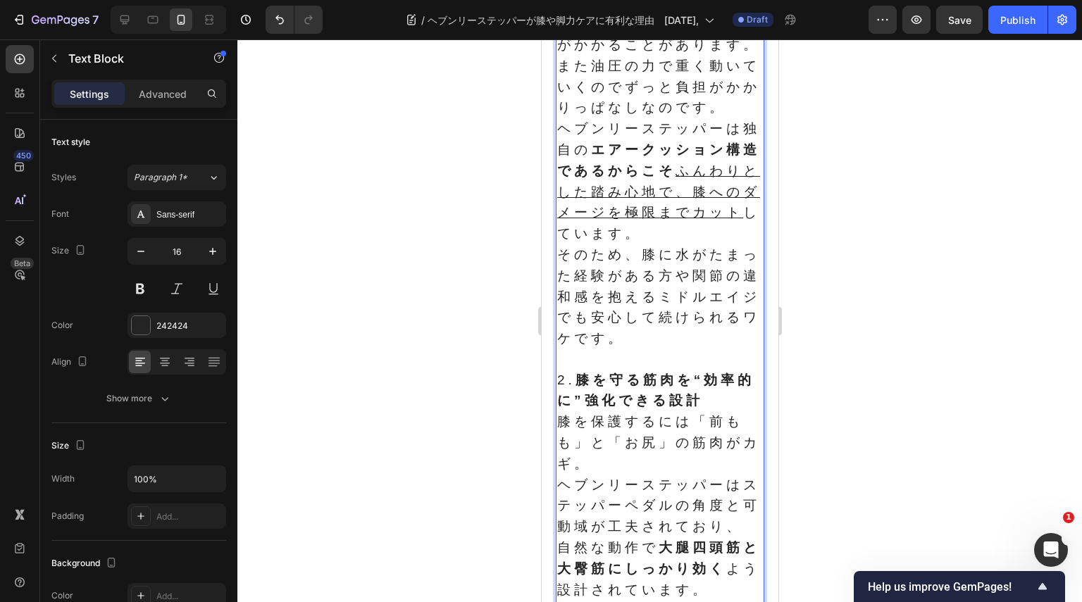
scroll to position [804, 0]
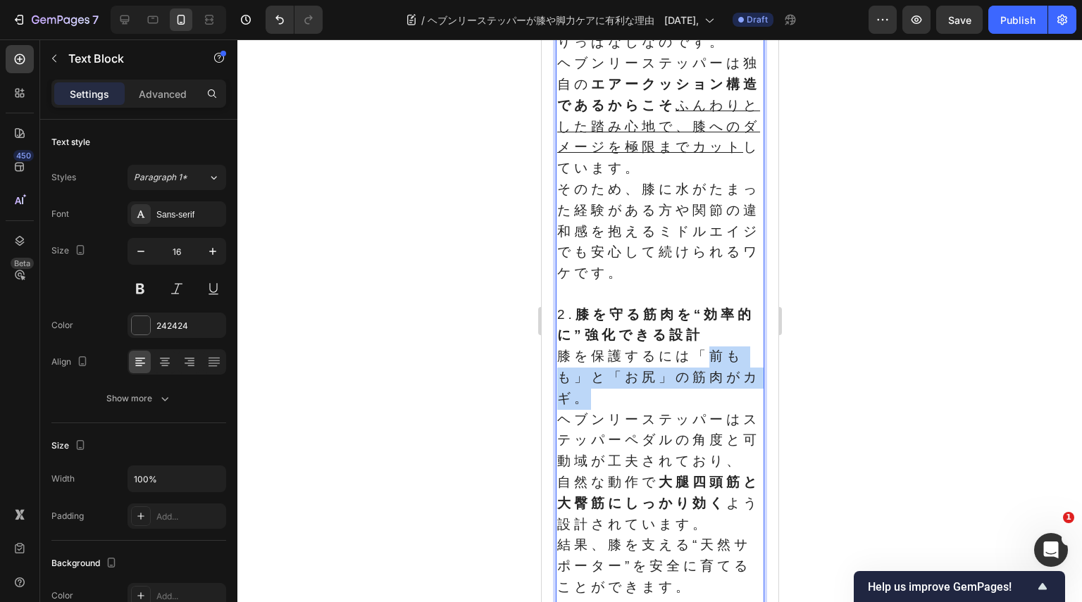
drag, startPoint x: 701, startPoint y: 381, endPoint x: 603, endPoint y: 426, distance: 107.8
click at [603, 406] on span "膝を保護するには「前もも」と「お尻」の筋肉がカギ。" at bounding box center [657, 377] width 203 height 57
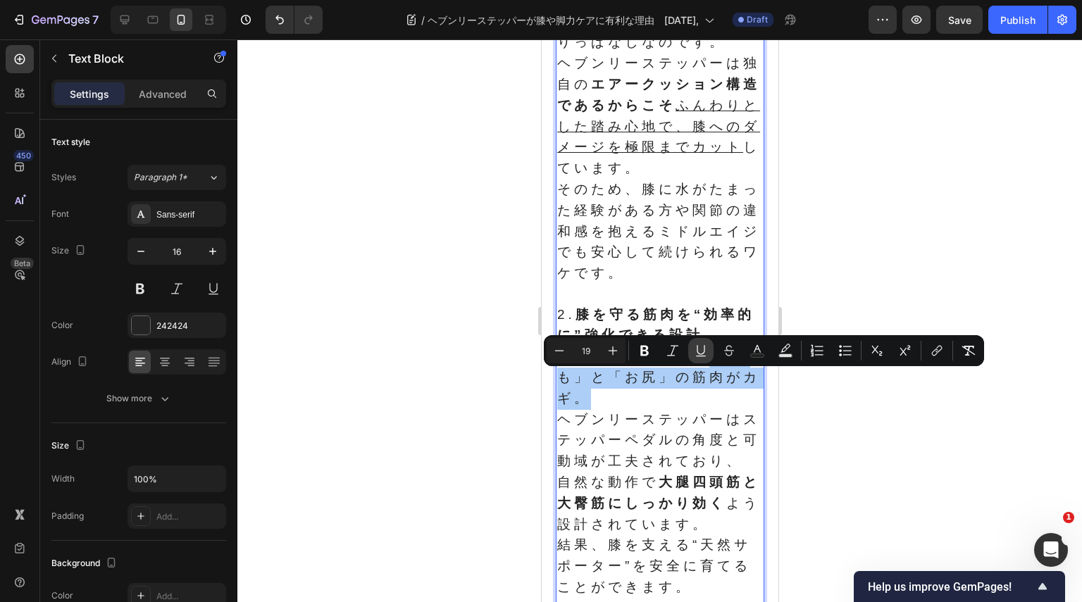
click at [693, 352] on button "Underline" at bounding box center [700, 350] width 25 height 25
click at [694, 423] on p "膝を保護するには「 前もも」と「お尻」の筋肉がカギ。 ヘブンリーステッパーはステッパーペダルの角度と可動域が工夫されており、 自然な動作で 大腿四頭筋と大臀筋…" at bounding box center [659, 473] width 206 height 252
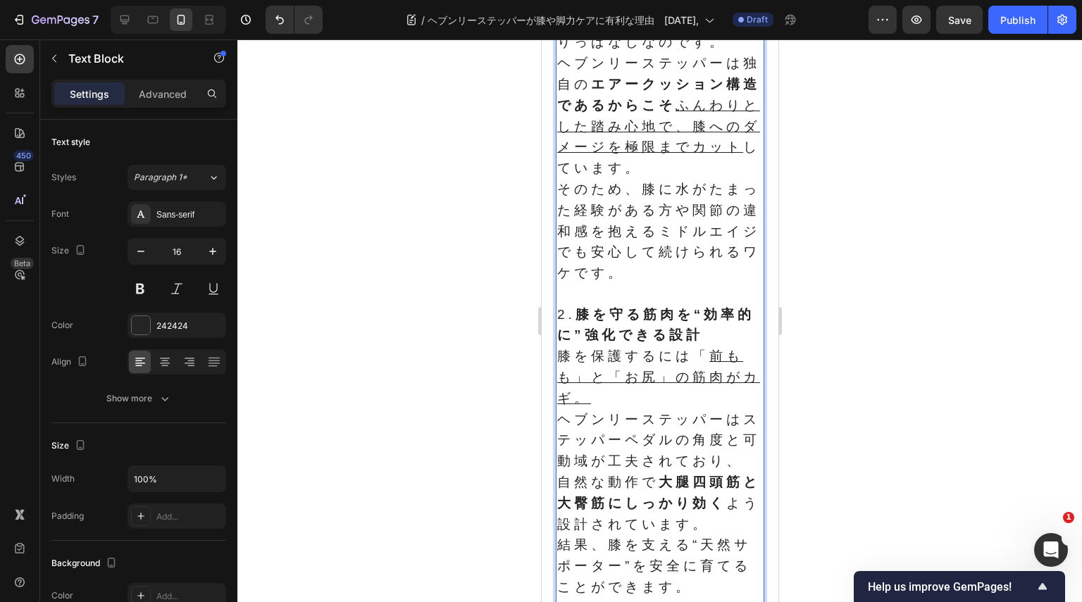
scroll to position [874, 0]
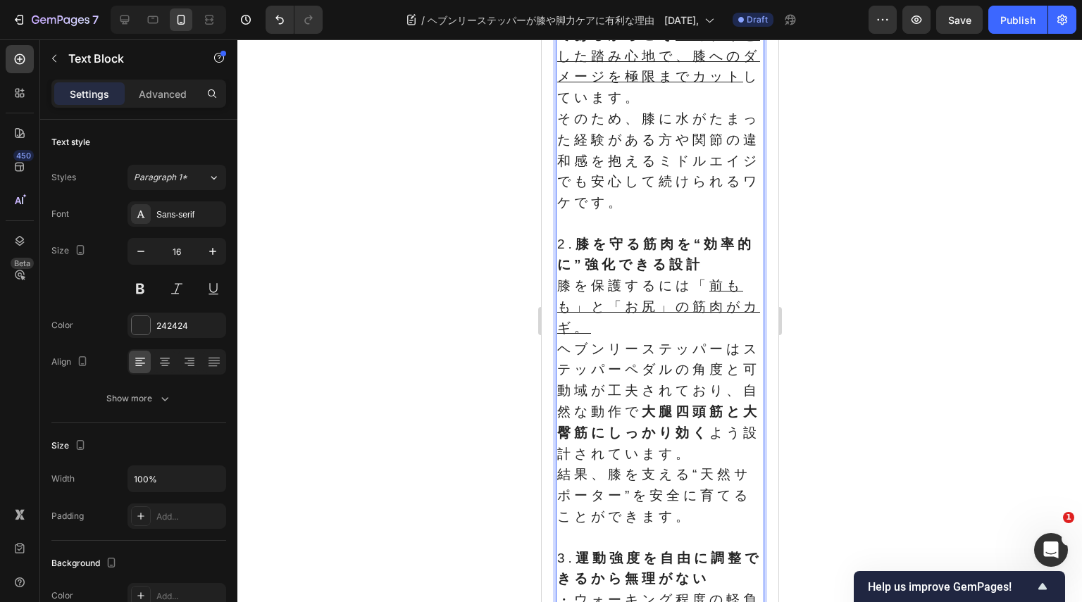
drag, startPoint x: 644, startPoint y: 438, endPoint x: 619, endPoint y: 443, distance: 25.8
click at [643, 438] on span "ヘブンリーステッパーはステッパーペダルの角度と可動域が工夫されており、自然な動作で 大腿四頭筋と大臀筋にしっかり効く よう設計されています。" at bounding box center [657, 402] width 203 height 120
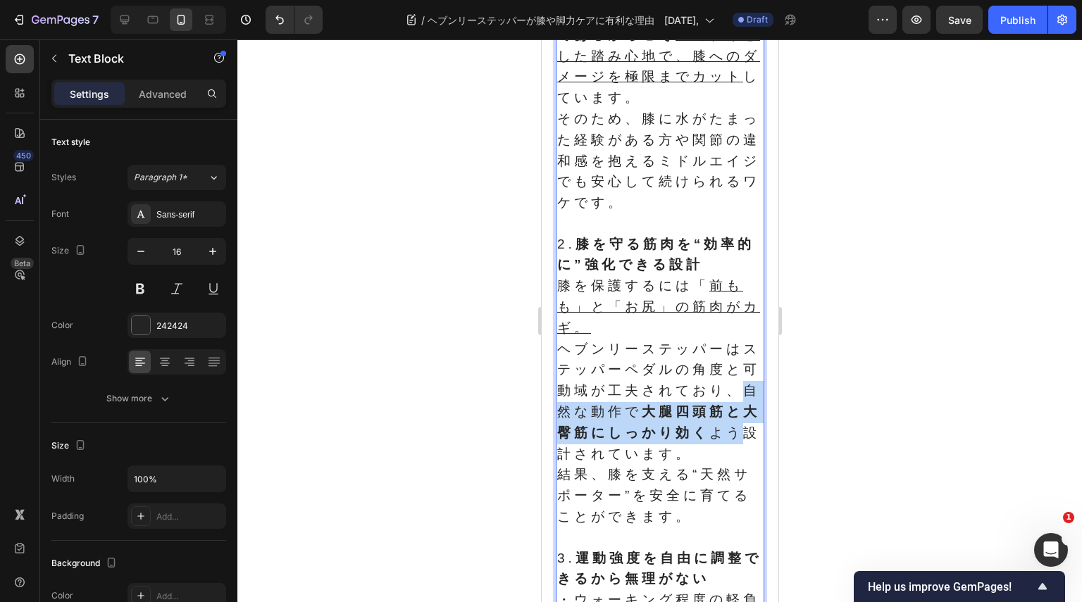
drag, startPoint x: 605, startPoint y: 442, endPoint x: 627, endPoint y: 471, distance: 36.8
click at [627, 461] on span "ヘブンリーステッパーはステッパーペダルの角度と可動域が工夫されており、自然な動作で 大腿四頭筋と大臀筋にしっかり効く よう設計されています。" at bounding box center [657, 402] width 203 height 120
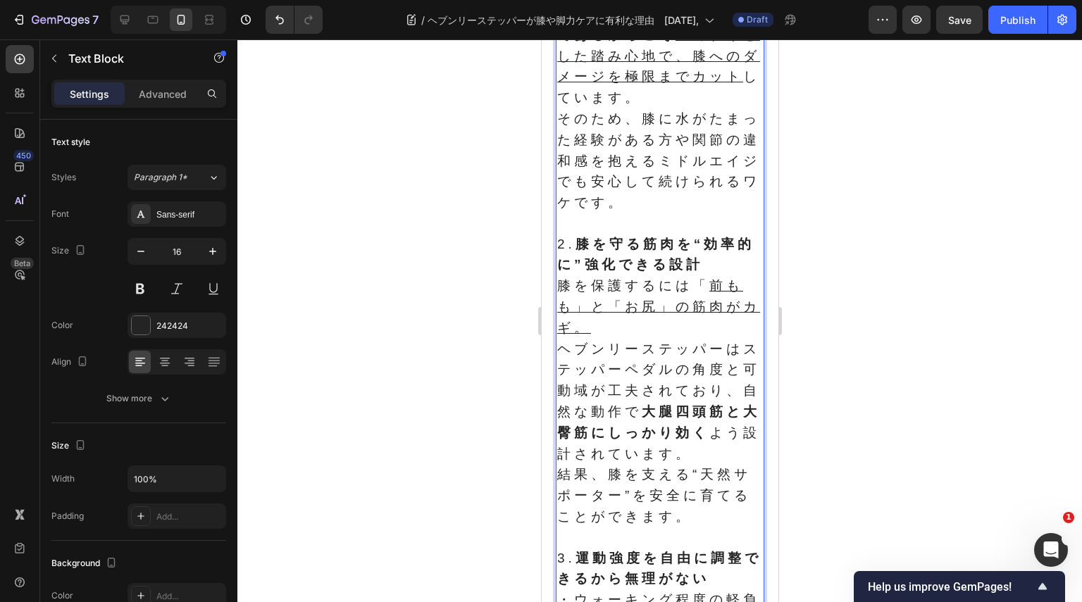
click at [652, 509] on p "膝を保護するには「 前もも」と「お尻」の筋肉がカギ。 ヘブンリーステッパーはステッパーペダルの角度と可動域が工夫されており、自然な動作で 大腿四頭筋と大臀筋に…" at bounding box center [659, 402] width 206 height 252
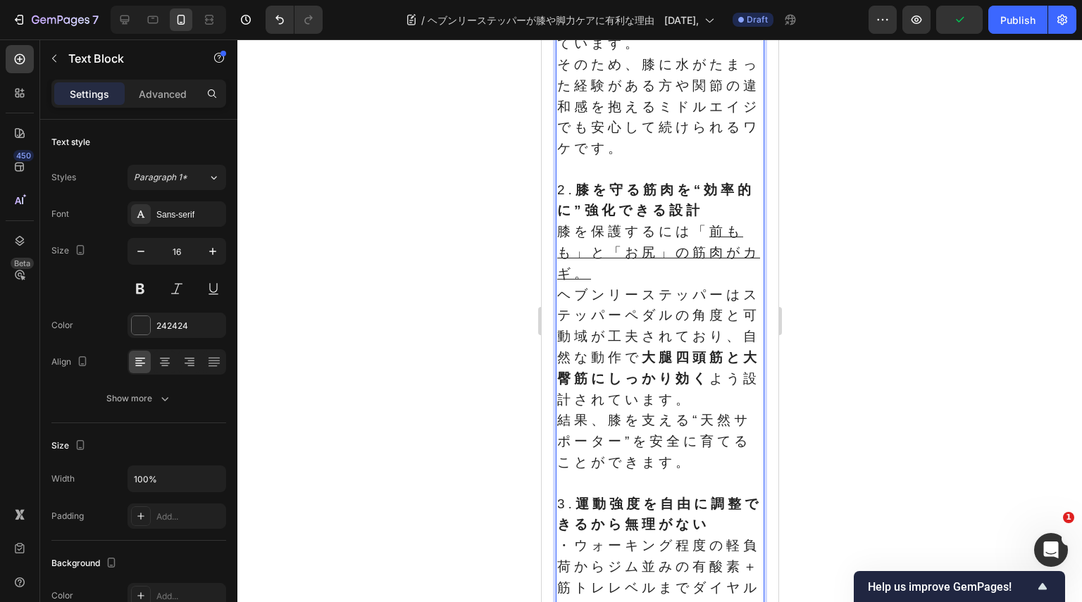
scroll to position [945, 0]
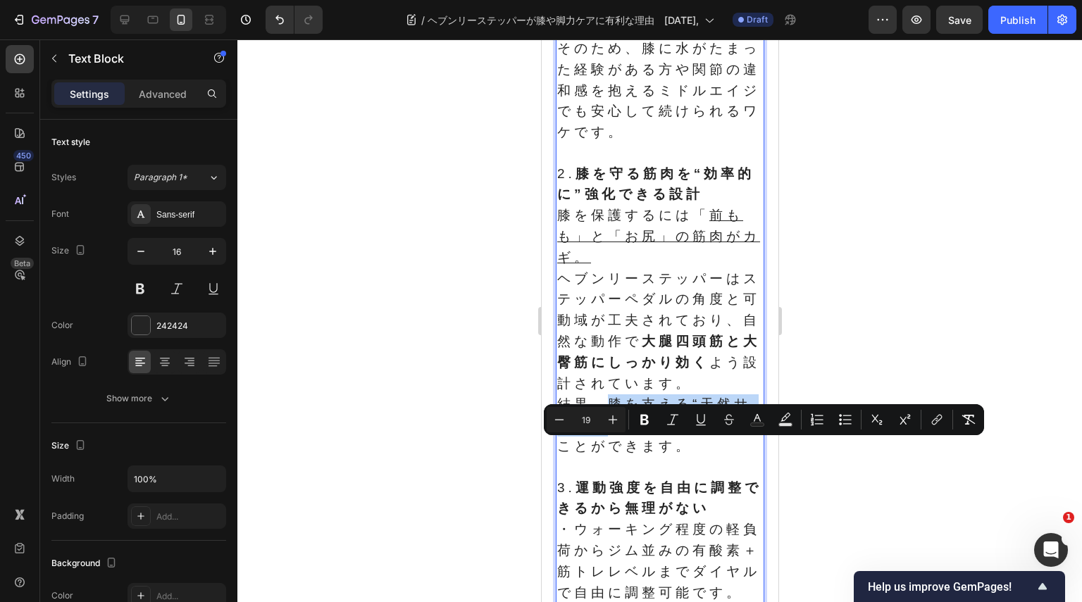
drag, startPoint x: 606, startPoint y: 449, endPoint x: 626, endPoint y: 477, distance: 34.2
click at [626, 454] on span "結果、膝を支える“天然サポーター”を安全に育てることができます。" at bounding box center [653, 425] width 194 height 57
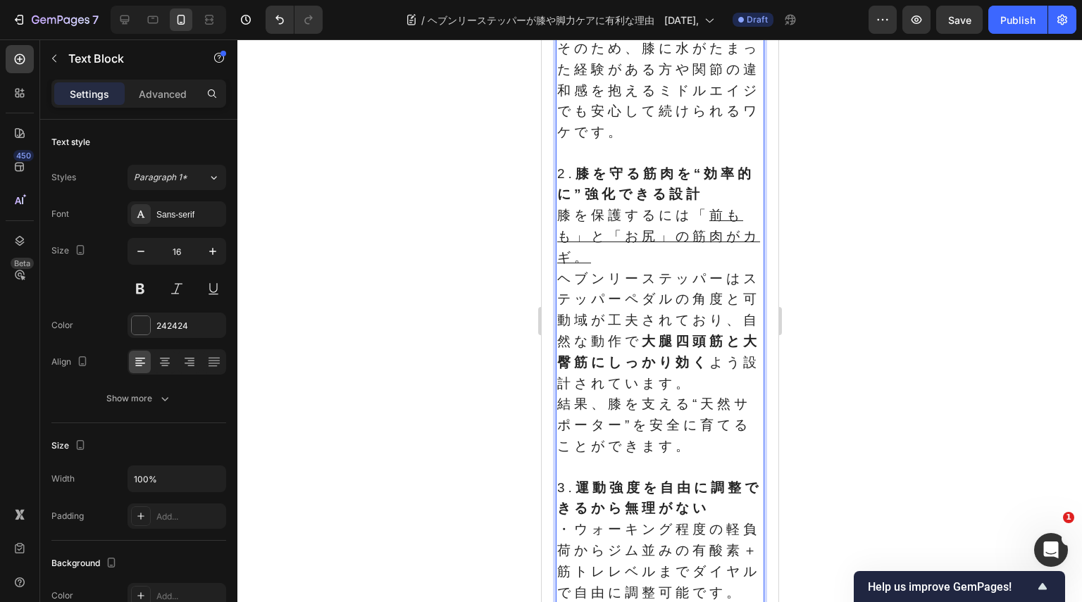
click at [635, 454] on span "結果、膝を支える“天然サポーター”を安全に育てることができます。" at bounding box center [653, 425] width 194 height 57
click at [711, 454] on span "結果、膝を支える“天然サポーター”を安全に育てることができます。" at bounding box center [653, 425] width 194 height 57
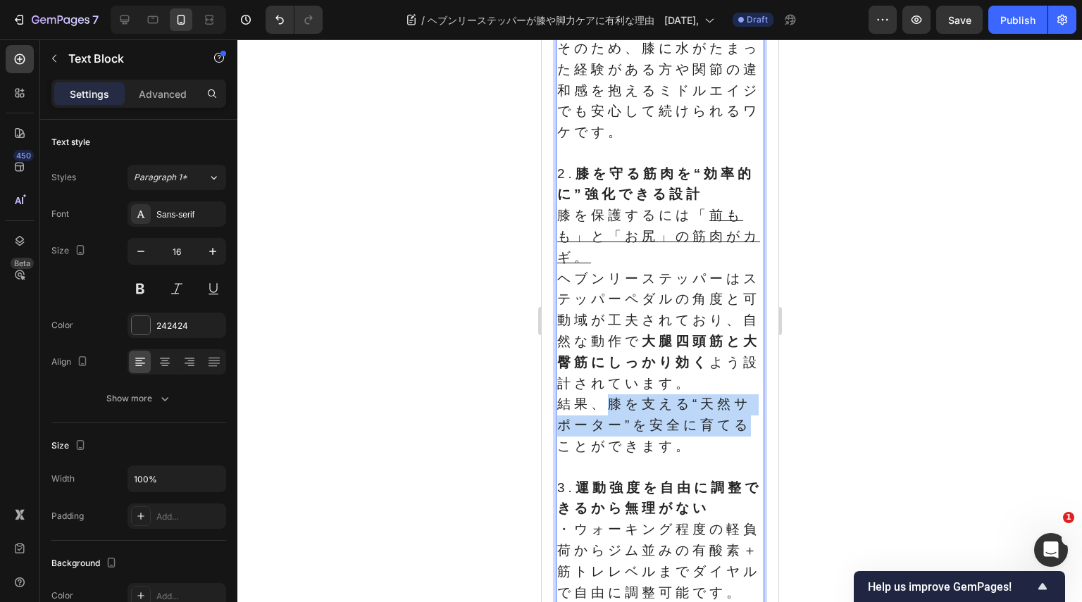
drag, startPoint x: 604, startPoint y: 447, endPoint x: 584, endPoint y: 493, distance: 49.8
click at [584, 454] on span "結果、膝を支える“天然サポーター”を安全に育てることができます。" at bounding box center [653, 425] width 194 height 57
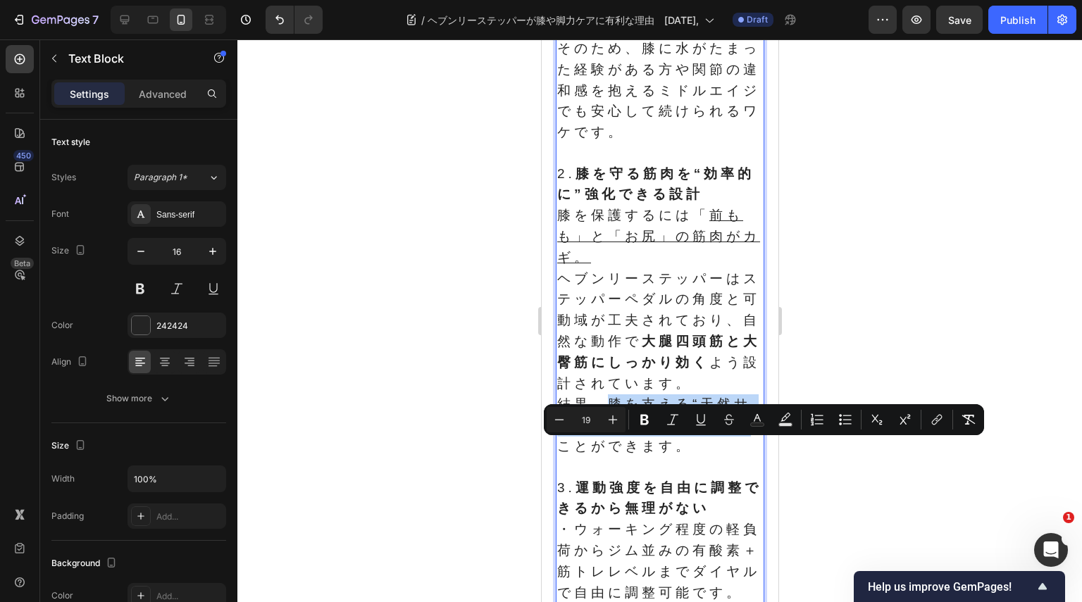
copy span "膝を支える“天然サポーター”を安全に育てる"
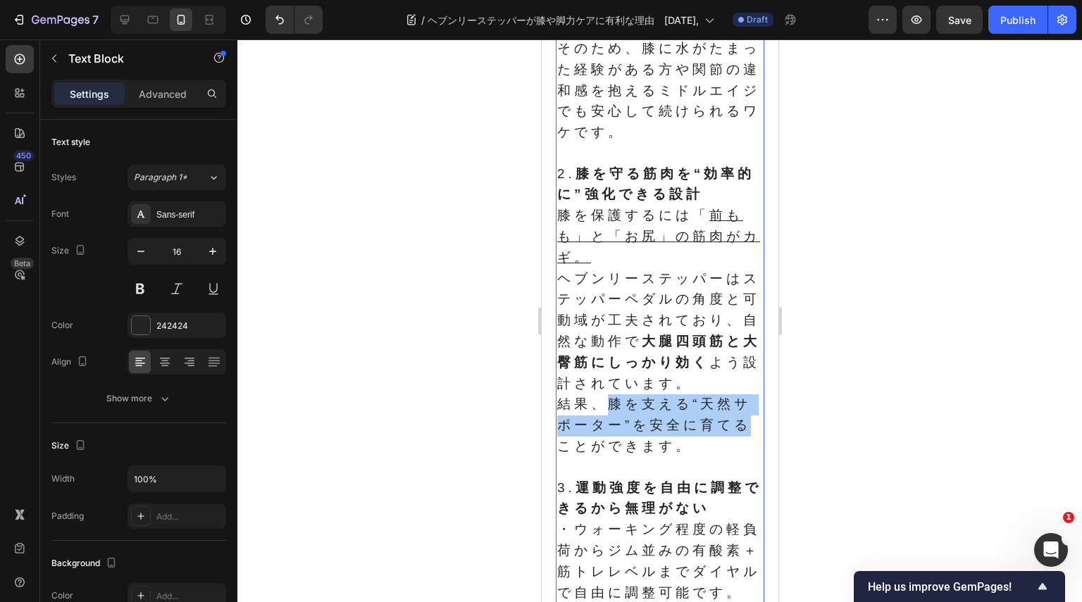
click at [289, 385] on div at bounding box center [659, 320] width 845 height 563
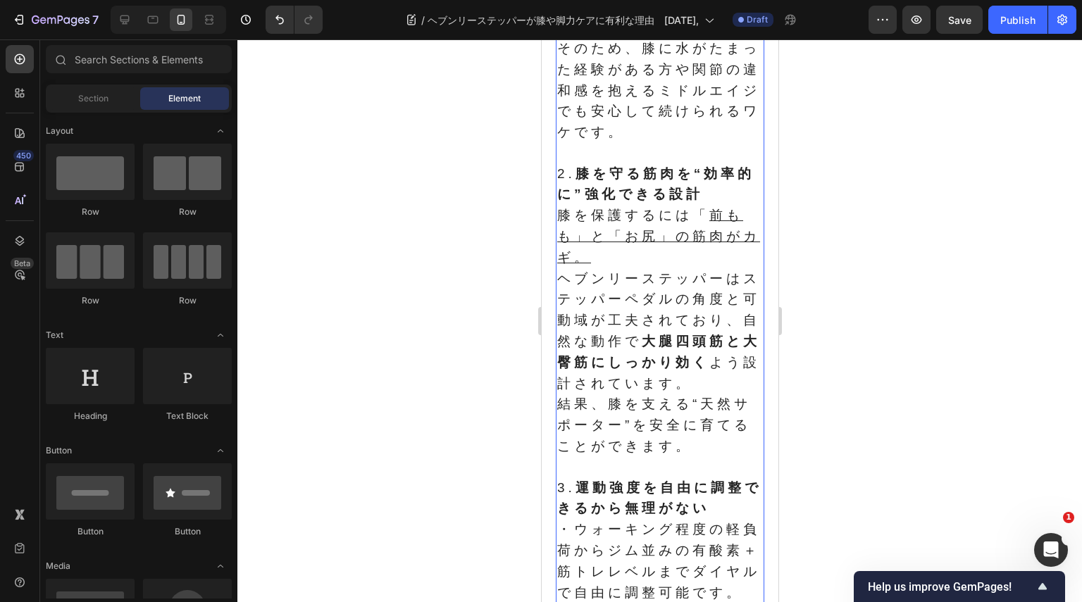
click at [719, 339] on span "ヘブンリーステッパーはステッパーペダルの角度と可動域が工夫されており、自然な動作で 大腿四頭筋と大臀筋にしっかり効く よう設計されています。" at bounding box center [657, 331] width 203 height 120
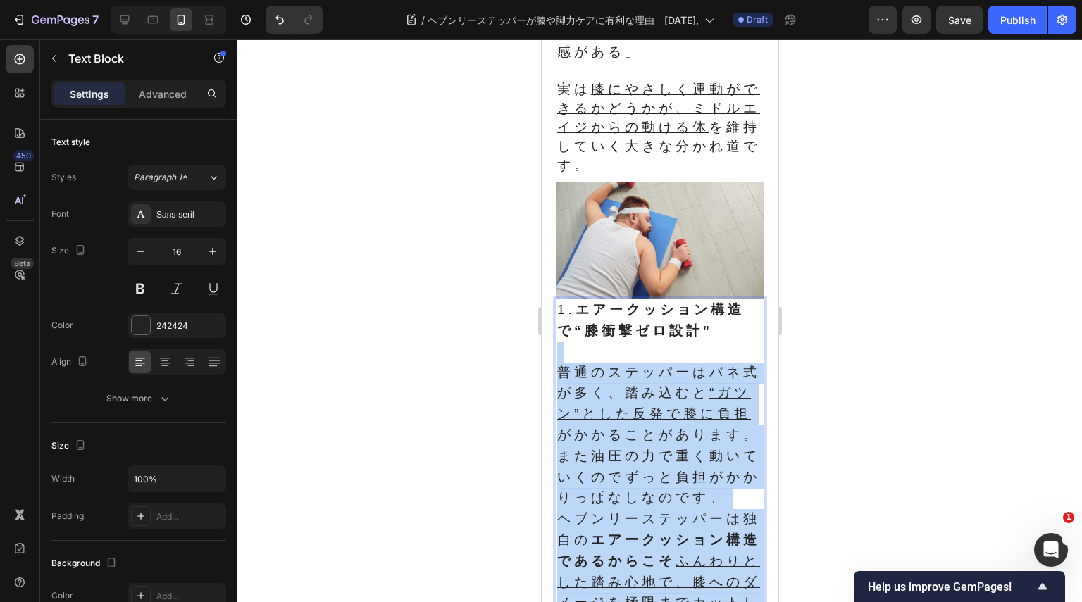
drag, startPoint x: 711, startPoint y: 321, endPoint x: 713, endPoint y: 337, distance: 15.6
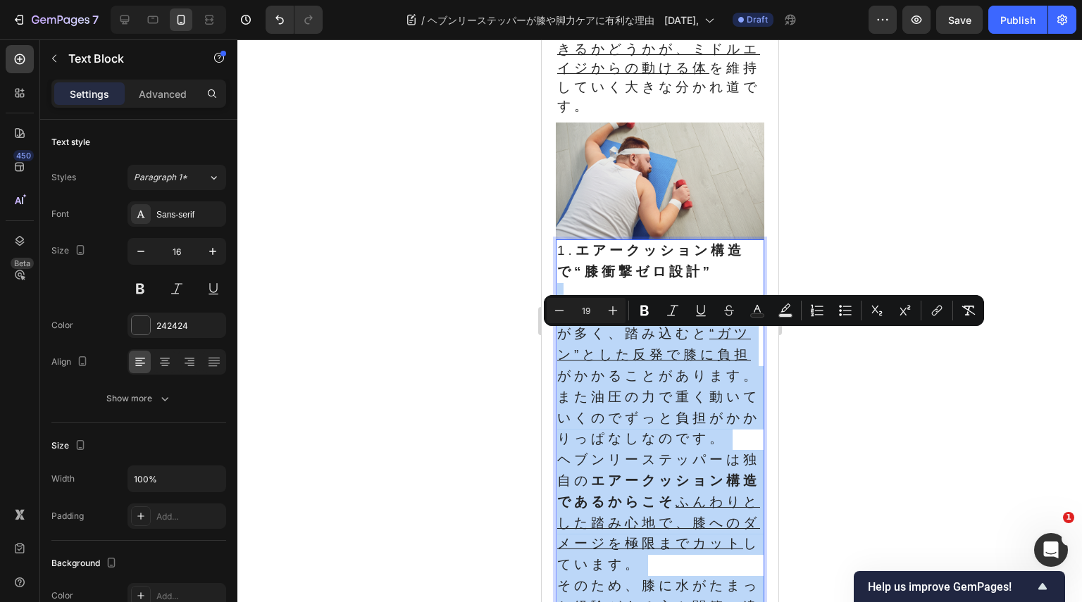
scroll to position [482, 0]
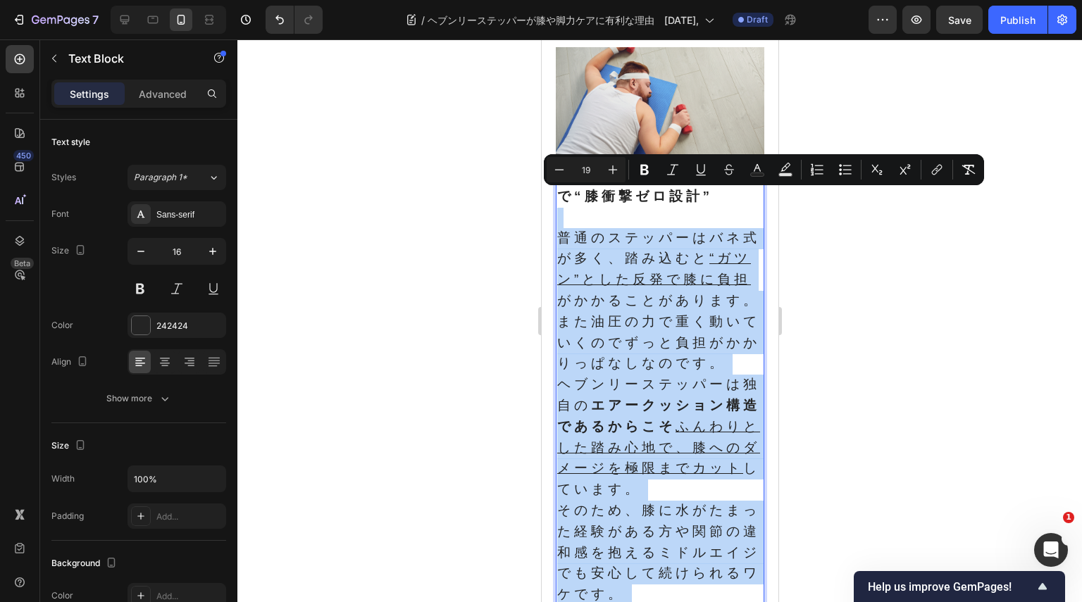
click at [698, 382] on p "普通のステッパーはバネ式が多く、踏み込むと “ガツン”とした反発で膝に負担 がかかることがあります。また油圧の力で重く動いていくのでずっと負担がかかりっぱなし…" at bounding box center [659, 417] width 206 height 378
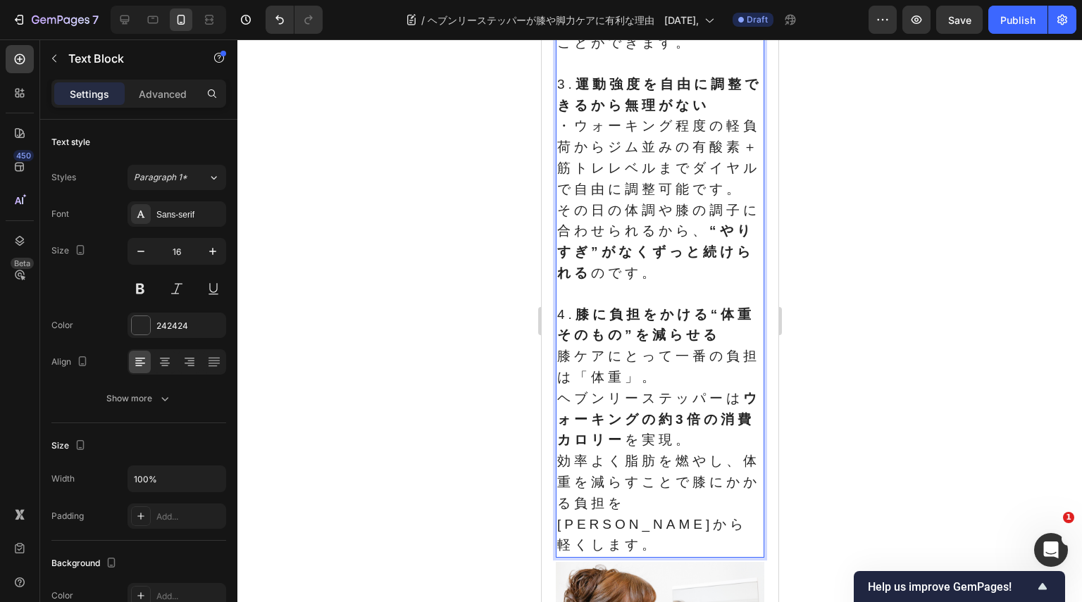
scroll to position [1398, 0]
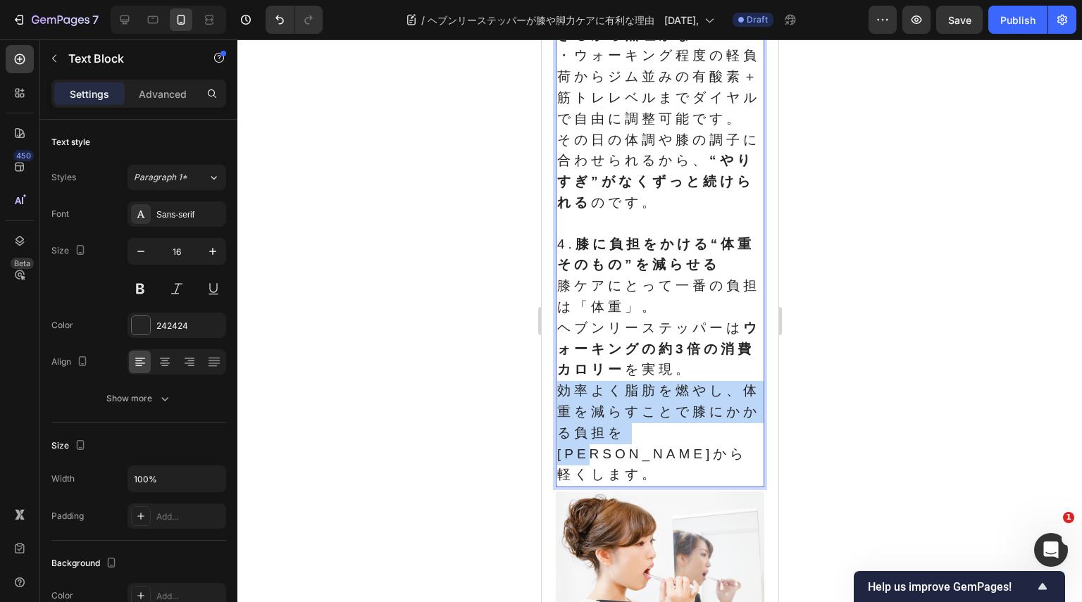
drag, startPoint x: 563, startPoint y: 465, endPoint x: 701, endPoint y: 496, distance: 140.8
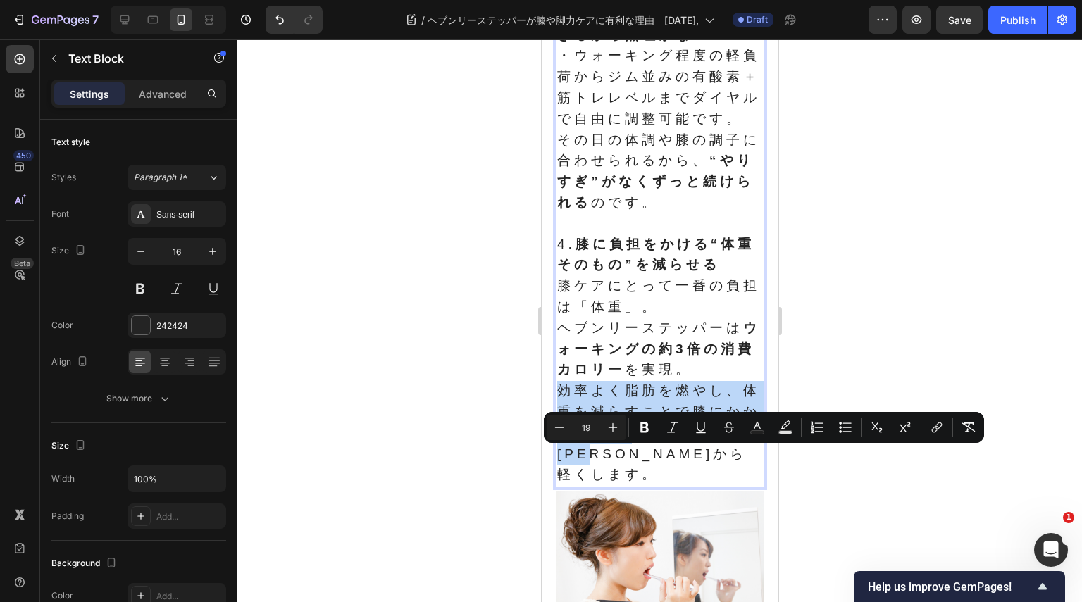
click at [704, 482] on span "効率よく脂肪を燃やし、体重を減らすことで膝にかかる負担を[PERSON_NAME]から軽くします。" at bounding box center [657, 432] width 203 height 99
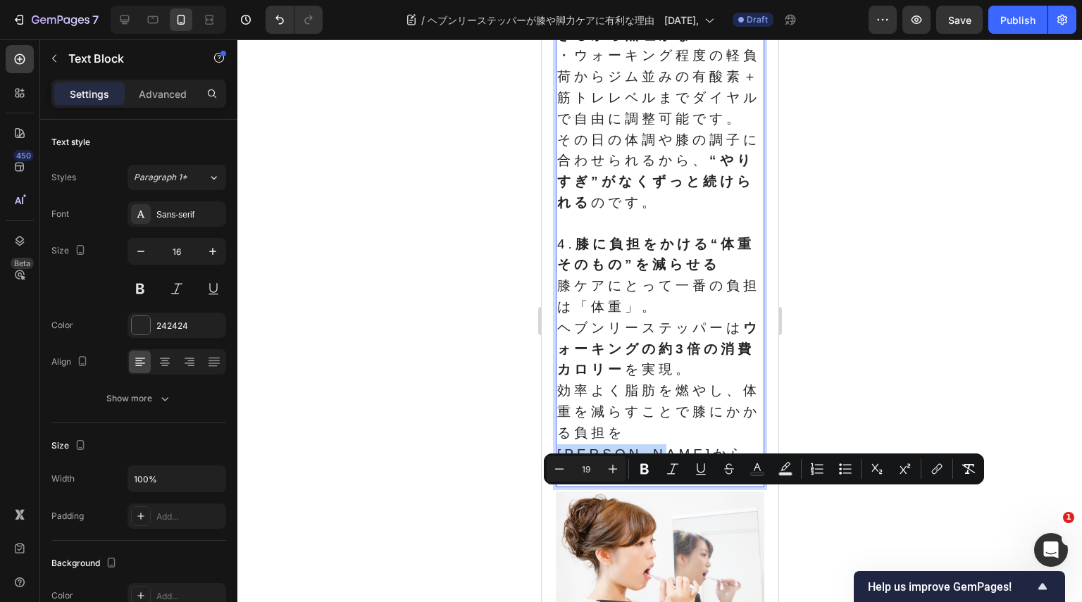
drag, startPoint x: 661, startPoint y: 498, endPoint x: 630, endPoint y: 519, distance: 36.9
click at [630, 482] on span "効率よく脂肪を燃やし、体重を減らすことで膝にかかる負担を[PERSON_NAME]から軽くします。" at bounding box center [657, 432] width 203 height 99
drag, startPoint x: 699, startPoint y: 473, endPoint x: 702, endPoint y: 482, distance: 9.4
click at [700, 473] on icon "Editor contextual toolbar" at bounding box center [701, 469] width 14 height 14
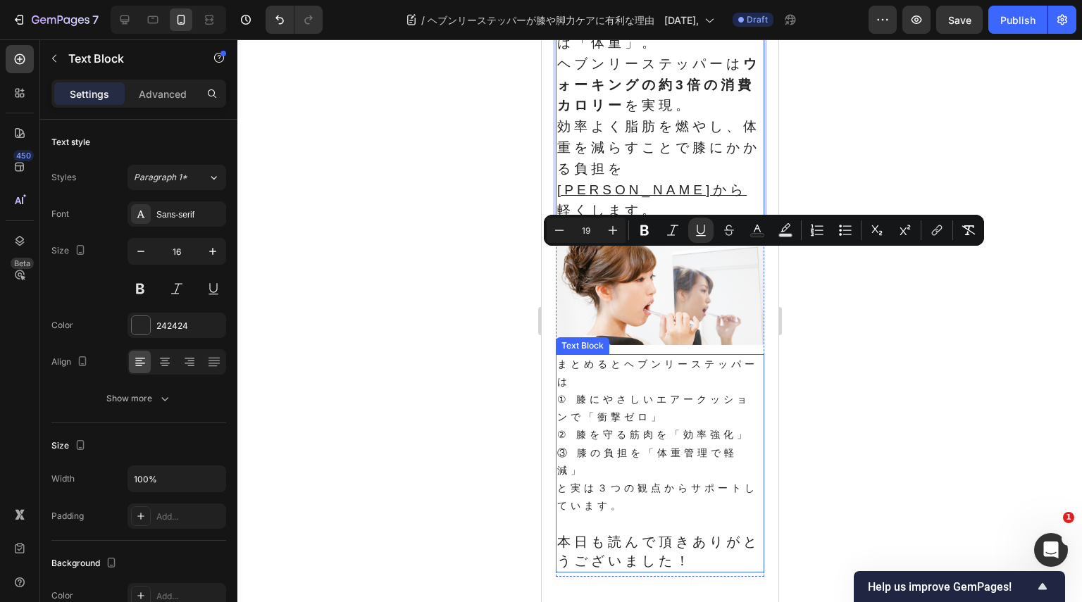
scroll to position [1680, 0]
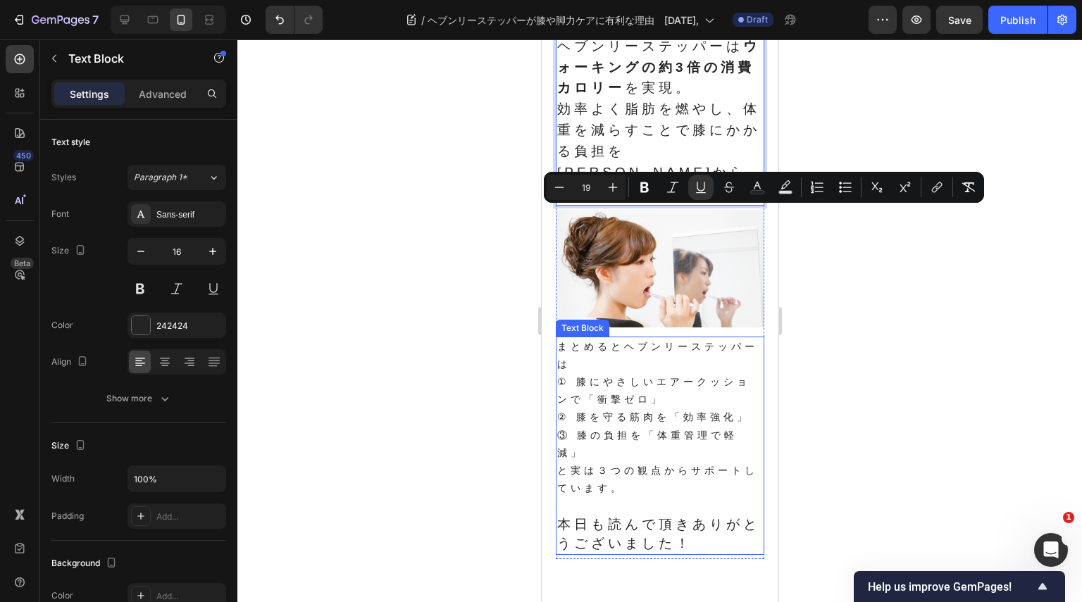
click at [689, 457] on p "まとめるとヘブンリーステッパーは ① 膝にやさしいエアークッションで「衝撃ゼロ」 ② 膝を守る筋肉を「効率強化」 ③ 膝の負担を「体重管理で軽減」" at bounding box center [659, 400] width 206 height 124
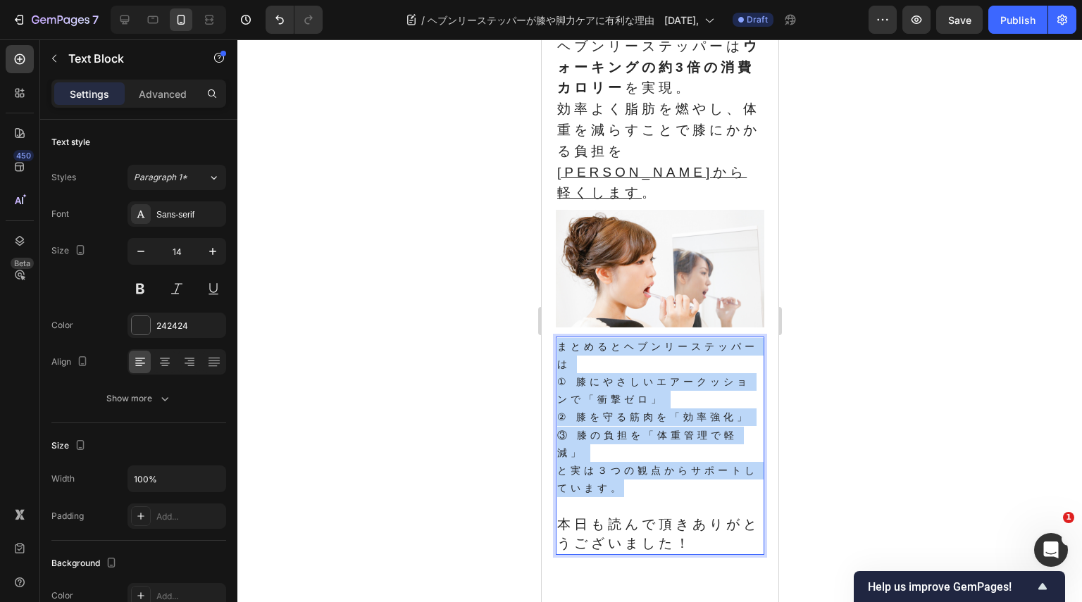
drag, startPoint x: 635, startPoint y: 524, endPoint x: 564, endPoint y: 385, distance: 155.9
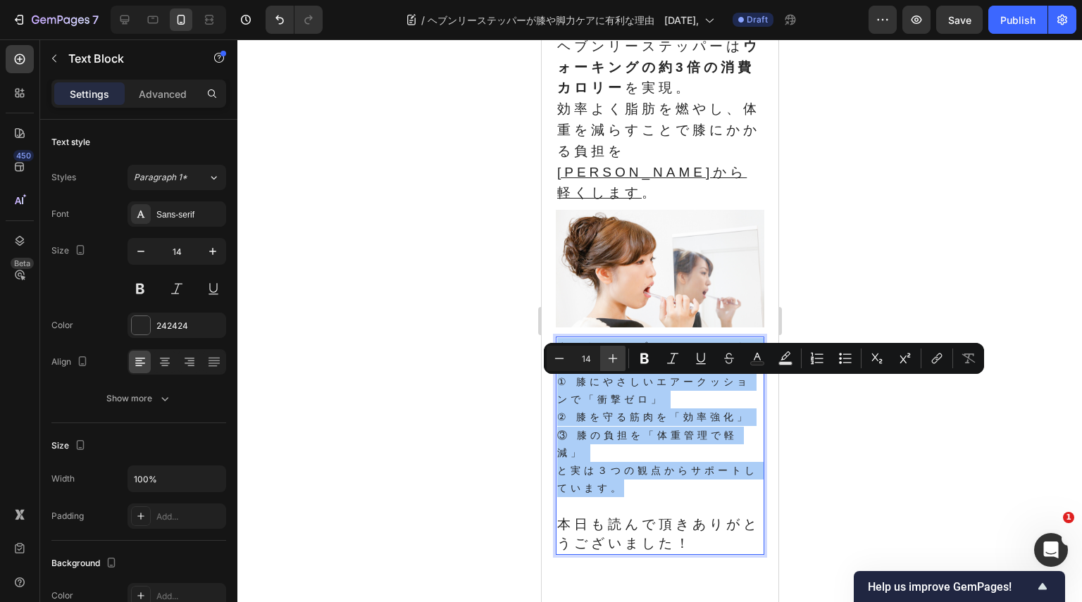
click at [606, 355] on icon "Editor contextual toolbar" at bounding box center [613, 358] width 14 height 14
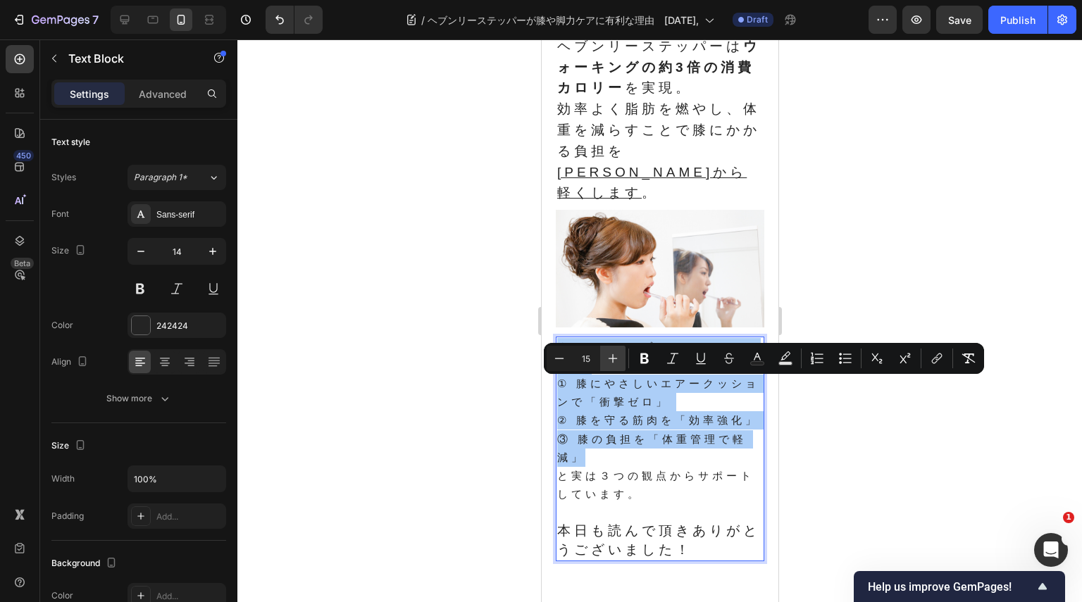
click at [606, 355] on icon "Editor contextual toolbar" at bounding box center [613, 358] width 14 height 14
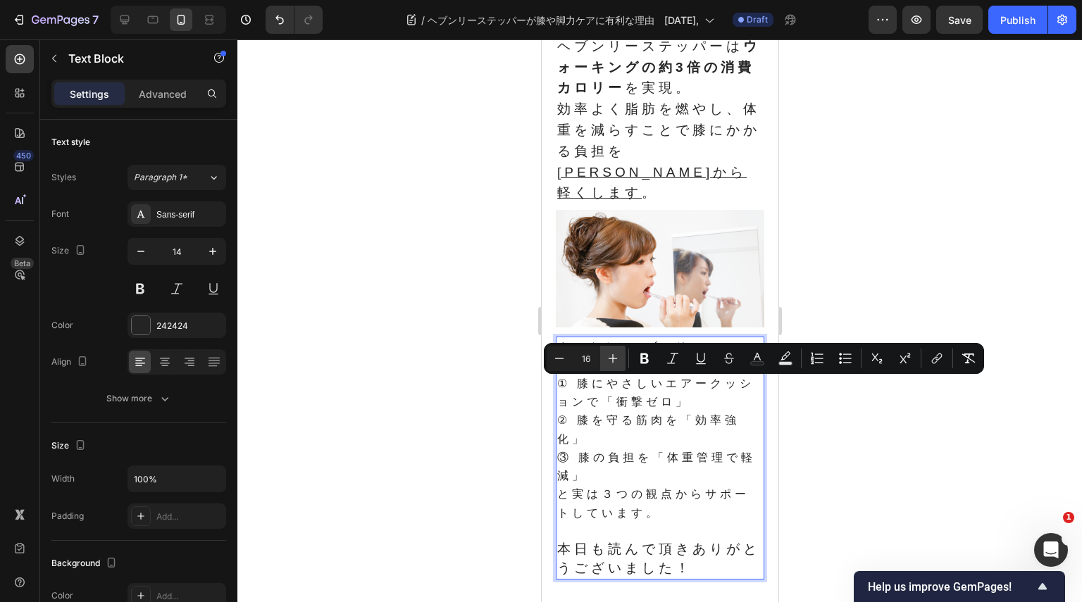
click at [606, 355] on icon "Editor contextual toolbar" at bounding box center [613, 358] width 14 height 14
type input "19"
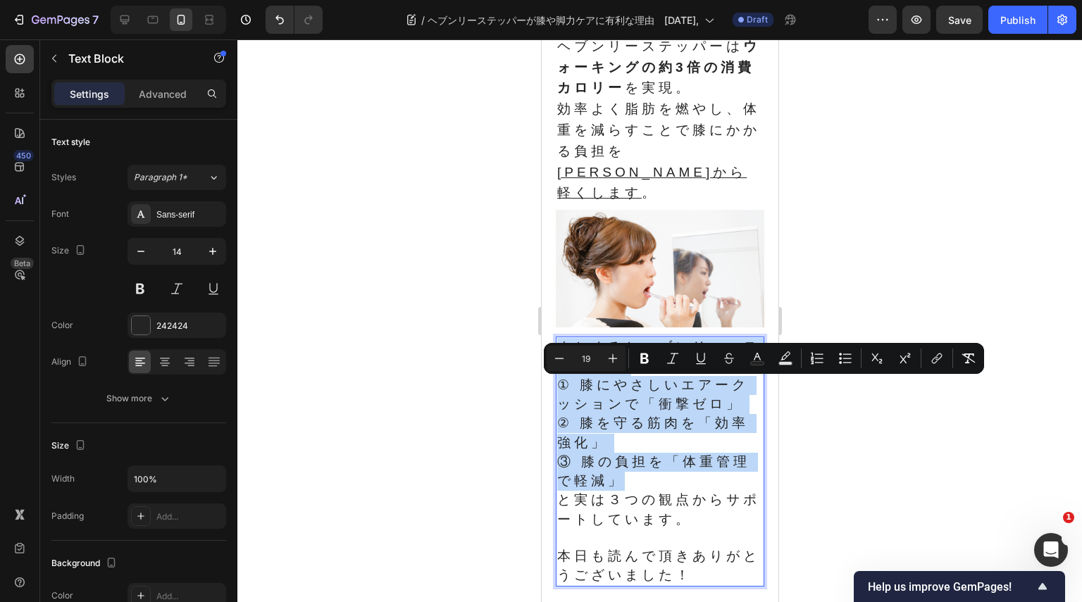
click at [631, 411] on span "① 膝にやさしいエアークッションで「衝撃ゼロ」" at bounding box center [652, 395] width 192 height 34
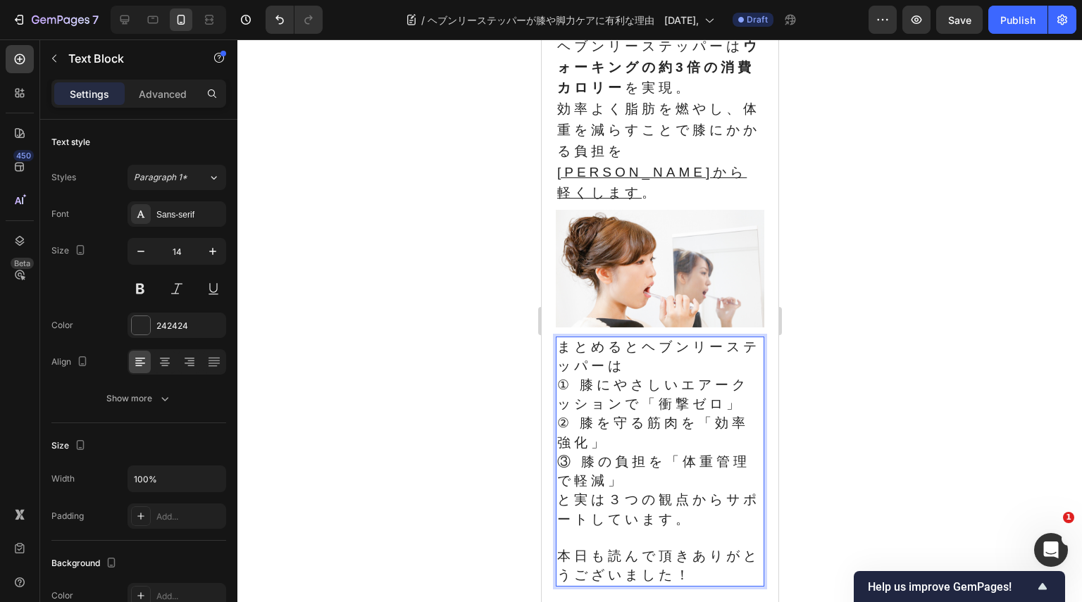
click at [704, 488] on span "③ 膝の負担を「体重管理で軽減」" at bounding box center [652, 471] width 193 height 34
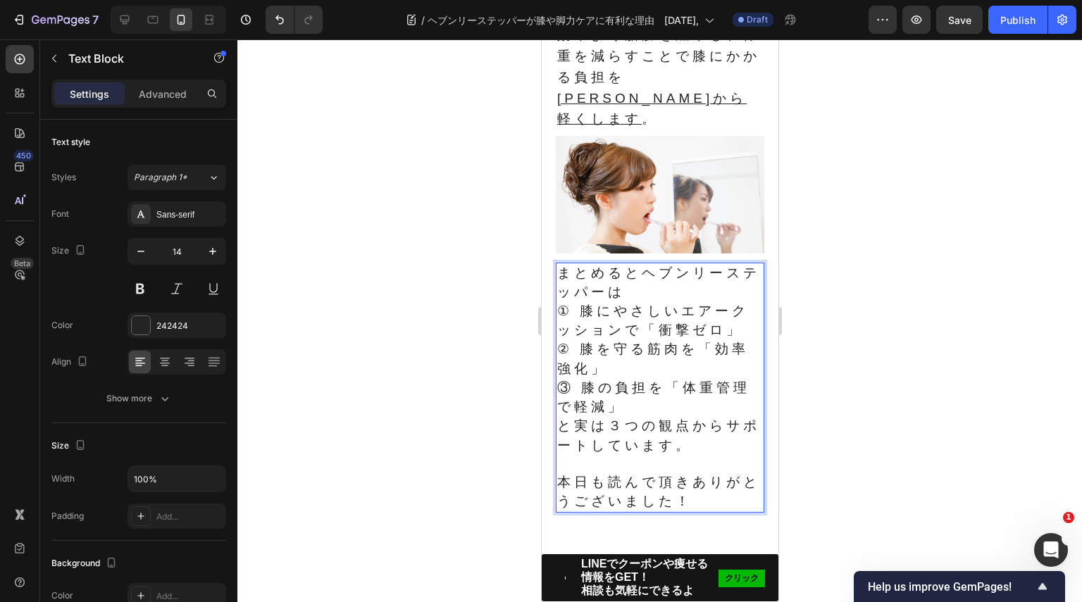
scroll to position [1821, 0]
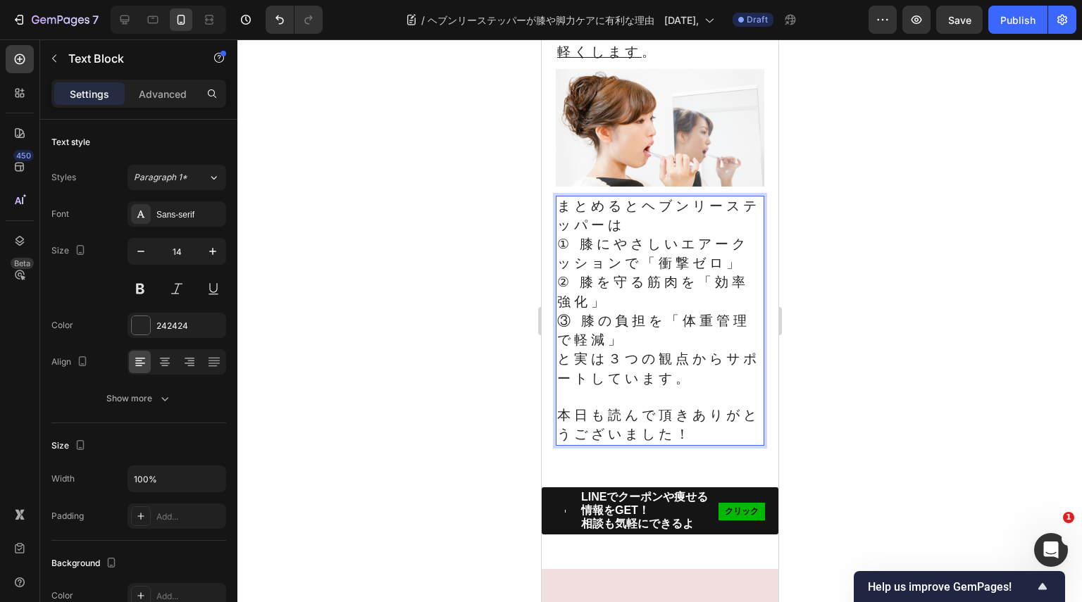
click at [701, 385] on span "と実は３つの観点からサポートしています。" at bounding box center [657, 368] width 203 height 34
click at [721, 444] on p "本日も読んで頂きありがとうございました！" at bounding box center [659, 425] width 206 height 38
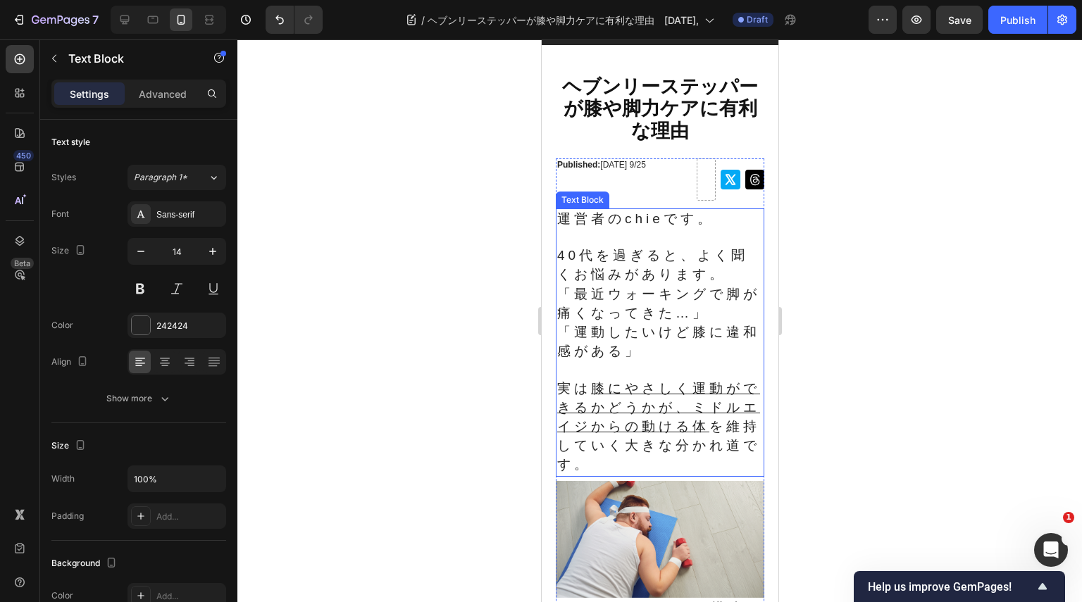
scroll to position [70, 0]
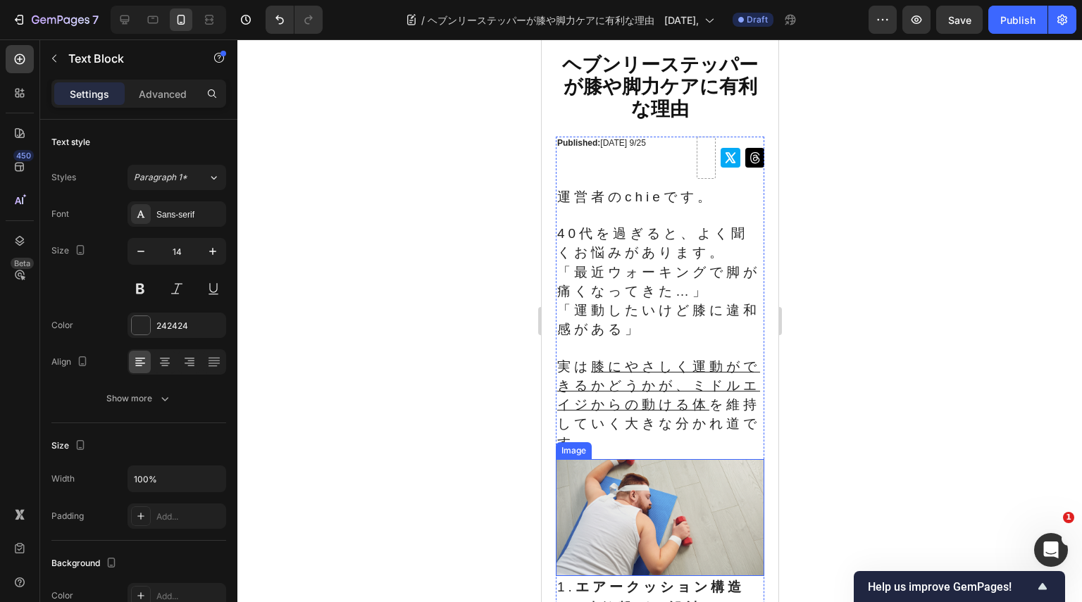
click at [667, 515] on img at bounding box center [659, 518] width 208 height 118
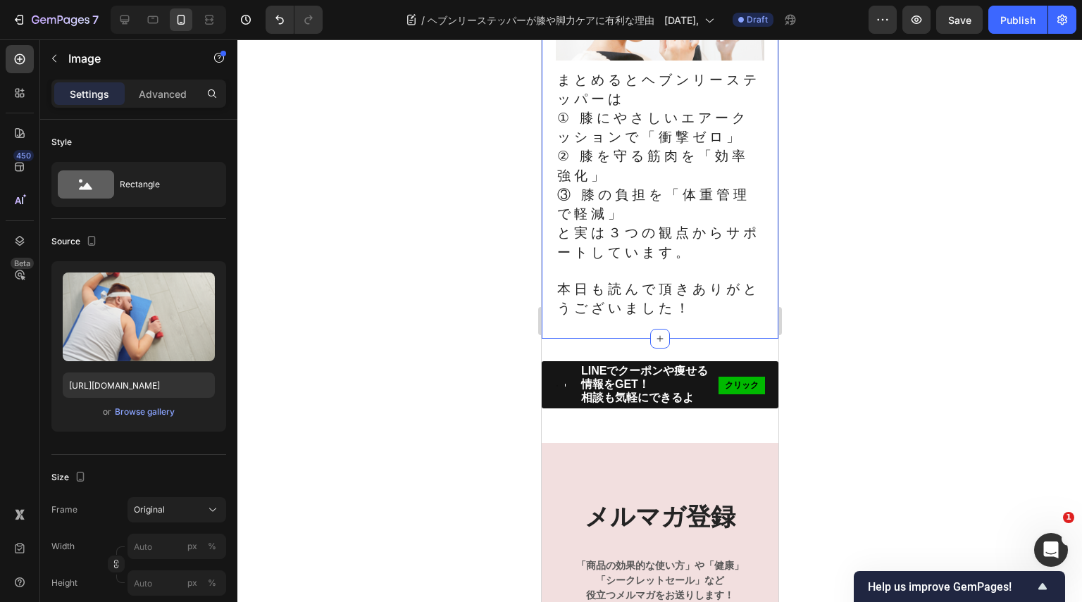
scroll to position [1972, 0]
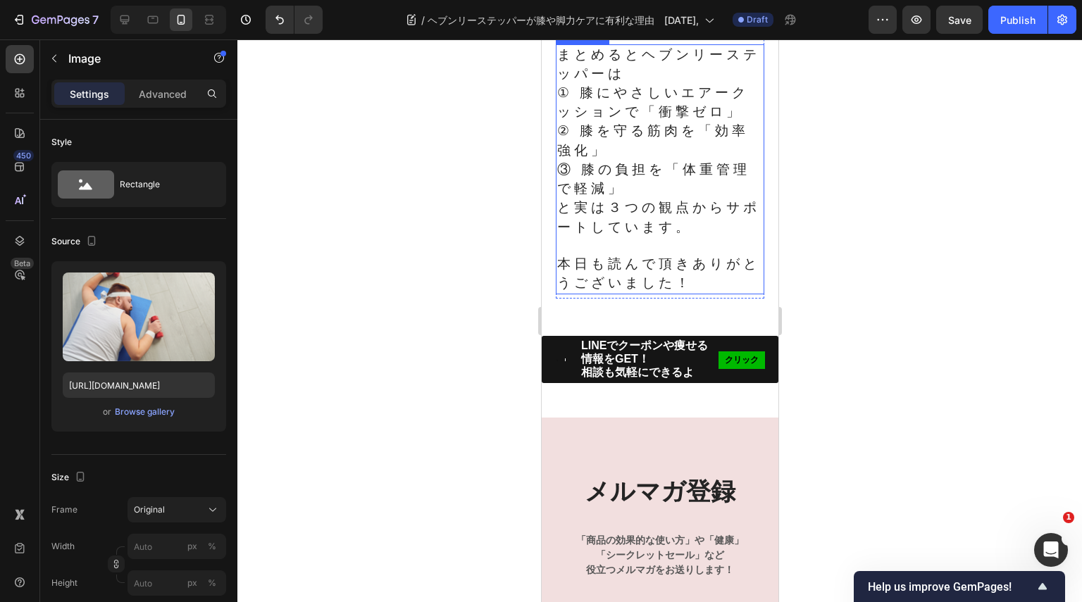
click at [667, 255] on p "Rich Text Editor. Editing area: main" at bounding box center [659, 246] width 206 height 18
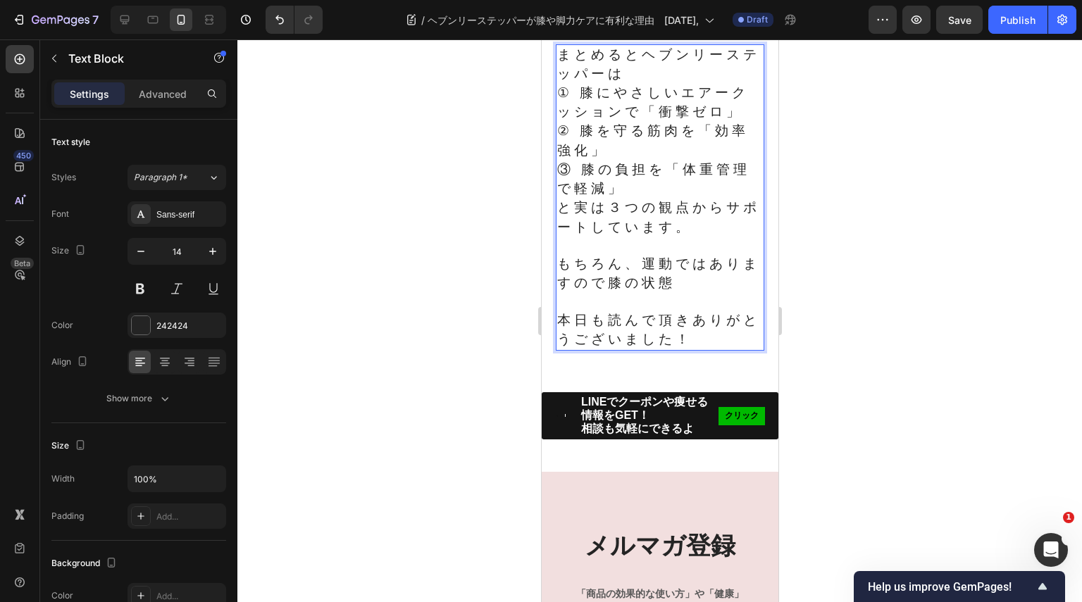
click at [704, 293] on p "もちろん、運動ではありますので膝の状態" at bounding box center [659, 274] width 206 height 38
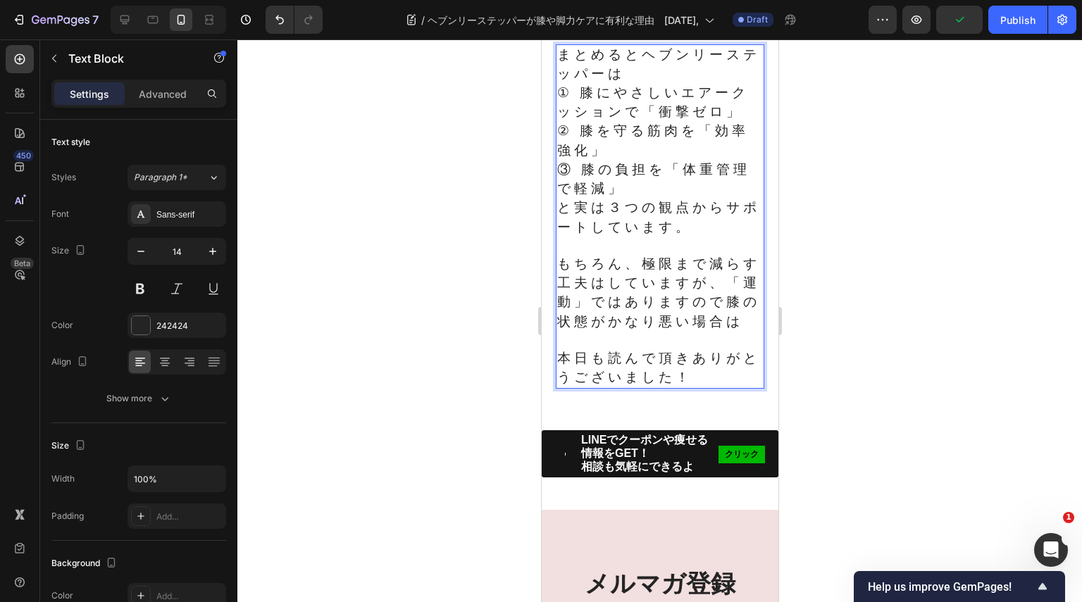
click at [574, 329] on span "もちろん、極限まで減らす工夫はしていますが、「運動」ではありますので膝の状態がかなり悪い場合は" at bounding box center [657, 292] width 203 height 73
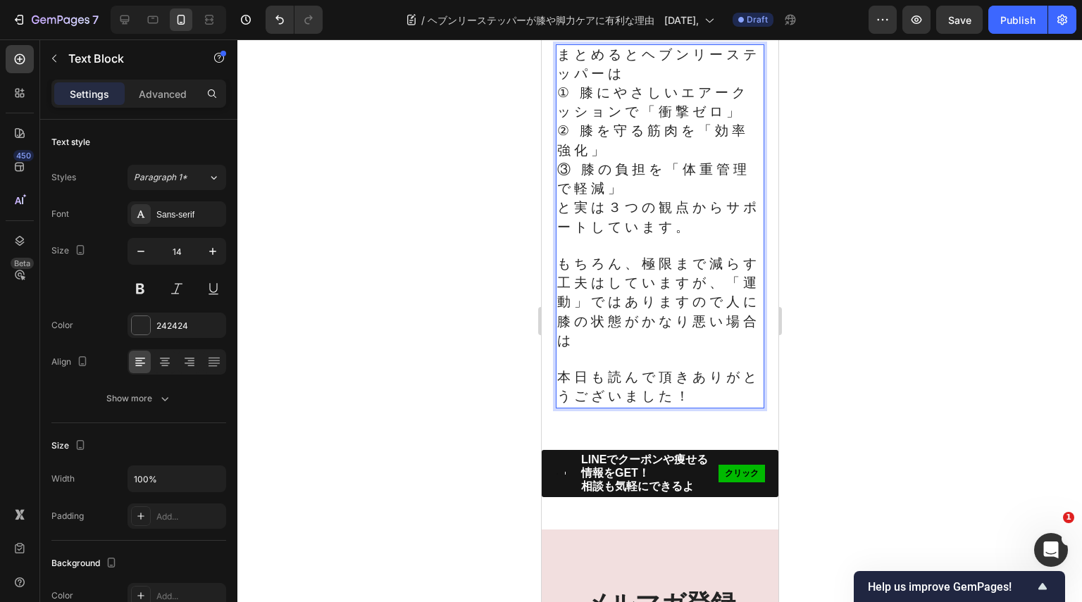
click at [640, 348] on span "もちろん、極限まで減らす工夫はしていますが、「運動」ではありますので人に膝の状態がかなり悪い場合は" at bounding box center [657, 302] width 203 height 92
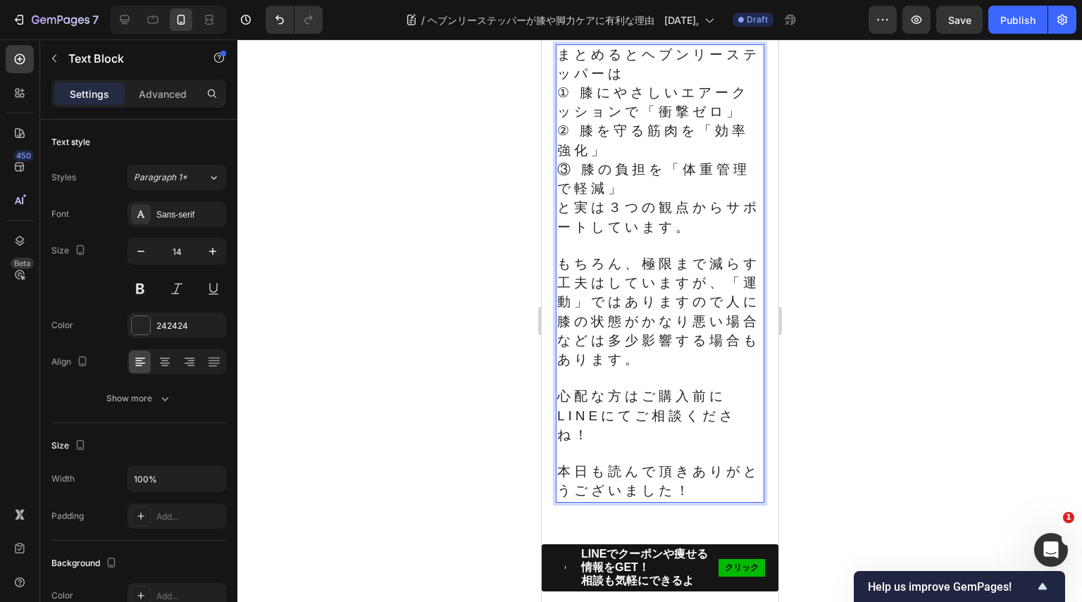
click at [628, 445] on p "心配な方はご購入前にLINEにてご相談くださね！" at bounding box center [659, 416] width 206 height 58
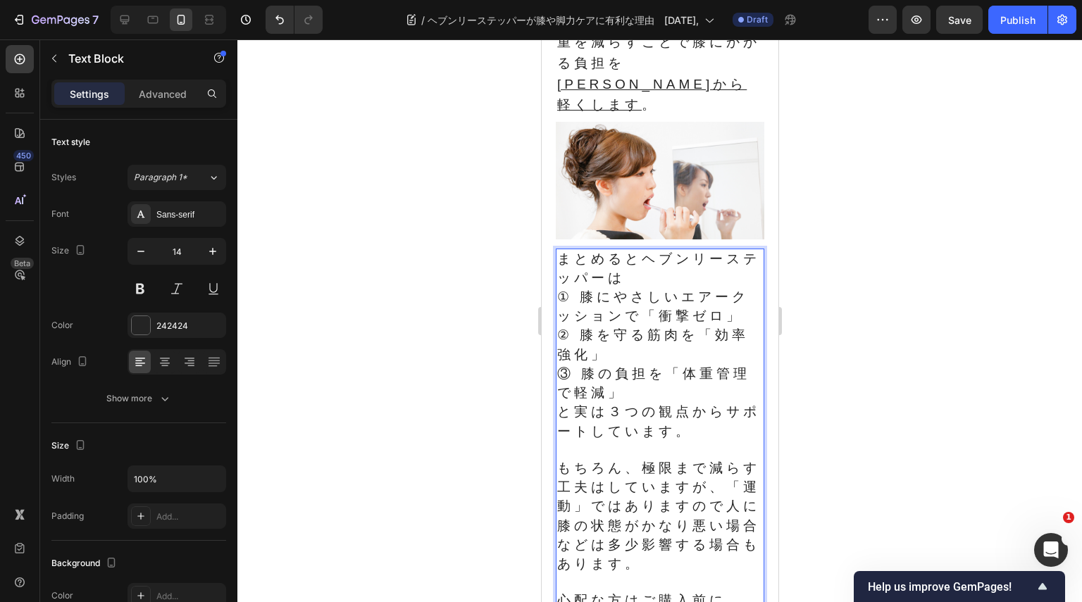
scroll to position [1831, 0]
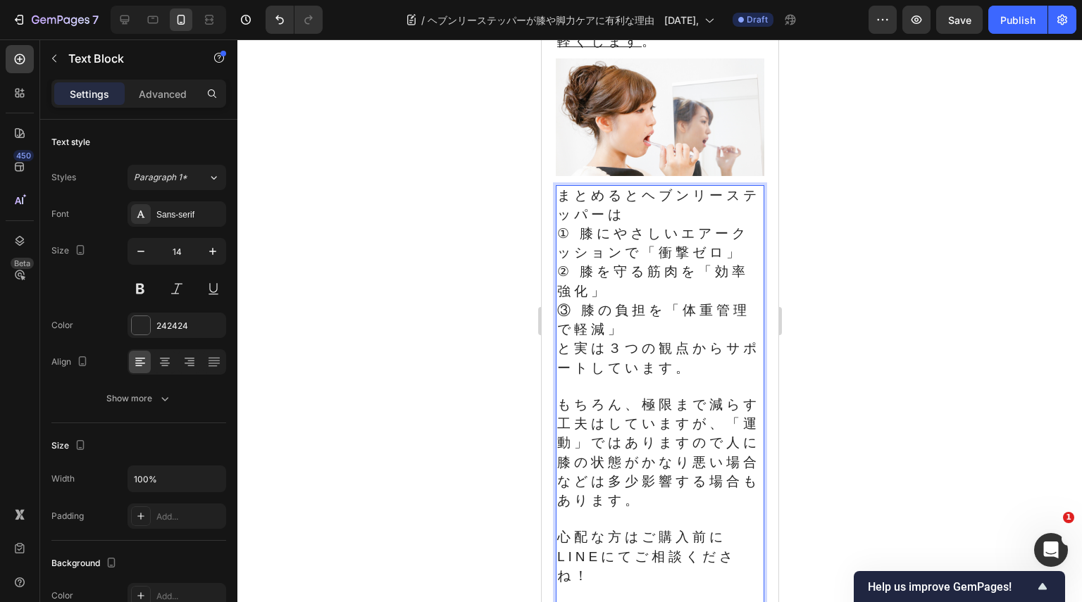
click at [627, 340] on p "まとめるとヘブンリーステッパーは ① 膝にやさしいエアークッションで「衝撃ゼロ」 ② 膝を守る筋肉を「効率強化」 ③ 膝の負担を「体重管理で軽減」" at bounding box center [659, 264] width 206 height 154
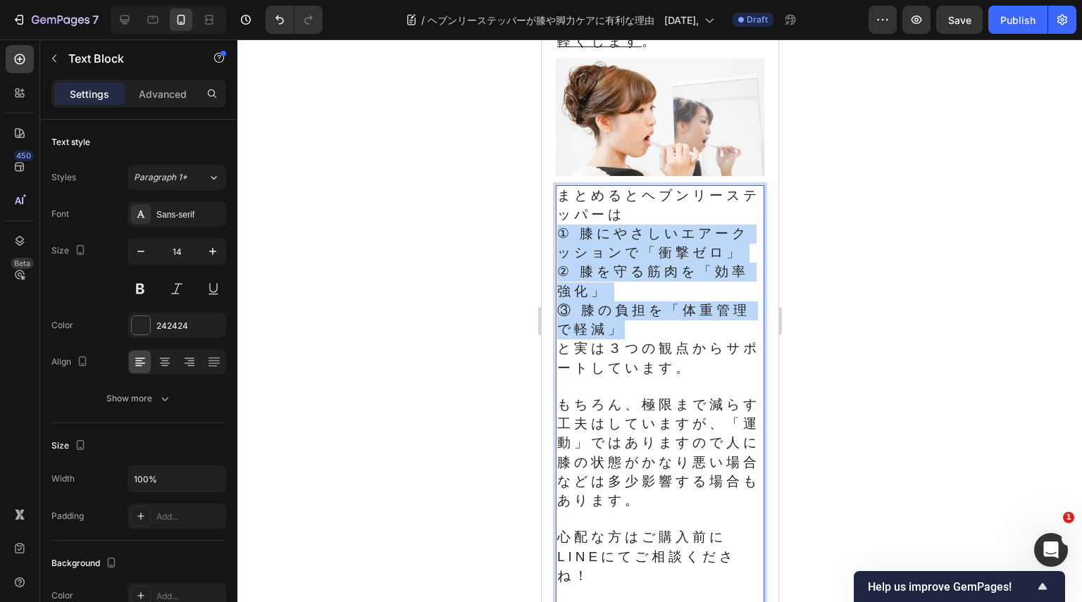
drag, startPoint x: 627, startPoint y: 378, endPoint x: 559, endPoint y: 280, distance: 118.4
click at [559, 280] on p "まとめるとヘブンリーステッパーは ① 膝にやさしいエアークッションで「衝撃ゼロ」 ② 膝を守る筋肉を「効率強化」 ③ 膝の負担を「体重管理で軽減」" at bounding box center [659, 264] width 206 height 154
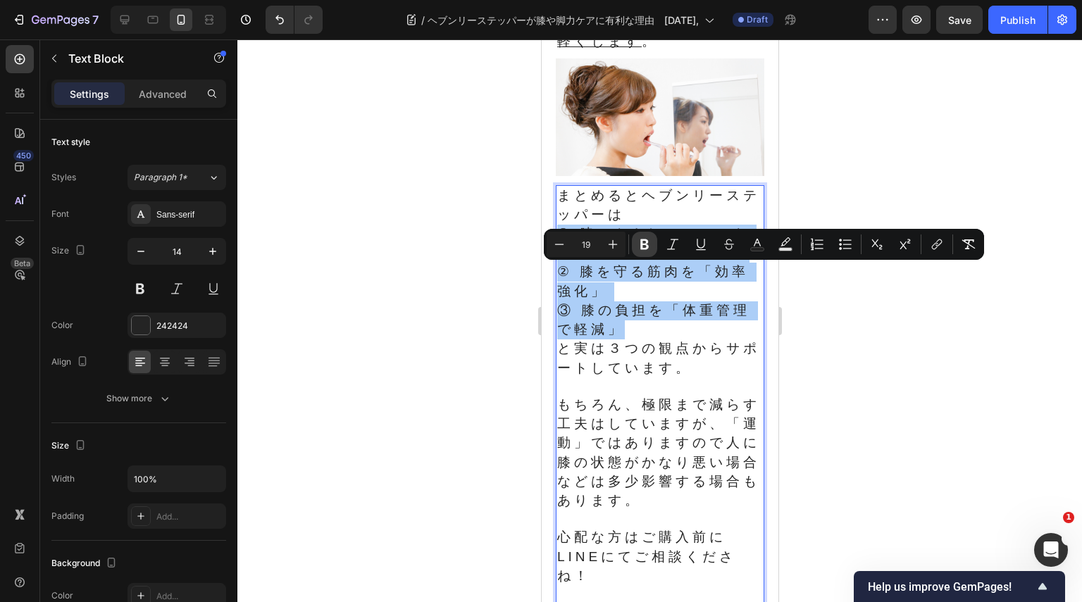
click at [653, 248] on button "Bold" at bounding box center [644, 244] width 25 height 25
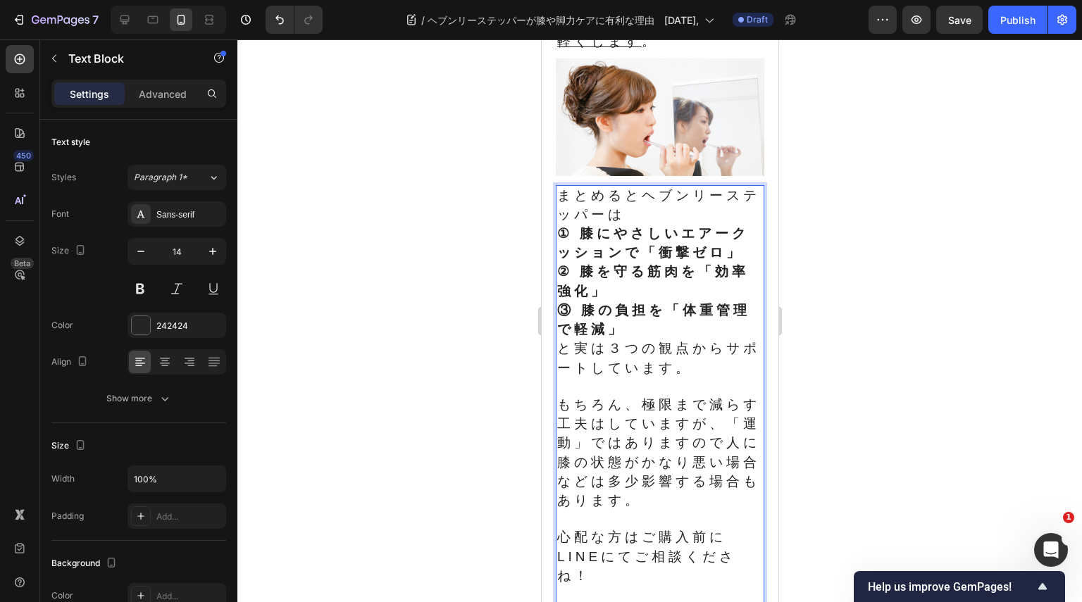
click at [668, 340] on p "まとめるとヘブンリーステッパーは ① 膝にやさしいエアークッションで「衝撃ゼロ」 ② 膝を守る筋肉を「効率強化」 ③ 膝の負担を「体重管理で軽減」" at bounding box center [659, 264] width 206 height 154
click at [705, 378] on p "と実は３つの観点からサポートしています。" at bounding box center [659, 358] width 206 height 38
drag, startPoint x: 623, startPoint y: 499, endPoint x: 562, endPoint y: 497, distance: 61.3
click at [562, 497] on span "もちろん、極限まで減らす工夫はしていますが、「運動」ではありますので人に膝の状態がかなり悪い場合などは多少影響する場合もあります。" at bounding box center [657, 452] width 203 height 111
click at [623, 501] on span "もちろん、極限まで減らす工夫はしていますが、「運動」ではありますので人に膝の状態がかなり悪い場合などは多少影響する場合もあります。" at bounding box center [657, 452] width 203 height 111
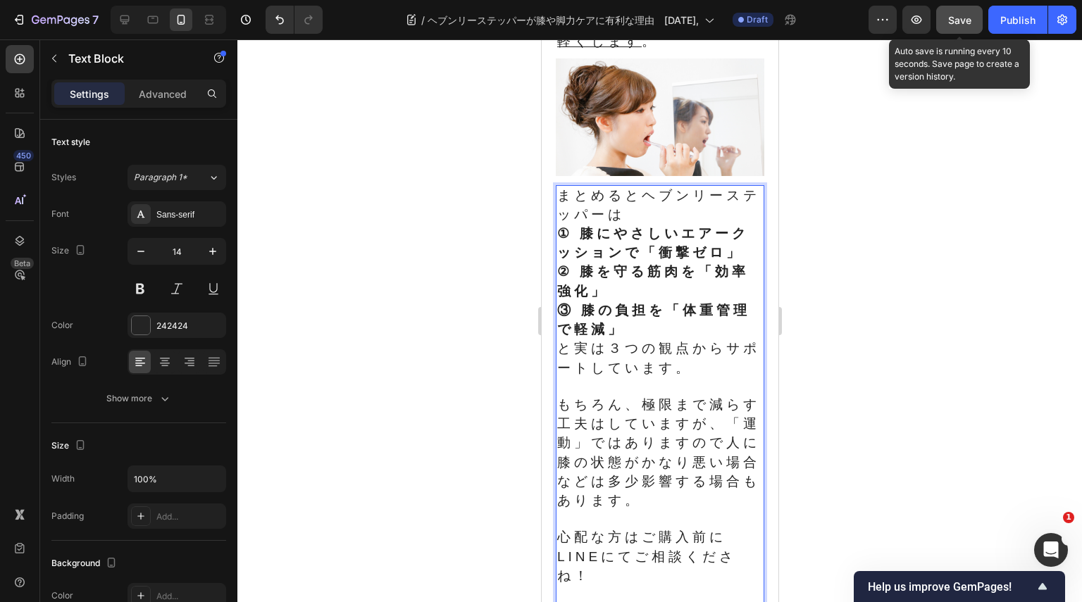
click at [960, 23] on span "Save" at bounding box center [959, 20] width 23 height 12
click at [601, 503] on span "もちろん、極限まで減らす工夫はしていますが、「運動」ではありますので人に膝の状態がかなり悪い場合などは多少影響する場合もあります。" at bounding box center [657, 452] width 203 height 111
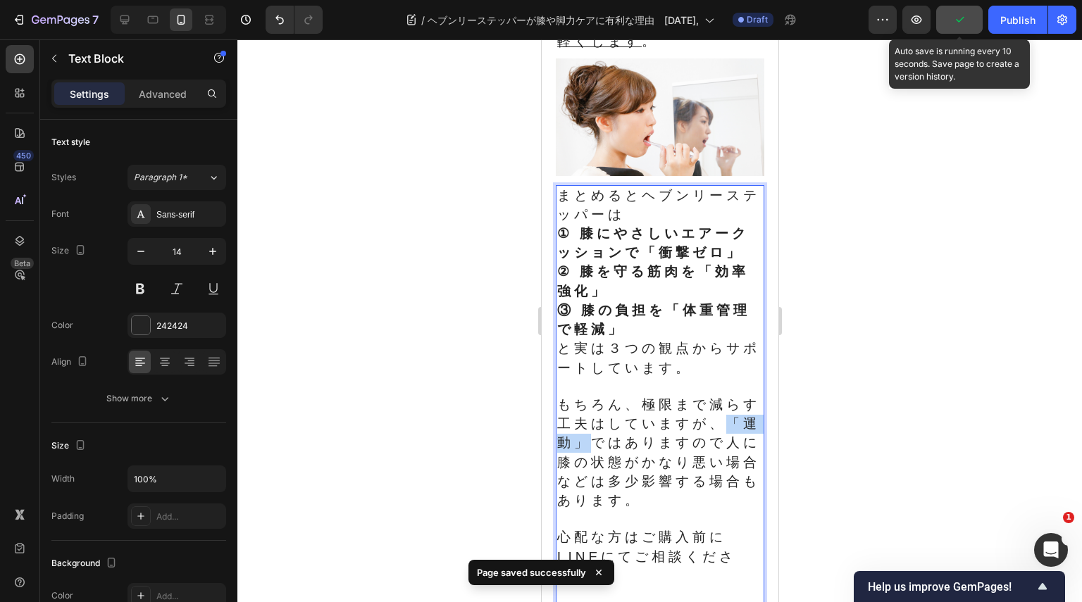
drag, startPoint x: 619, startPoint y: 494, endPoint x: 560, endPoint y: 494, distance: 59.2
click at [560, 494] on span "もちろん、極限まで減らす工夫はしていますが、「運動」ではありますので人に膝の状態がかなり悪い場合などは多少影響する場合もあります。" at bounding box center [657, 452] width 203 height 111
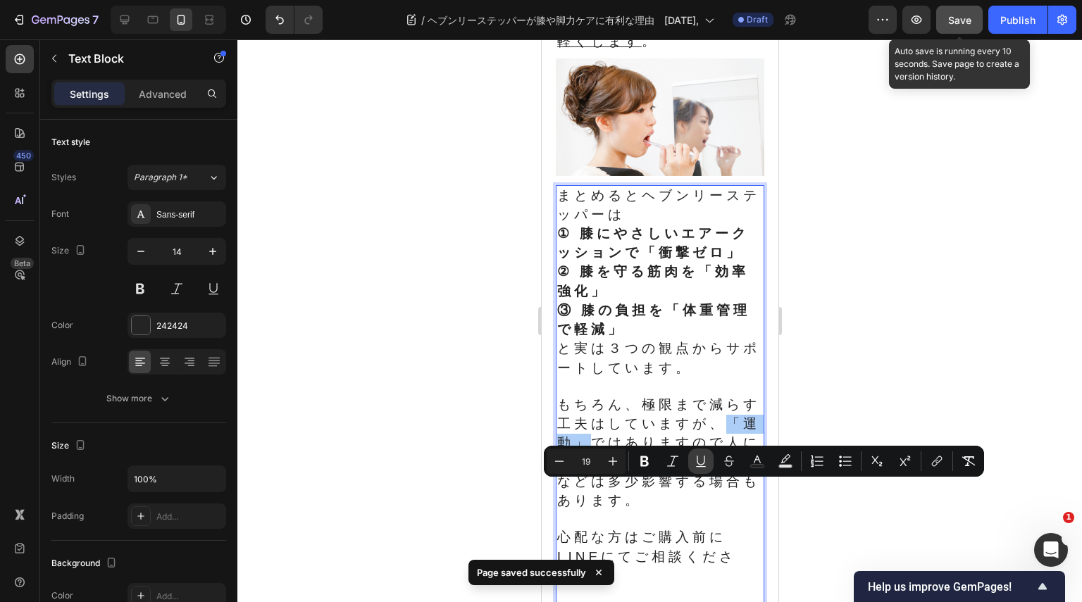
drag, startPoint x: 694, startPoint y: 458, endPoint x: 147, endPoint y: 460, distance: 546.6
click at [694, 458] on icon "Editor contextual toolbar" at bounding box center [701, 461] width 14 height 14
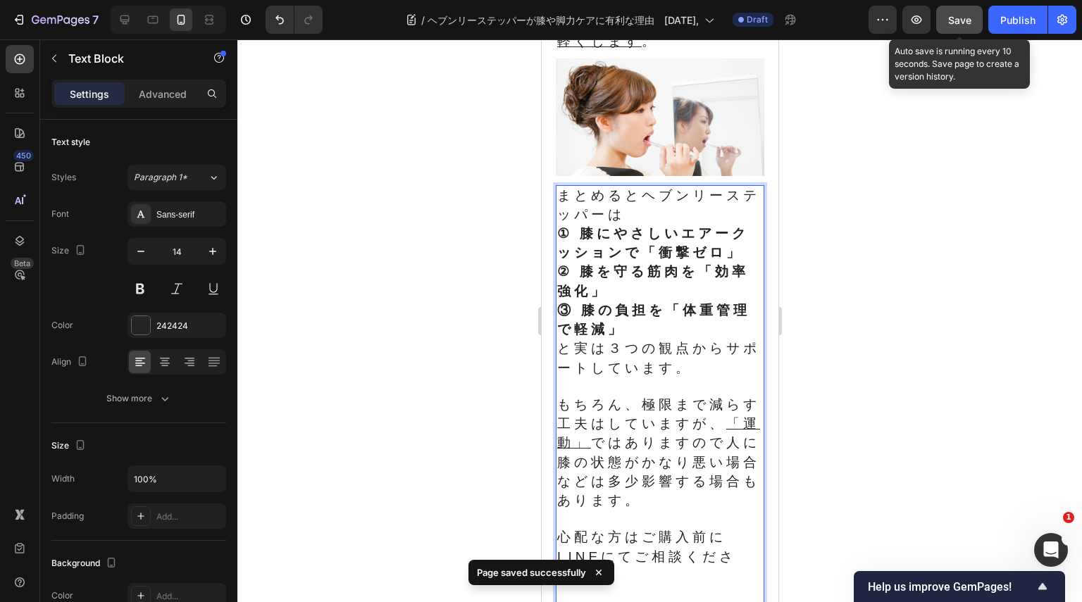
click at [687, 508] on span "もちろん、極限まで減らす工夫はしていますが、 「運動」 ではありますので人に膝の状態がかなり悪い場合などは多少影響する場合もあります。" at bounding box center [657, 452] width 203 height 111
click at [609, 508] on span "もちろん、極限まで減らす工夫はしていますが、 「運動」 ではありますので人に膝の状態がかなり悪い場合などは多少影響する場合もあります。" at bounding box center [657, 452] width 203 height 111
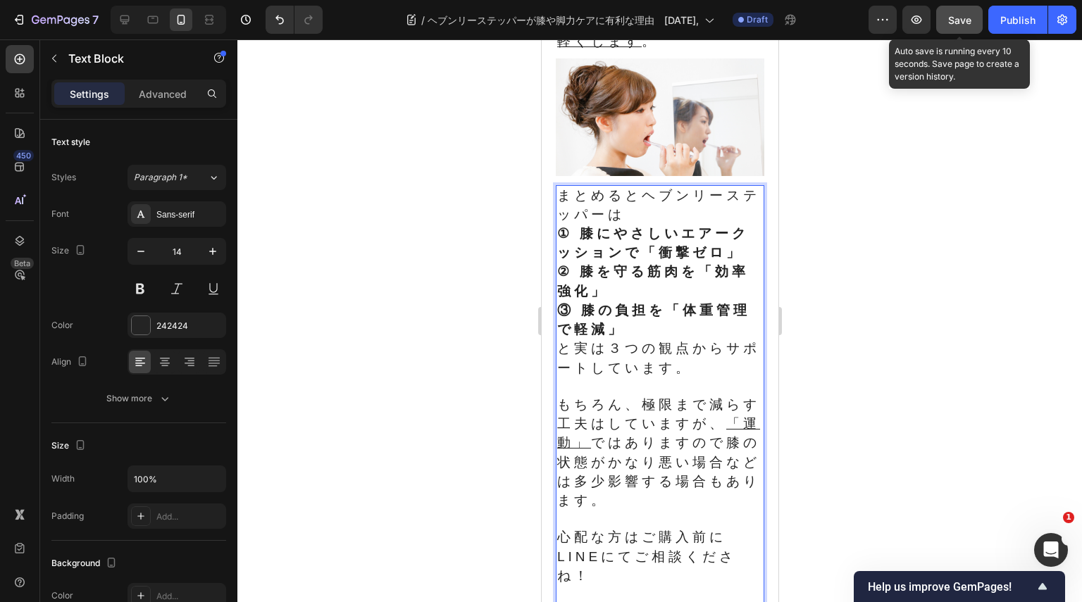
click at [682, 508] on span "もちろん、極限まで減らす工夫はしていますが、 「運動」 ではありますので膝の状態がかなり悪い場合などは多少影響する場合もあります。" at bounding box center [657, 452] width 203 height 111
click at [683, 508] on span "もちろん、極限まで減らす工夫はしていますが、 「運動」 ではありますので膝の状態がかなり悪い場合などは多少影響する場合もあります。" at bounding box center [657, 452] width 203 height 111
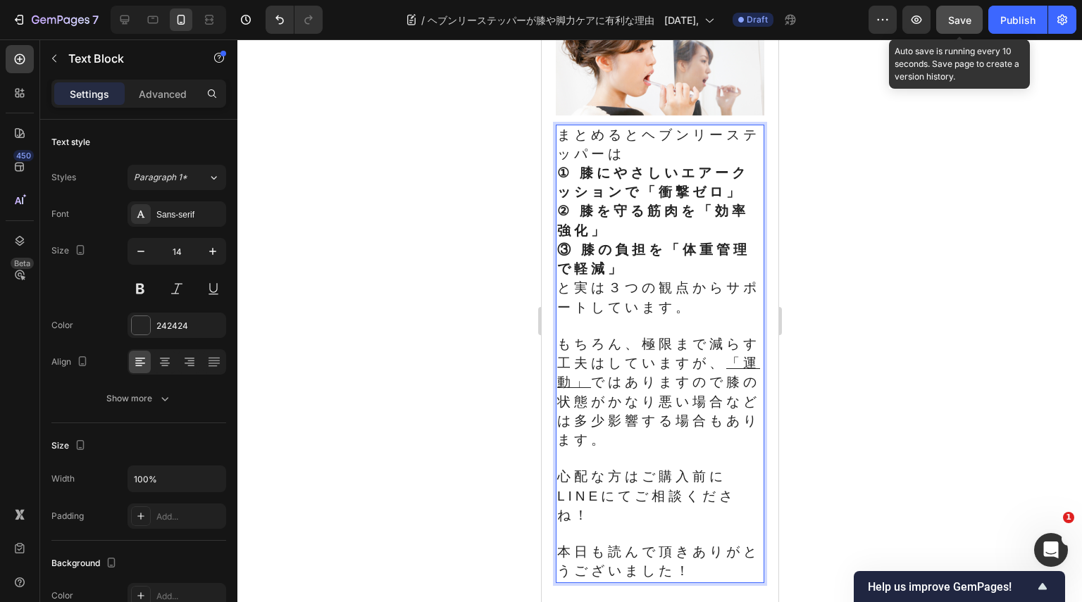
scroll to position [1972, 0]
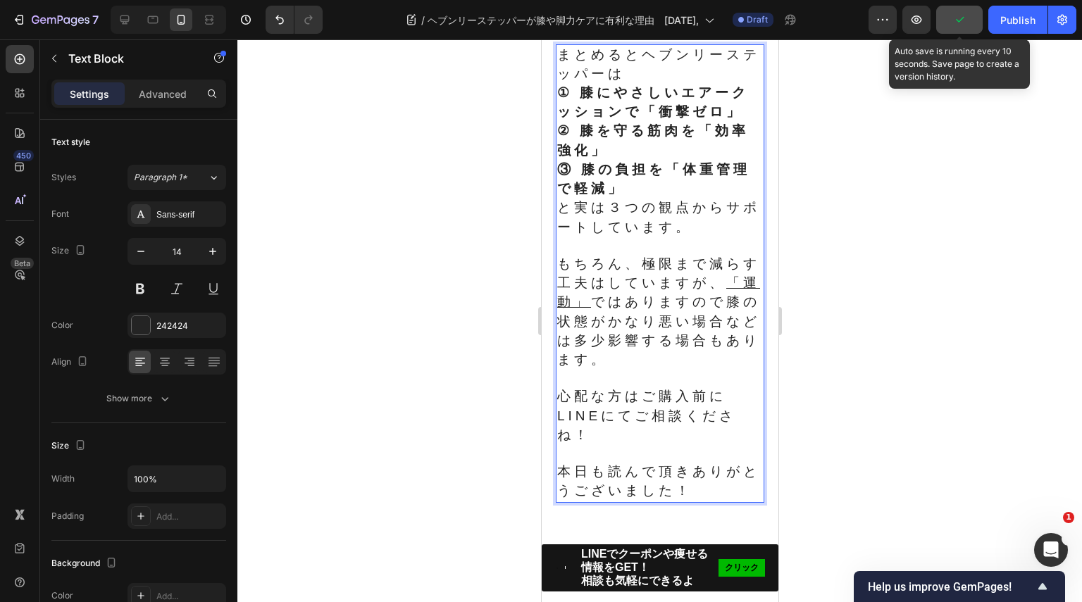
click at [609, 445] on p "心配な方はご購入前にLINEにてご相談くださね！" at bounding box center [659, 416] width 206 height 58
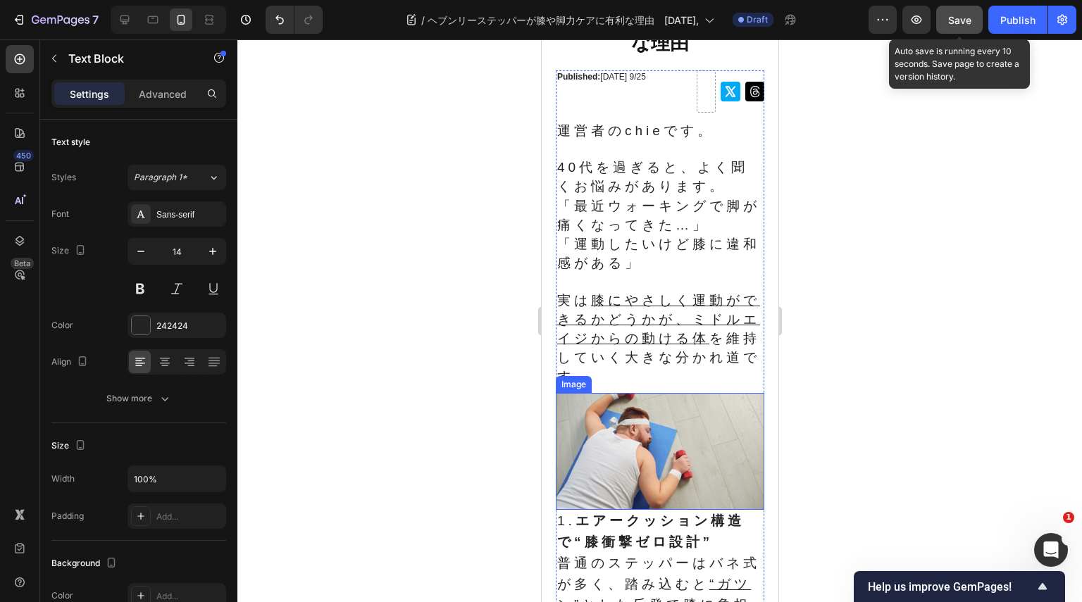
scroll to position [141, 0]
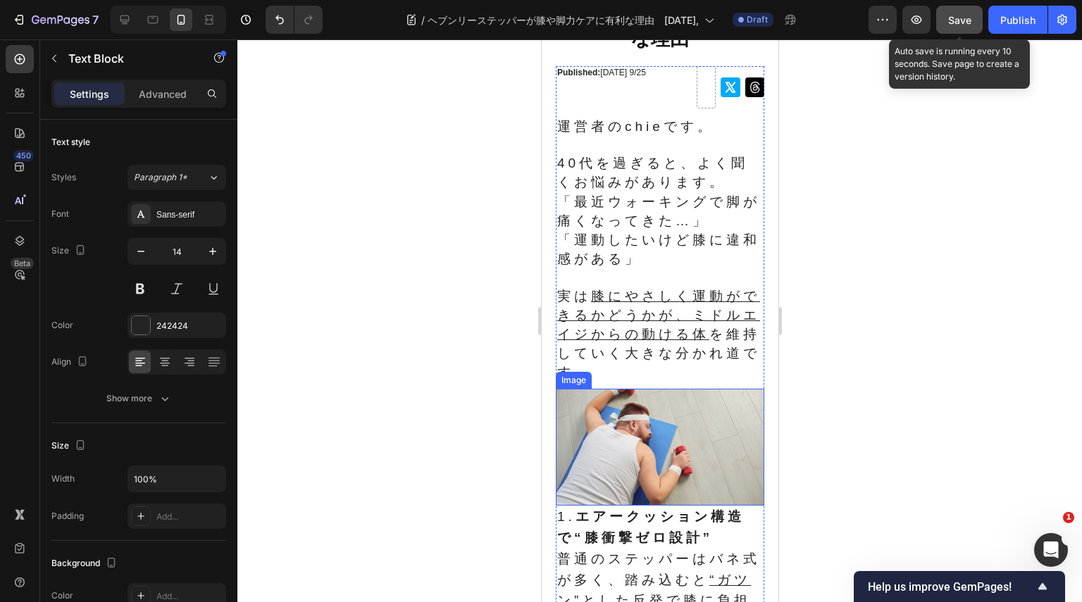
drag, startPoint x: 692, startPoint y: 474, endPoint x: 684, endPoint y: 218, distance: 256.5
click at [692, 474] on img at bounding box center [659, 448] width 208 height 118
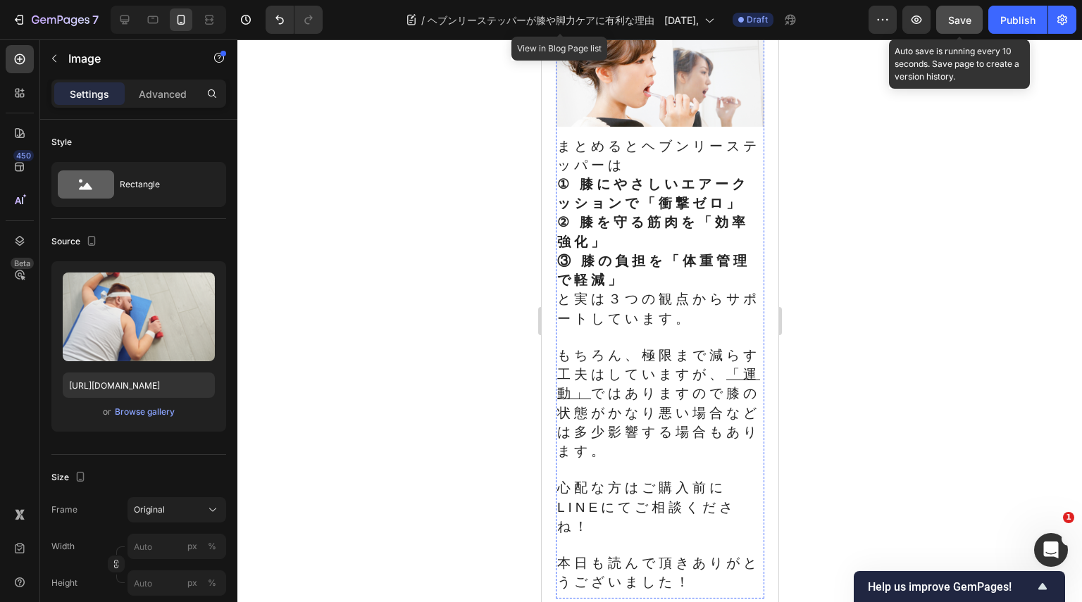
scroll to position [1902, 0]
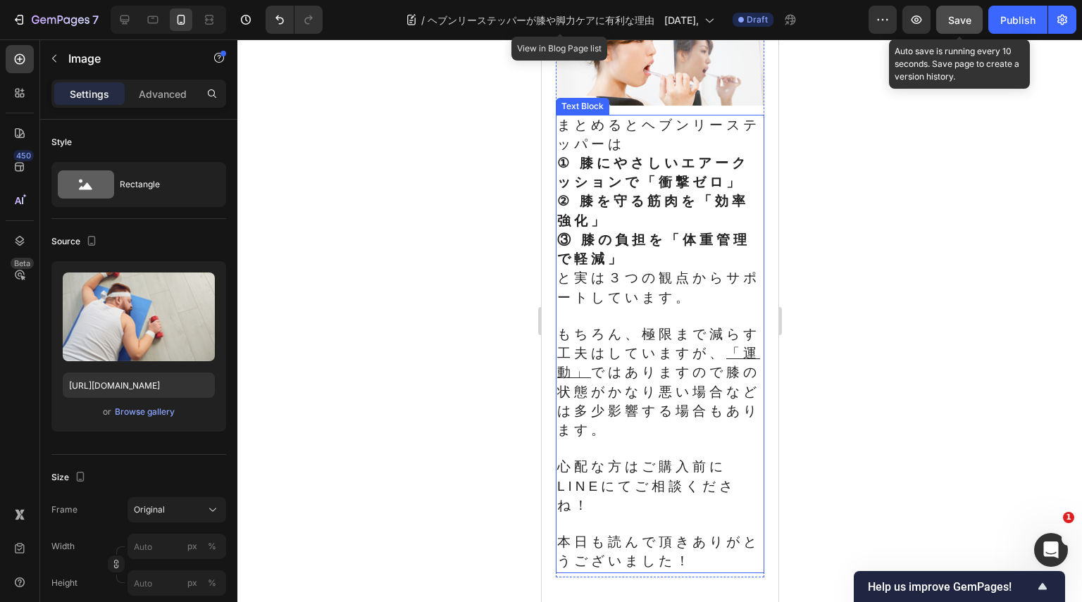
click at [671, 437] on span "もちろん、極限まで減らす工夫はしていますが、 「運動」 ではありますので膝の状態がかなり悪い場合などは多少影響する場合もあります。" at bounding box center [657, 382] width 203 height 111
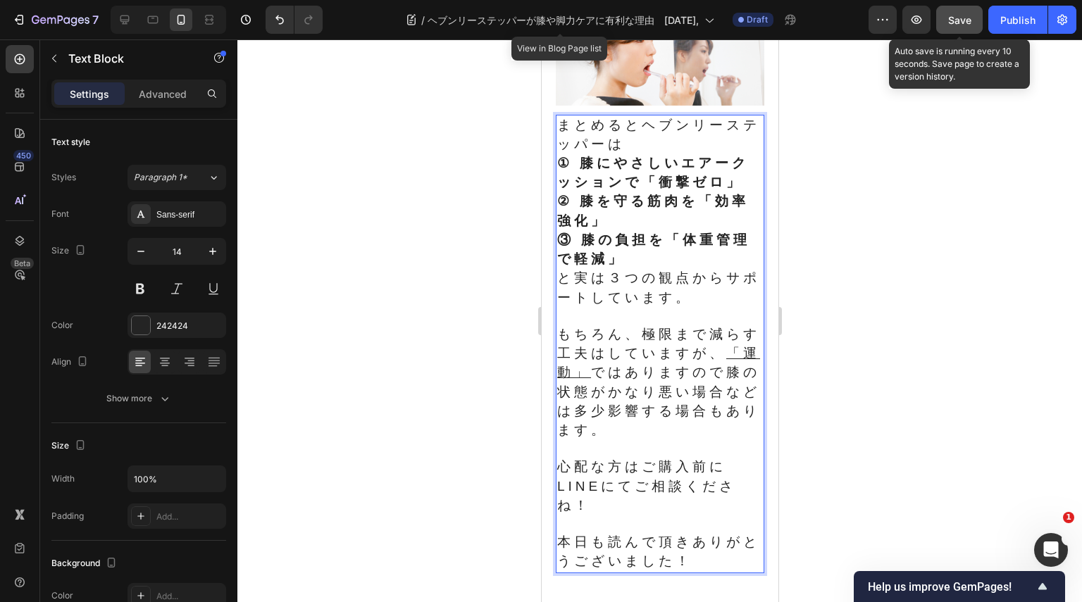
click at [675, 437] on span "もちろん、極限まで減らす工夫はしていますが、 「運動」 ではありますので膝の状態がかなり悪い場合などは多少影響する場合もあります。" at bounding box center [657, 382] width 203 height 111
click at [675, 437] on span "もちろん、極限まで減らす工夫はしていますが、 「運動」 ではありますので膝の状態がかなり悪い場合などは影響する場合もあります。" at bounding box center [657, 382] width 203 height 111
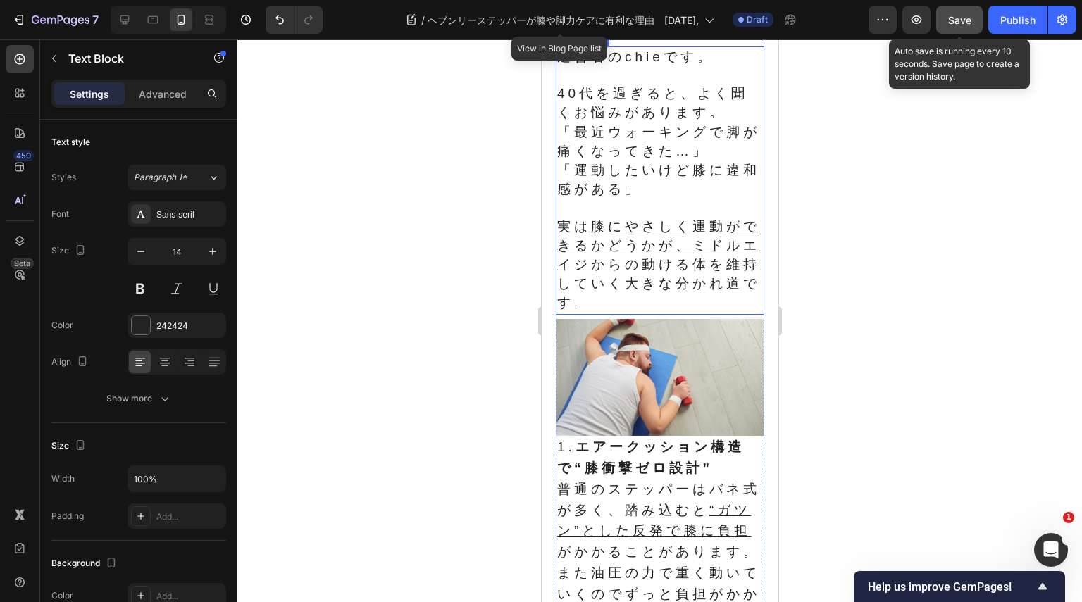
scroll to position [211, 0]
click at [694, 361] on img at bounding box center [659, 377] width 208 height 118
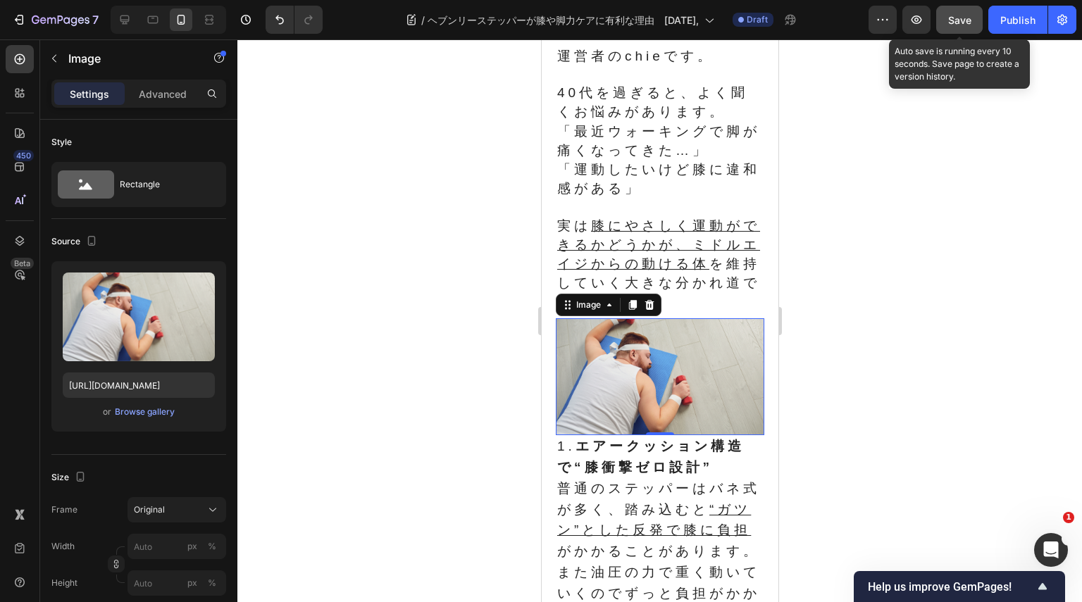
click at [694, 381] on img at bounding box center [659, 377] width 208 height 118
click at [156, 410] on div "Browse gallery" at bounding box center [145, 412] width 60 height 13
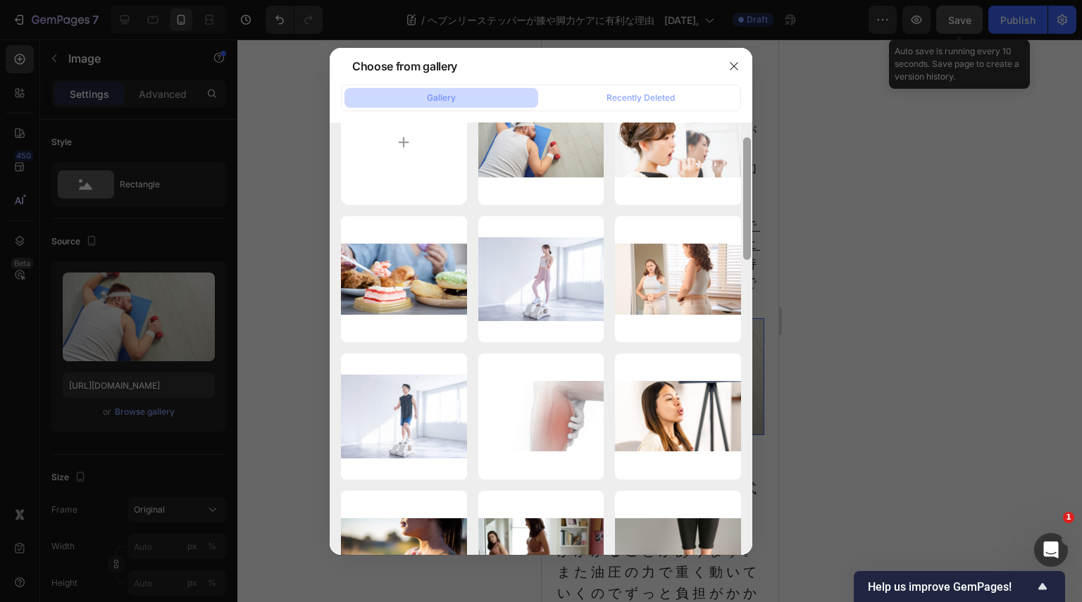
scroll to position [0, 0]
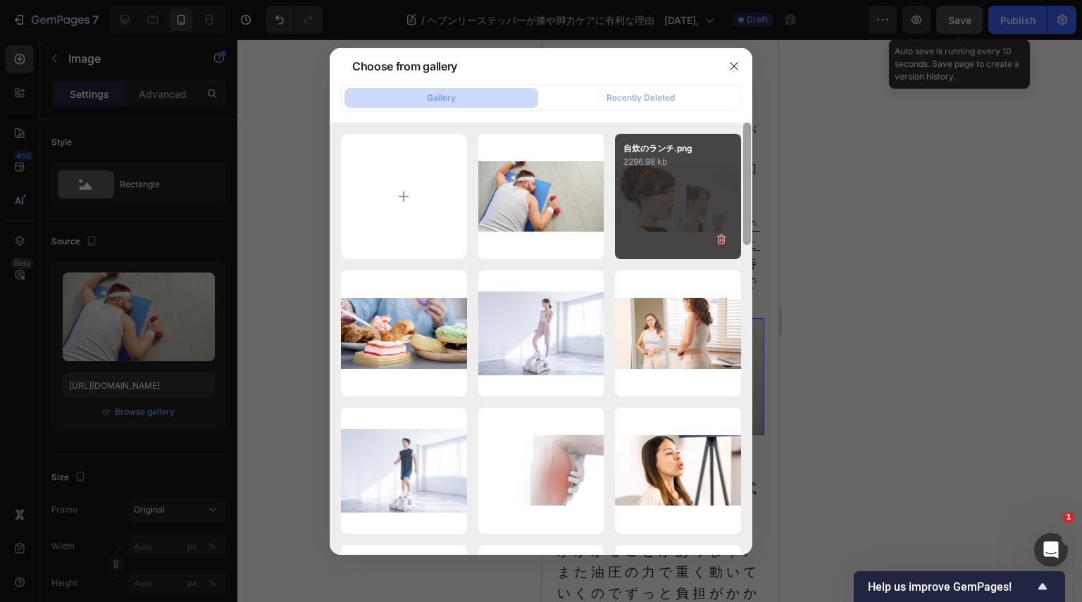
drag, startPoint x: 748, startPoint y: 143, endPoint x: 651, endPoint y: 139, distance: 97.3
click at [750, 116] on div "Gallery Recently Deleted 自炊のランチ.png 2912.03 kb 自炊のランチ.png 2296.98 kb 自炊のランチ (2)…" at bounding box center [541, 320] width 423 height 470
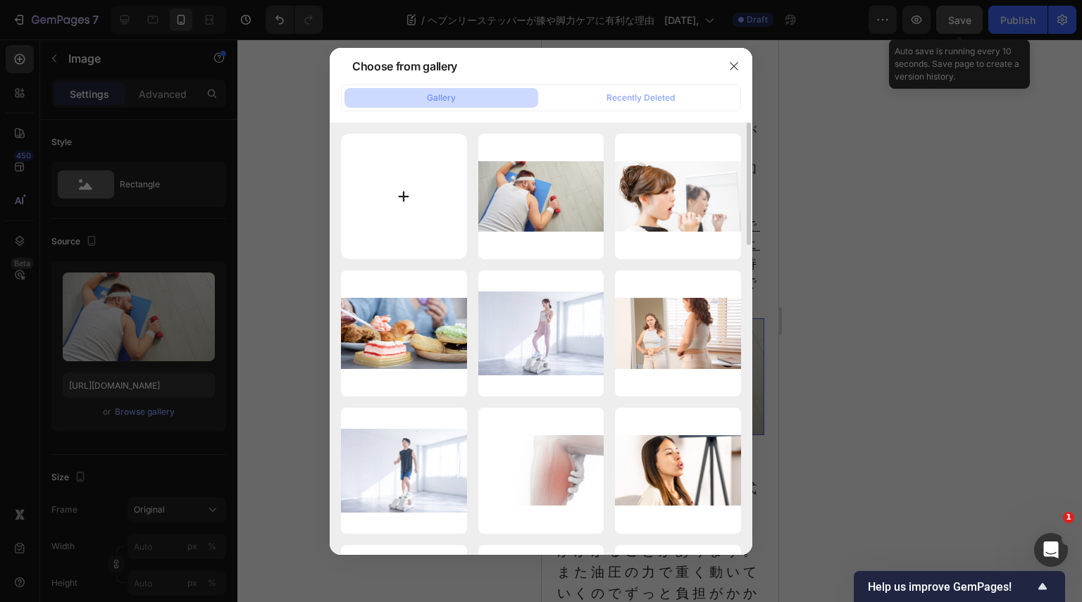
click at [414, 196] on input "file" at bounding box center [404, 197] width 126 height 126
click at [407, 202] on input "file" at bounding box center [404, 197] width 126 height 126
click at [725, 58] on button "button" at bounding box center [734, 66] width 23 height 23
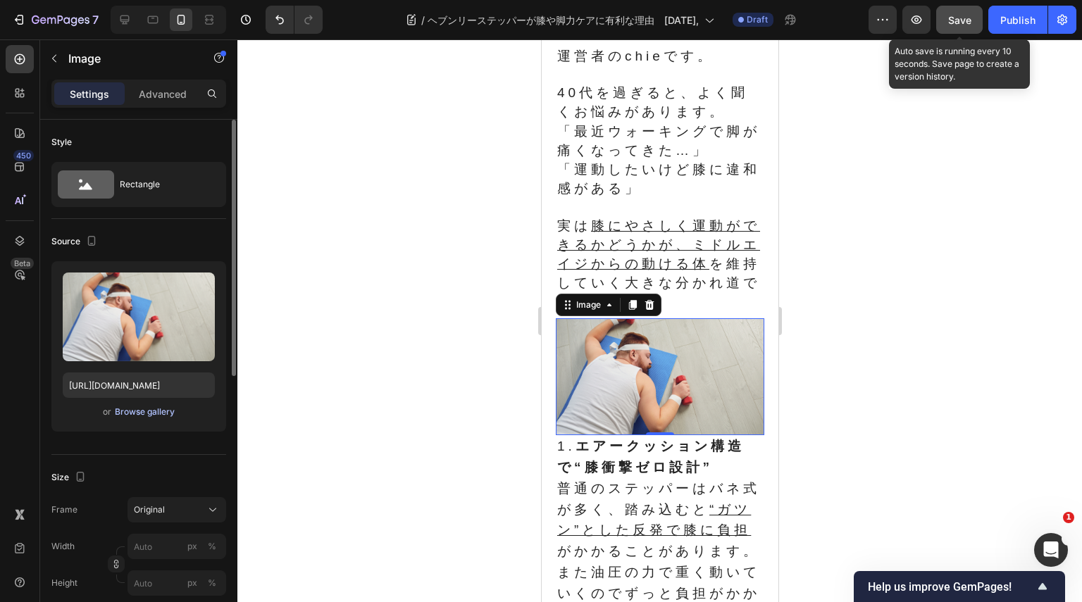
click at [163, 412] on div "Browse gallery" at bounding box center [145, 412] width 60 height 13
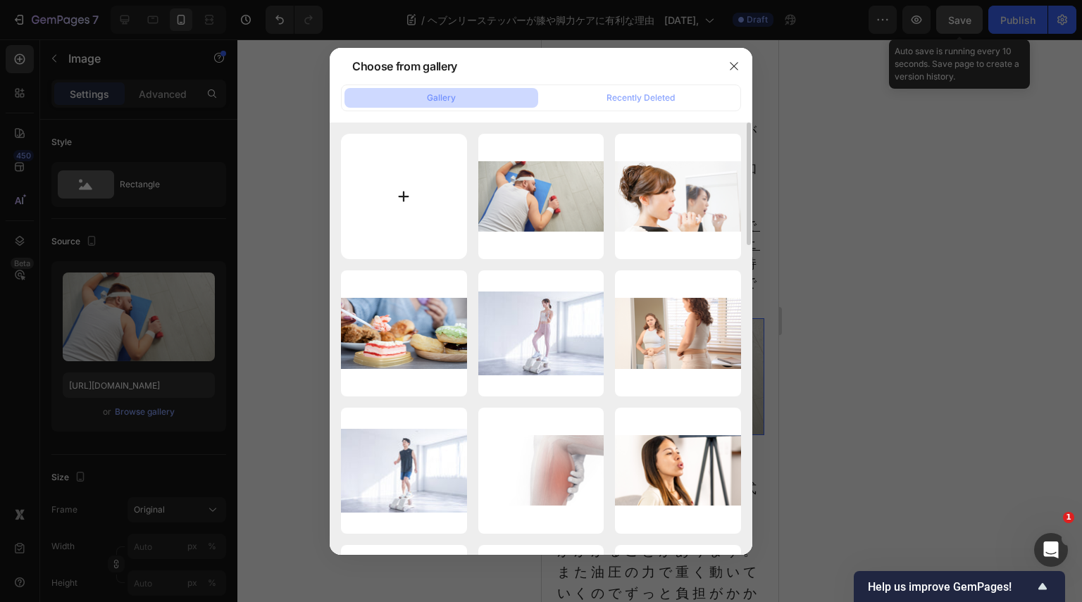
click at [429, 186] on input "file" at bounding box center [404, 197] width 126 height 126
type input "C:\fakepath\自炊のランチ.png"
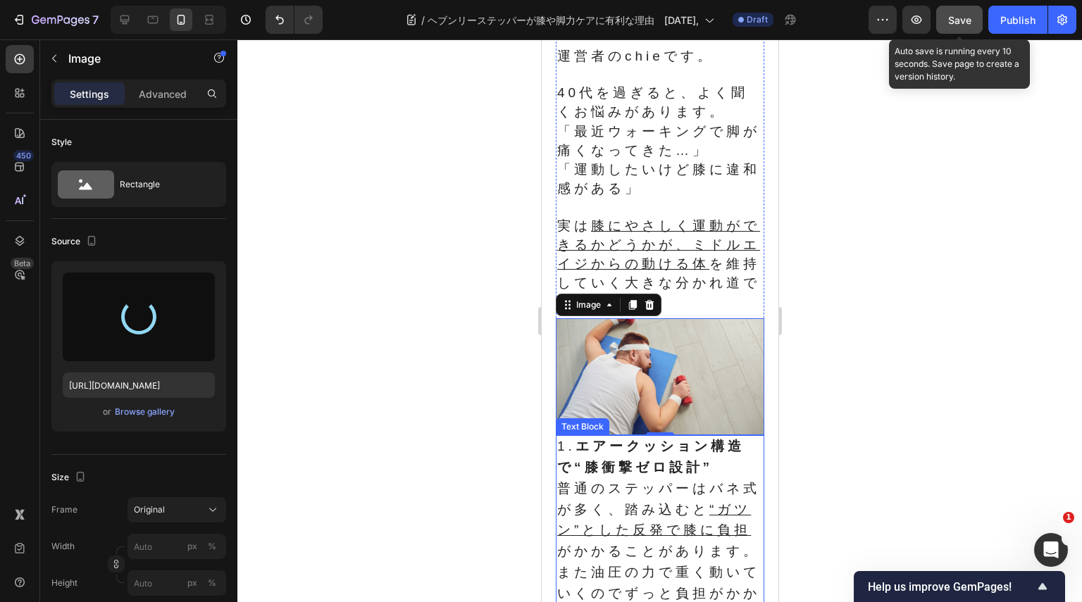
type input "[URL][DOMAIN_NAME]"
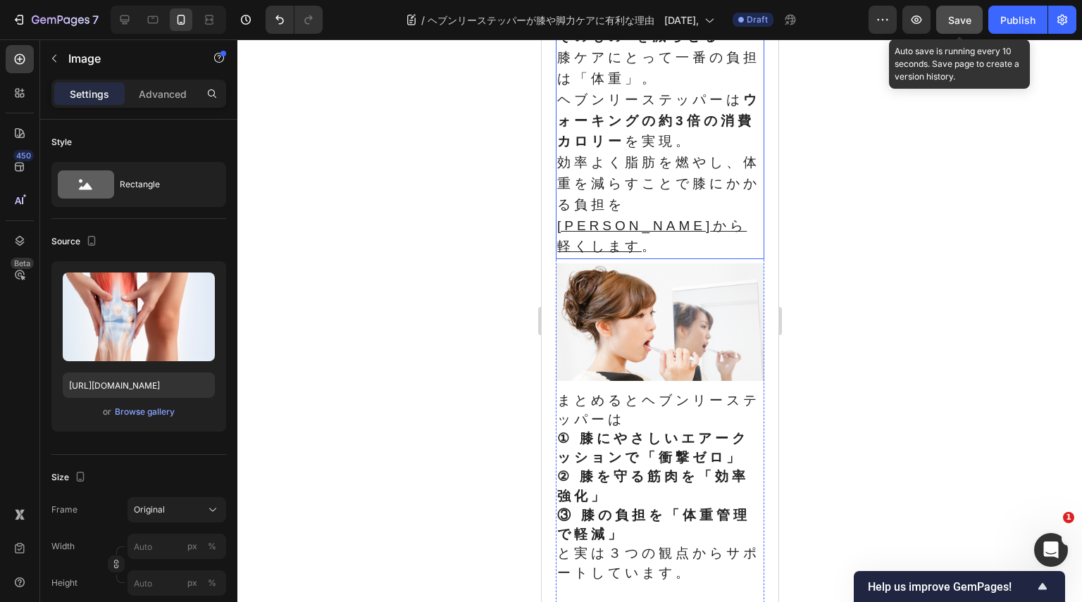
scroll to position [1761, 0]
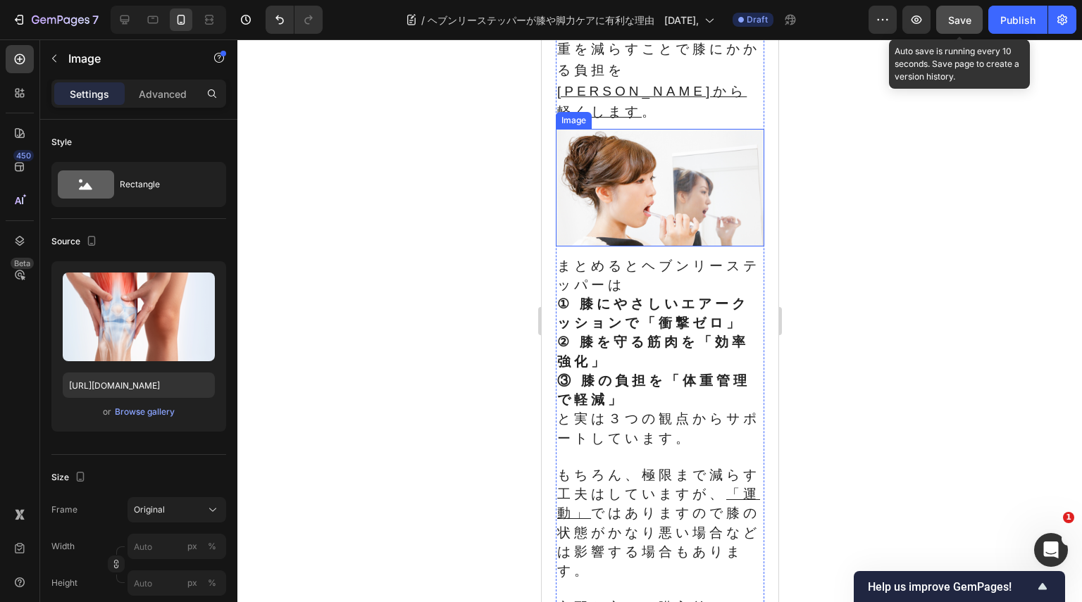
click at [652, 237] on img at bounding box center [659, 188] width 208 height 118
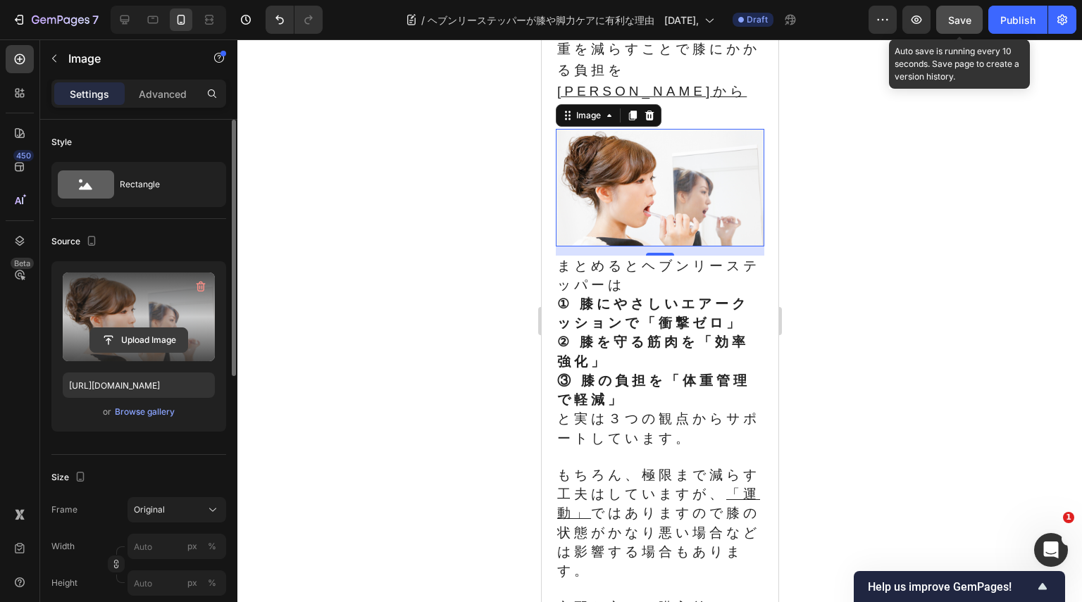
click at [171, 339] on input "file" at bounding box center [138, 340] width 97 height 24
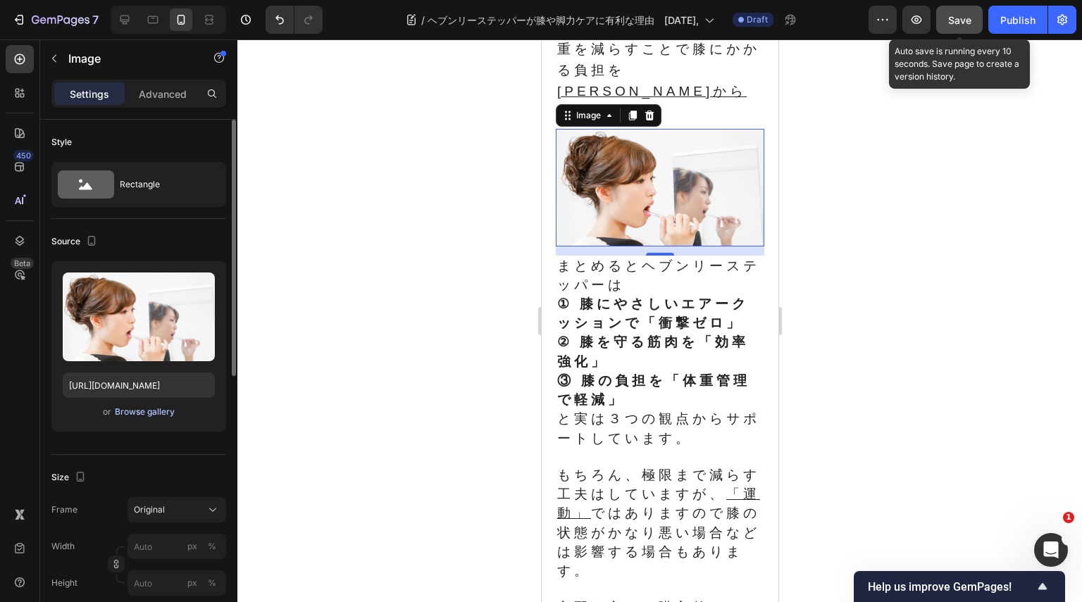
click at [155, 408] on div "Browse gallery" at bounding box center [145, 412] width 60 height 13
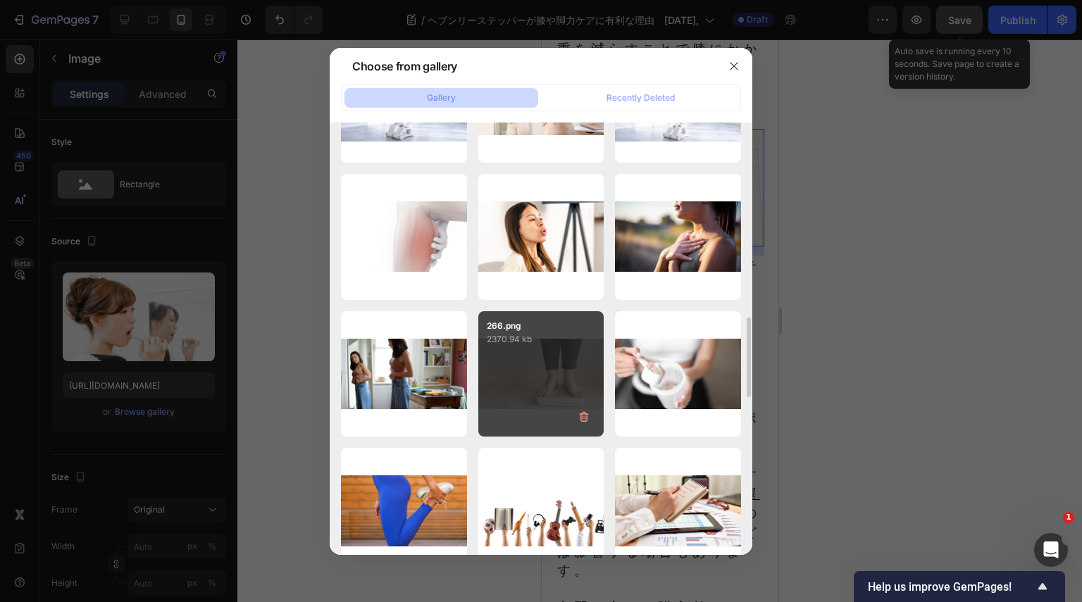
scroll to position [1338, 0]
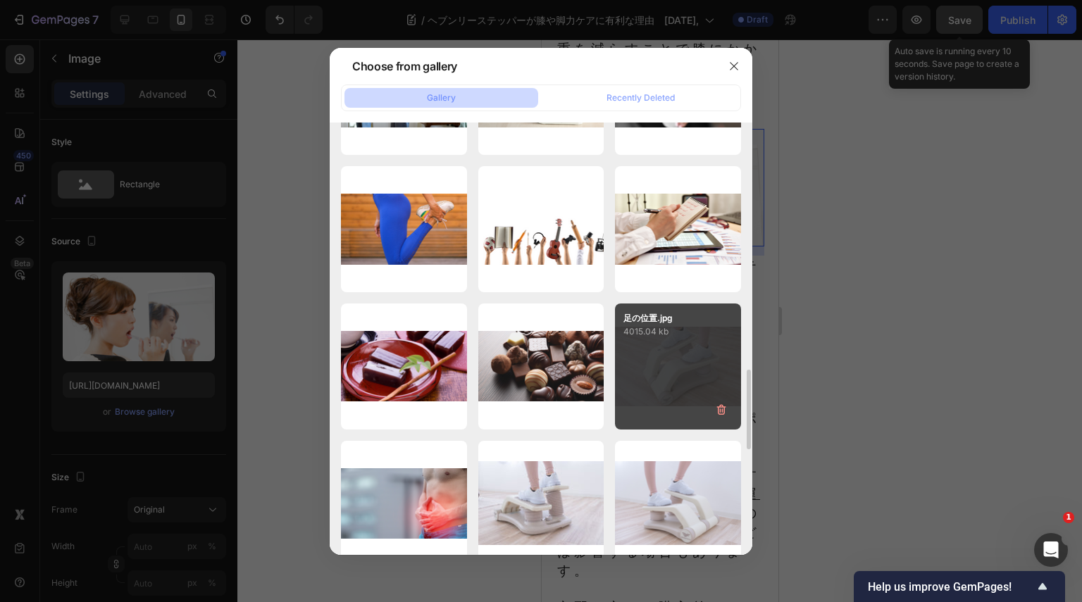
click at [699, 356] on div "足の位置.jpg 4015.04 kb" at bounding box center [678, 367] width 126 height 126
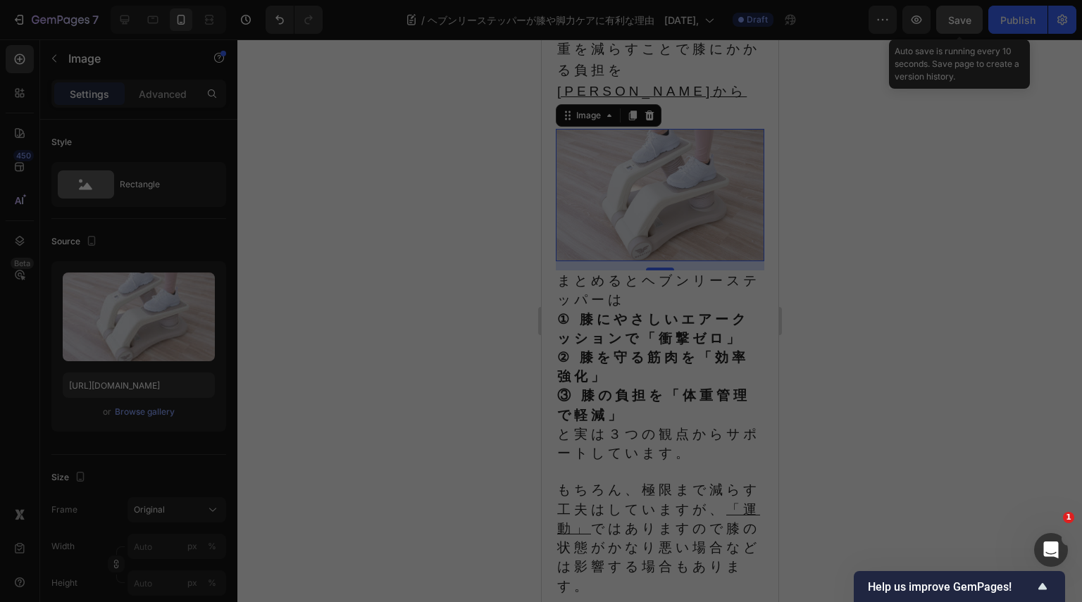
drag, startPoint x: 699, startPoint y: 356, endPoint x: 196, endPoint y: 316, distance: 504.4
click at [699, 356] on div "足の位置.jpg 4015.04 kb" at bounding box center [678, 367] width 126 height 126
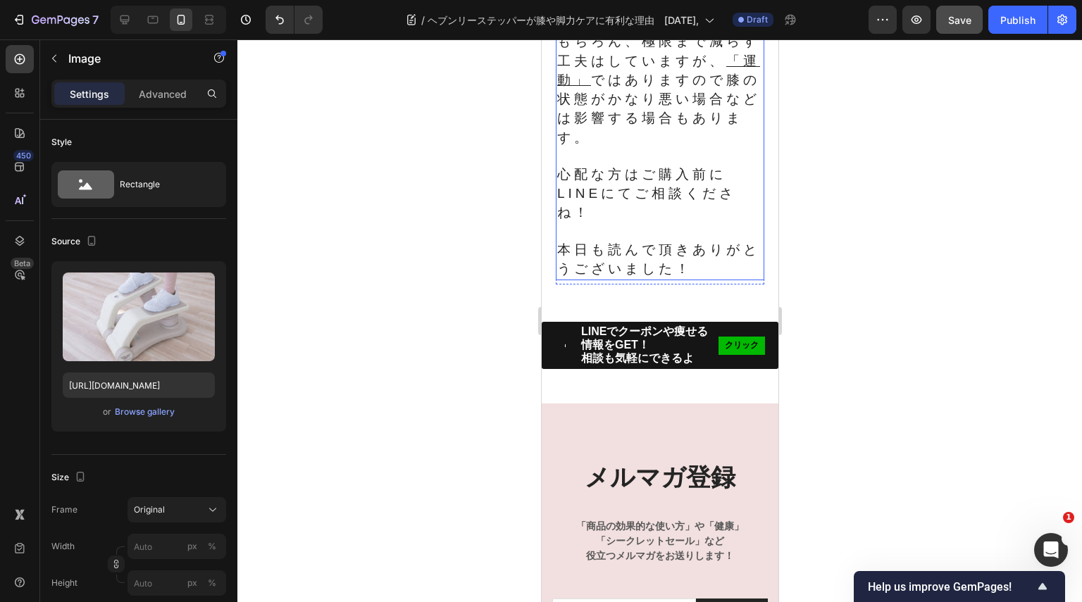
scroll to position [2254, 0]
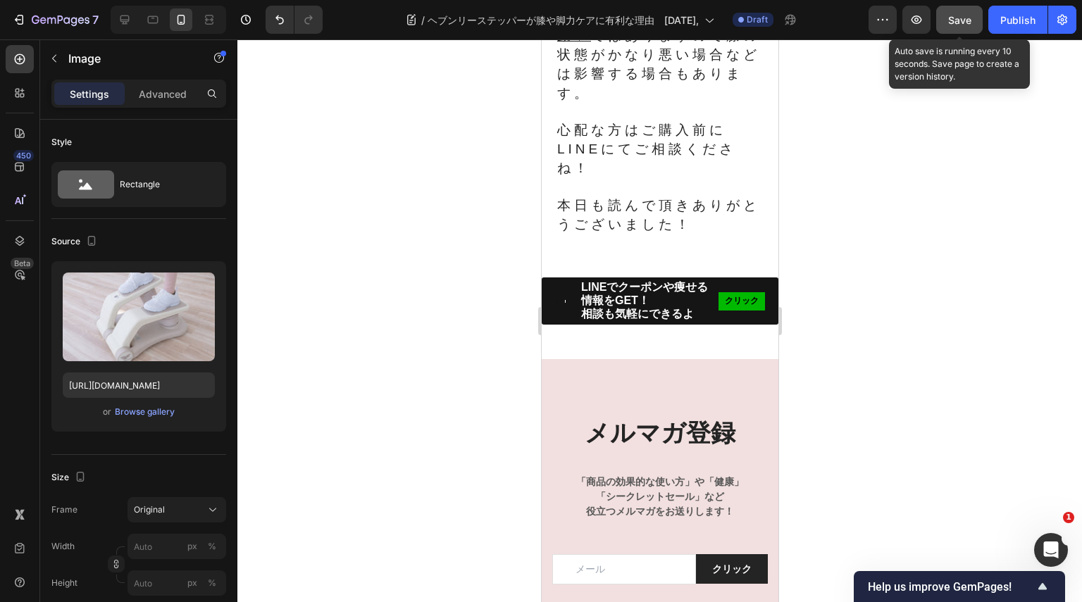
click at [961, 26] on div "Save" at bounding box center [959, 20] width 23 height 15
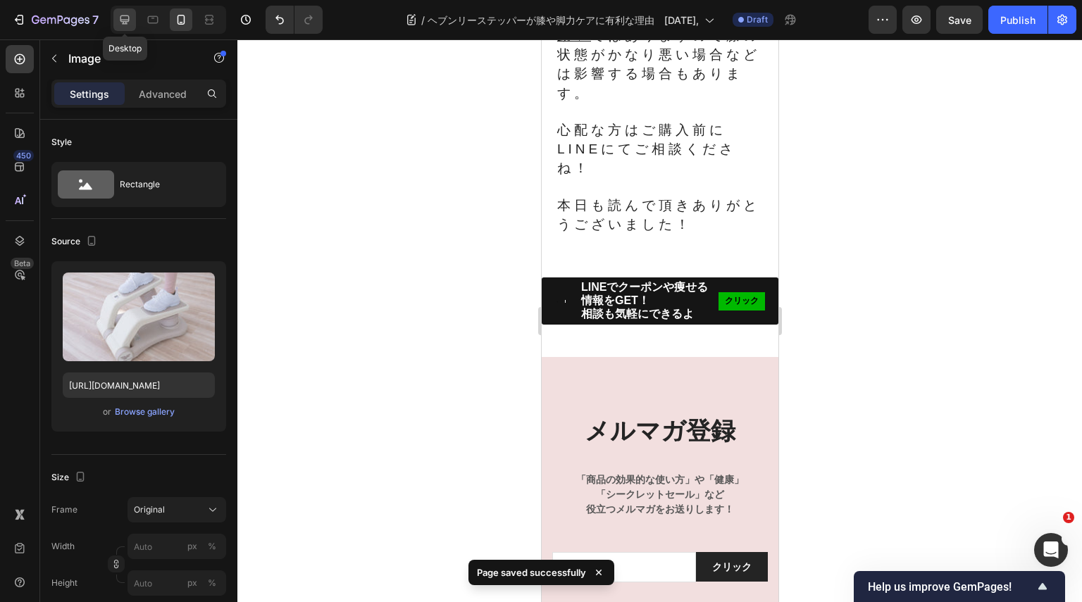
click at [135, 24] on div at bounding box center [124, 19] width 23 height 23
type input "[URL][DOMAIN_NAME]"
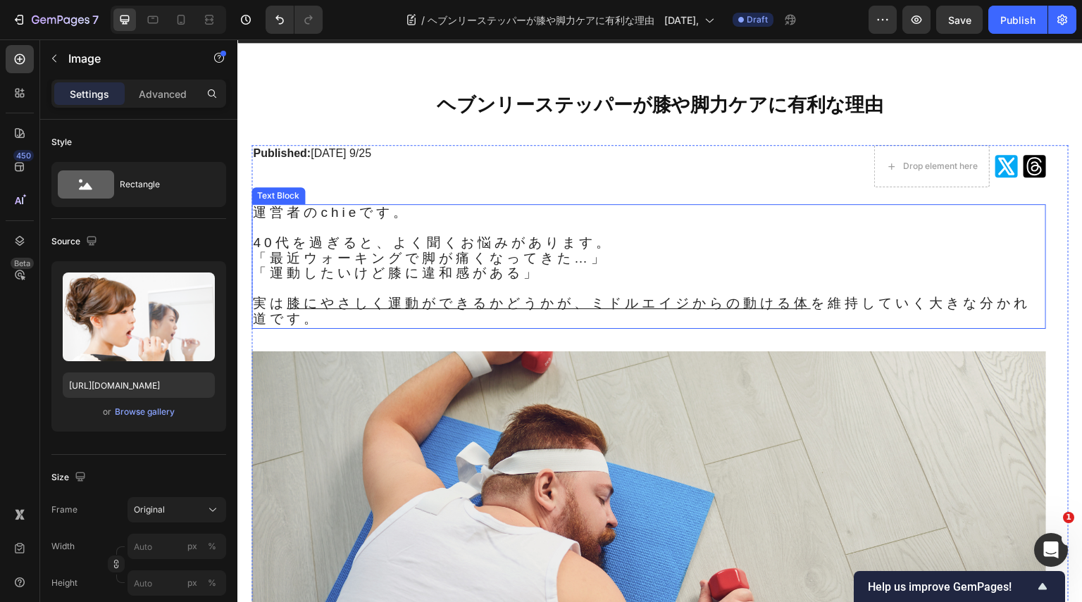
scroll to position [141, 0]
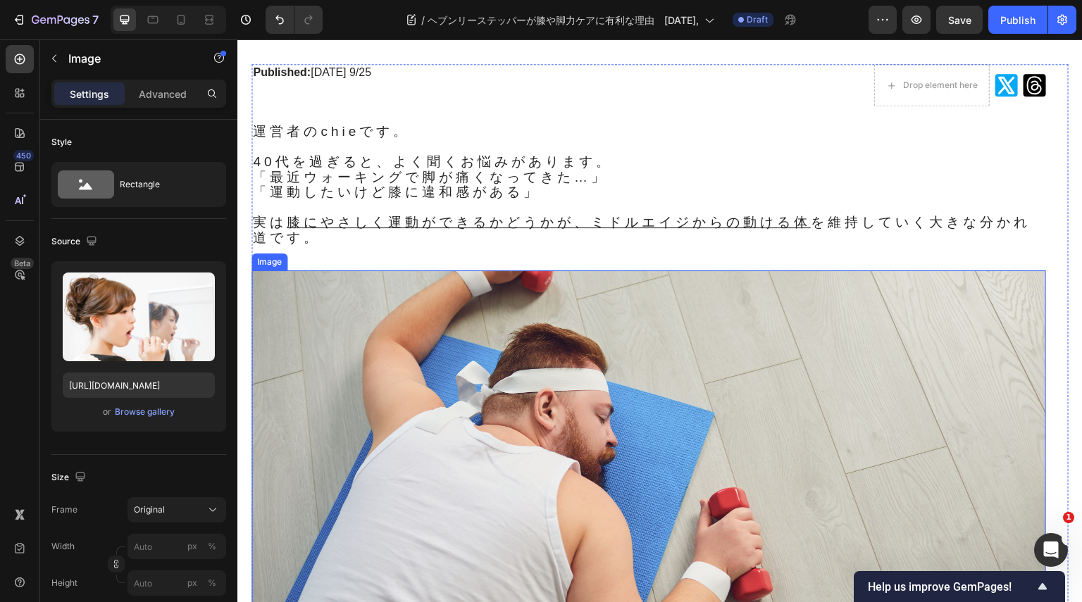
click at [741, 471] on img at bounding box center [648, 493] width 794 height 447
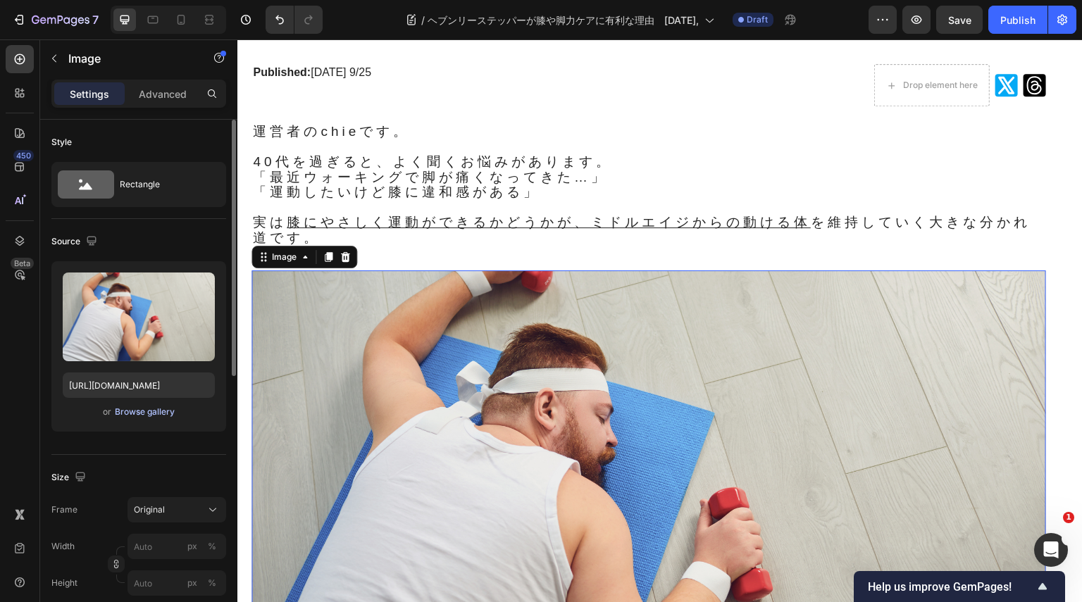
click at [168, 415] on div "Browse gallery" at bounding box center [145, 412] width 60 height 13
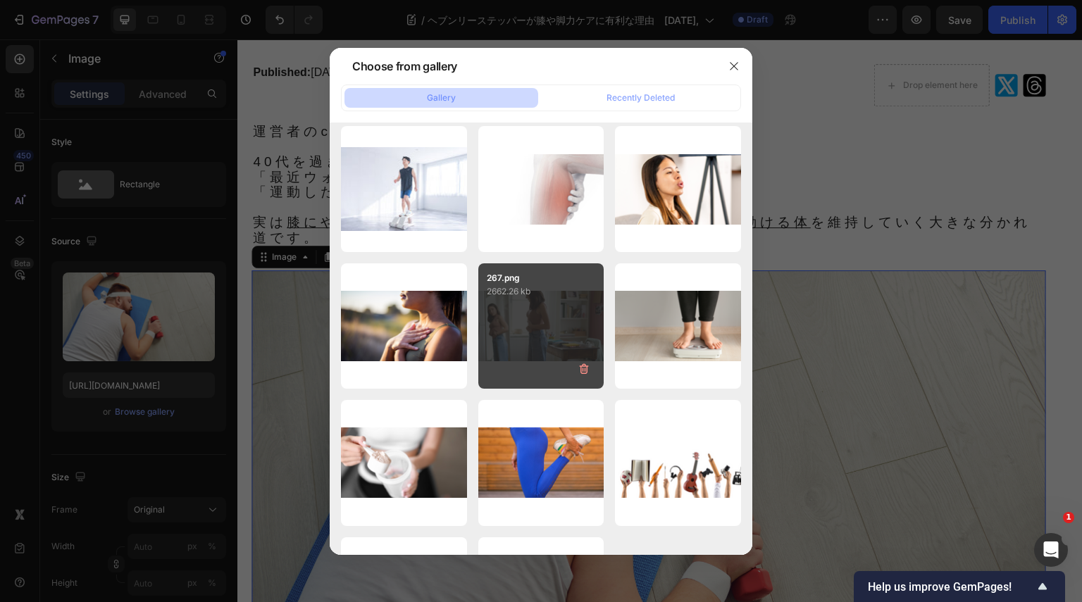
scroll to position [0, 0]
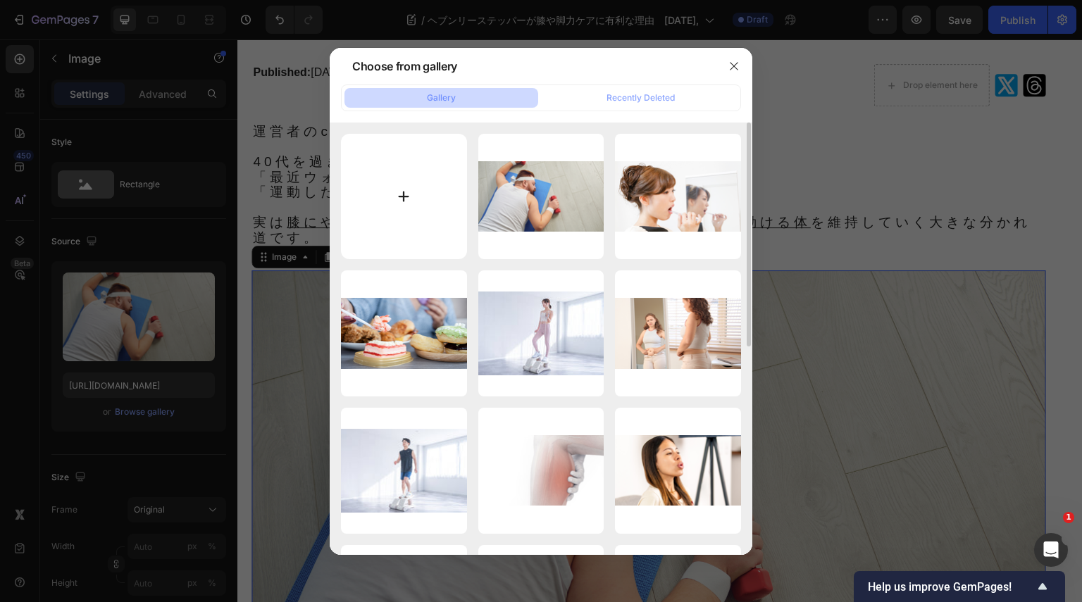
click at [404, 201] on input "file" at bounding box center [404, 197] width 126 height 126
type input "C:\fakepath\自炊のランチ.png"
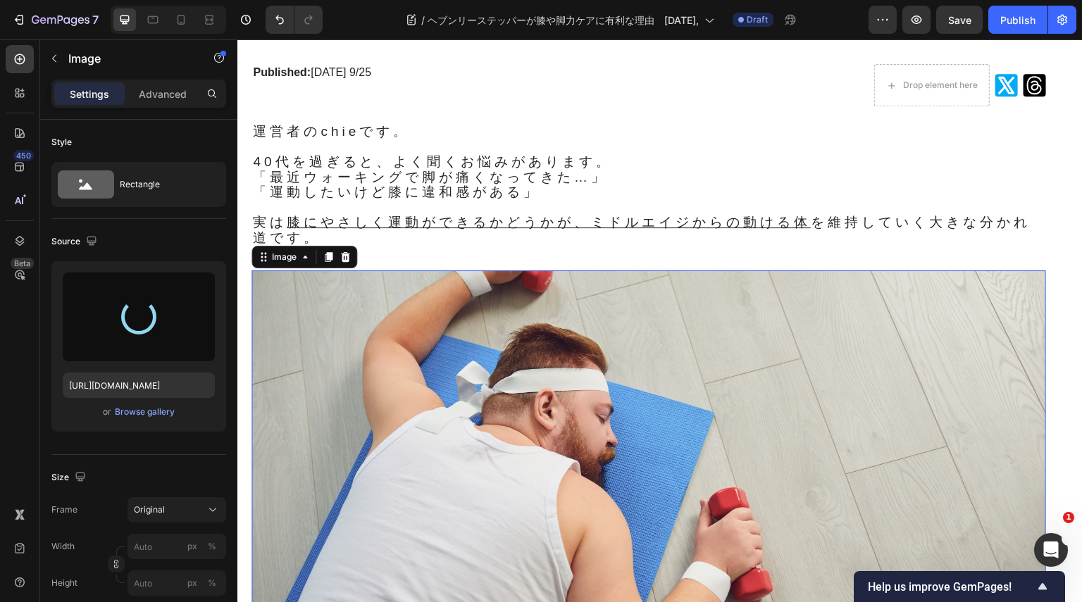
type input "[URL][DOMAIN_NAME]"
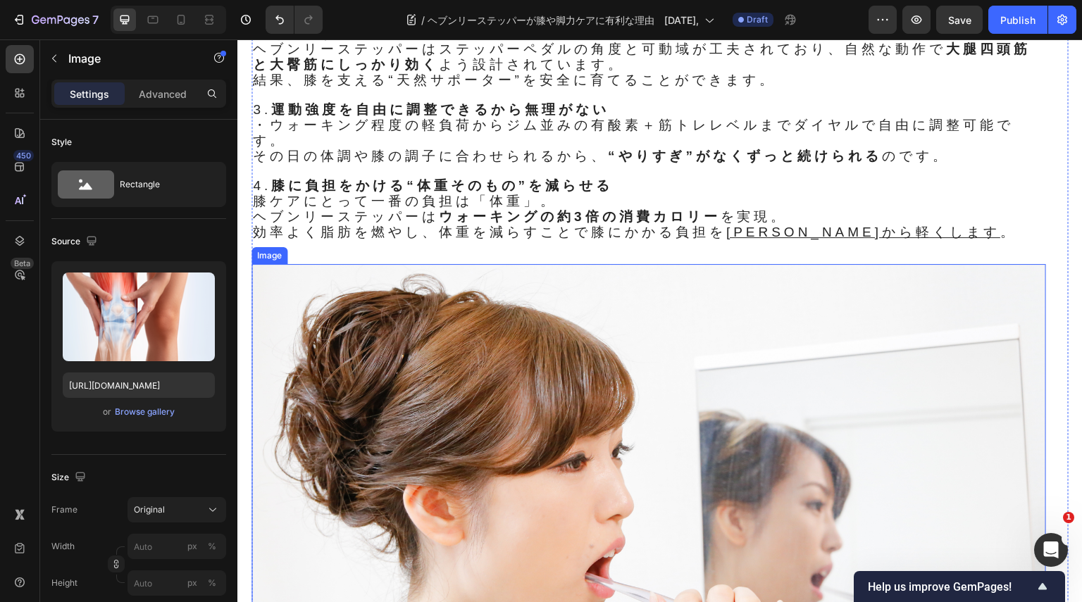
scroll to position [1057, 0]
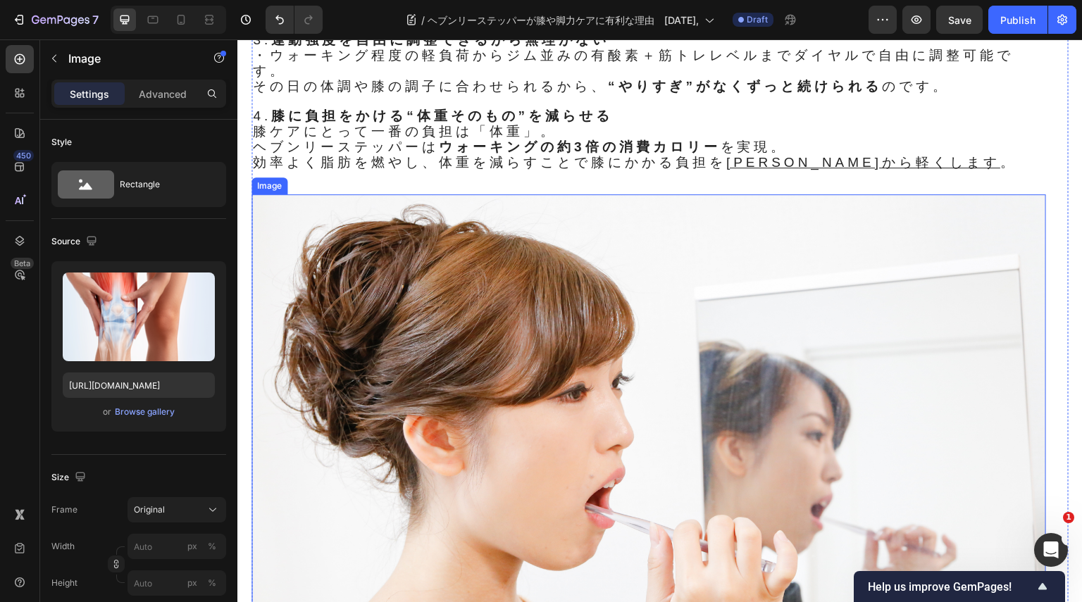
click at [606, 446] on img at bounding box center [648, 417] width 794 height 447
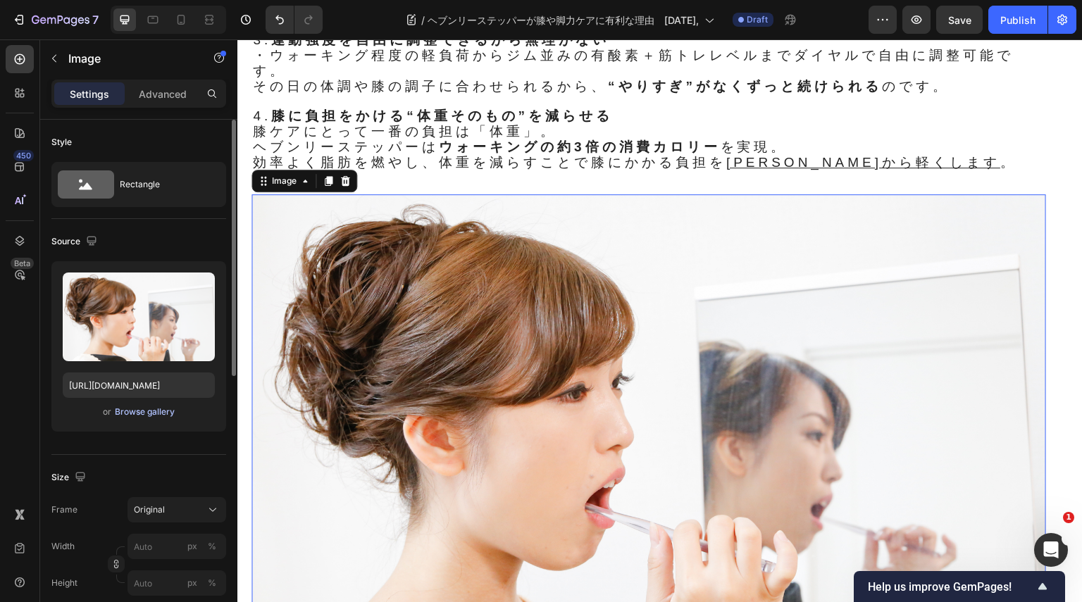
click at [168, 407] on div "Browse gallery" at bounding box center [145, 412] width 60 height 13
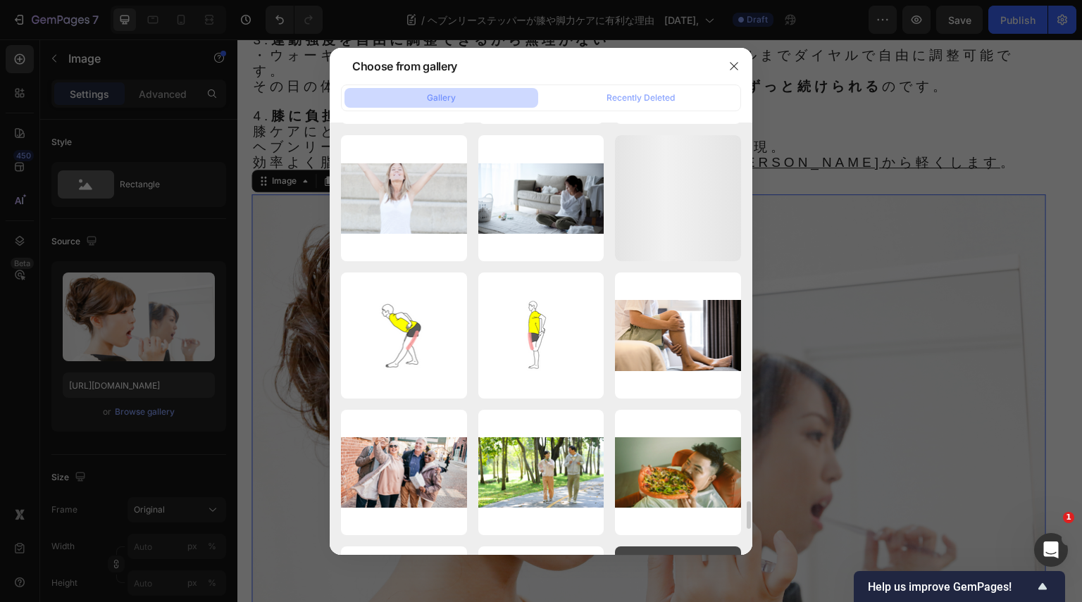
scroll to position [6176, 0]
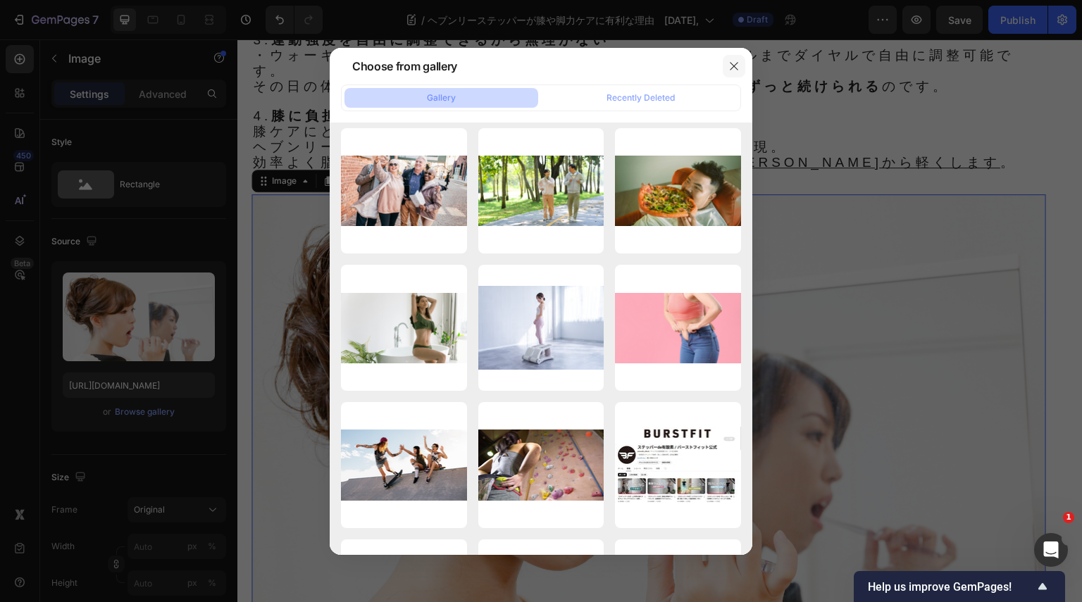
click at [735, 61] on icon "button" at bounding box center [733, 66] width 11 height 11
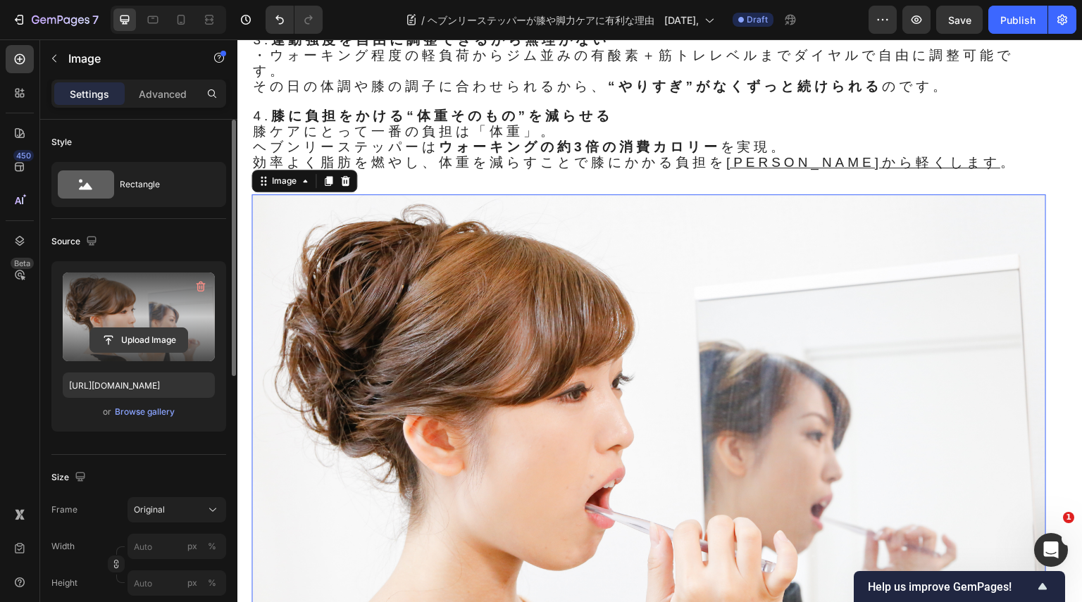
click at [154, 338] on input "file" at bounding box center [138, 340] width 97 height 24
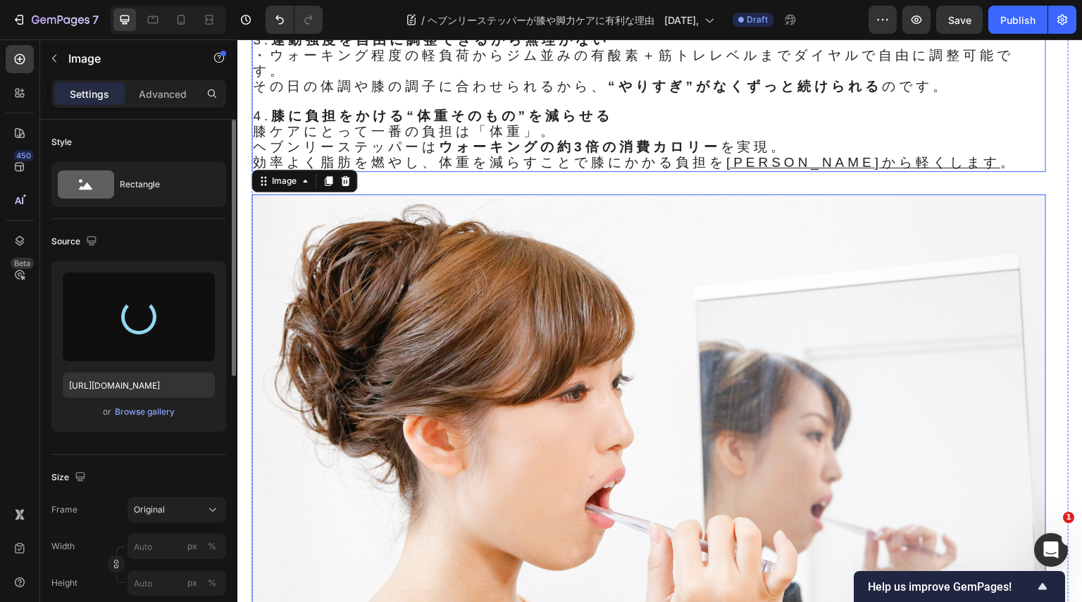
type input "[URL][DOMAIN_NAME]"
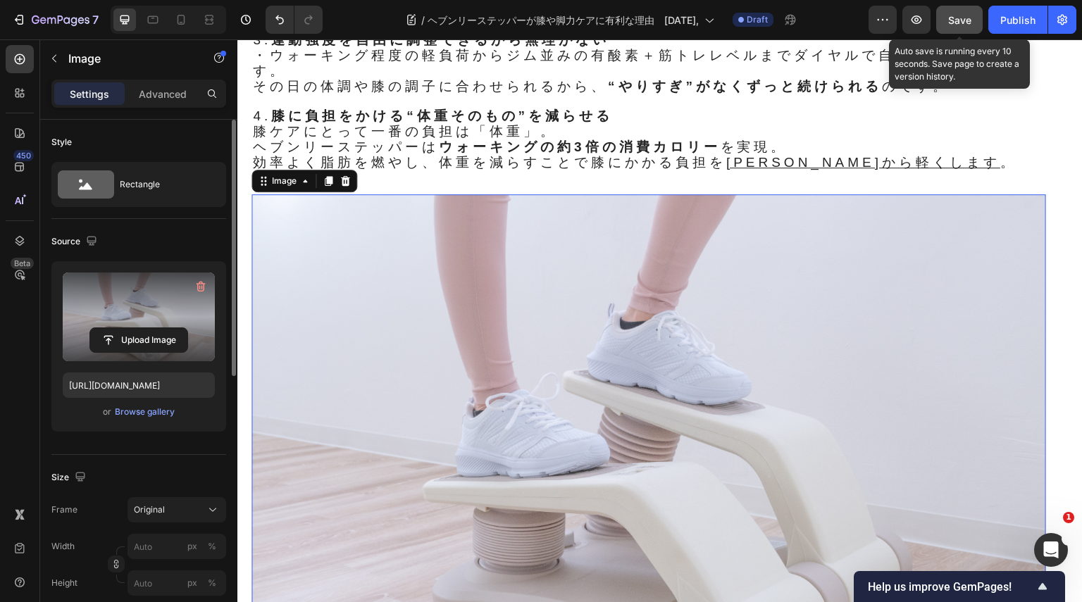
drag, startPoint x: 959, startPoint y: 21, endPoint x: 752, endPoint y: 30, distance: 207.3
click at [959, 21] on span "Save" at bounding box center [959, 20] width 23 height 12
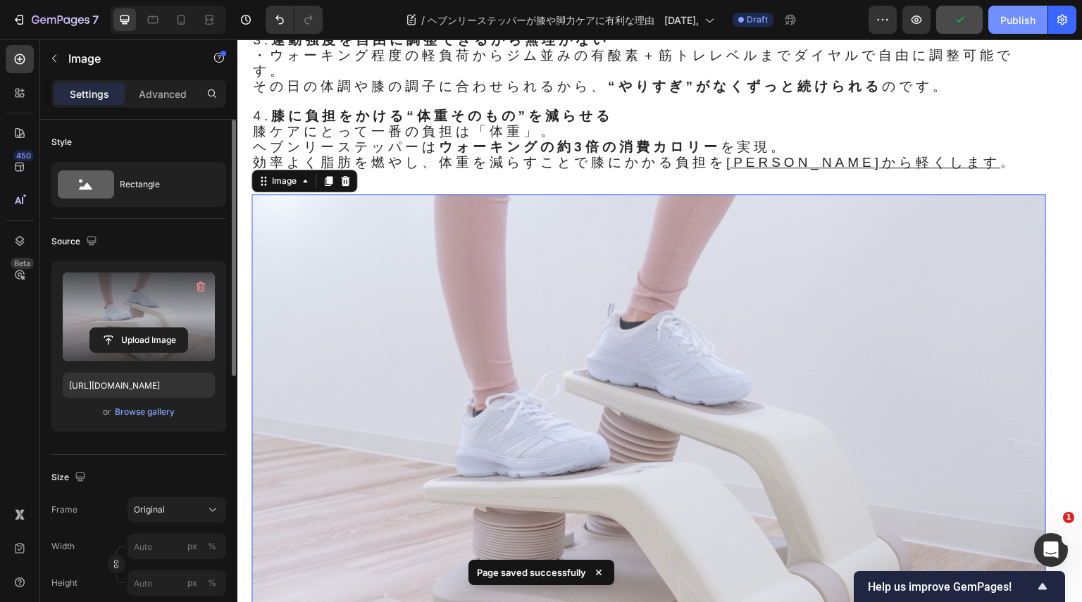
drag, startPoint x: 1016, startPoint y: 22, endPoint x: 821, endPoint y: 76, distance: 203.2
click at [1016, 22] on div "Publish" at bounding box center [1017, 20] width 35 height 15
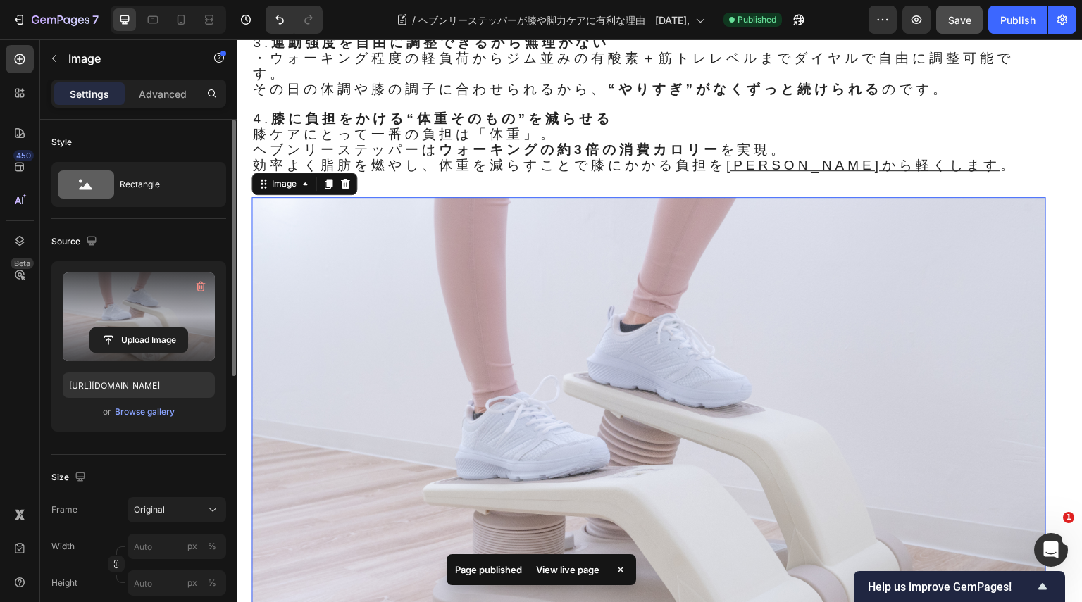
scroll to position [889, 0]
